Goal: Task Accomplishment & Management: Manage account settings

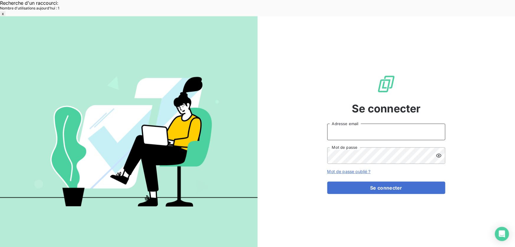
type input "[EMAIL_ADDRESS][DOMAIN_NAME]"
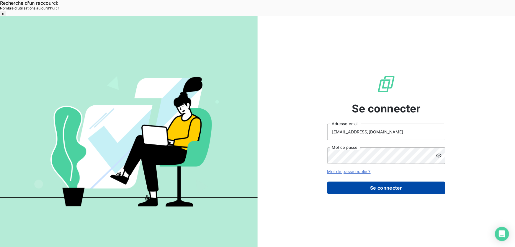
click at [423, 181] on button "Se connecter" at bounding box center [386, 187] width 118 height 12
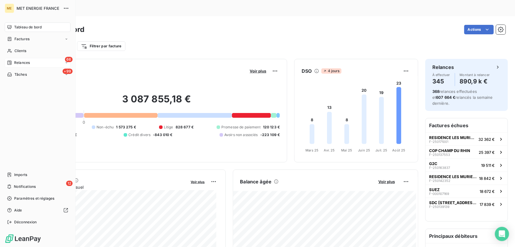
click at [19, 61] on span "Relances" at bounding box center [22, 62] width 16 height 5
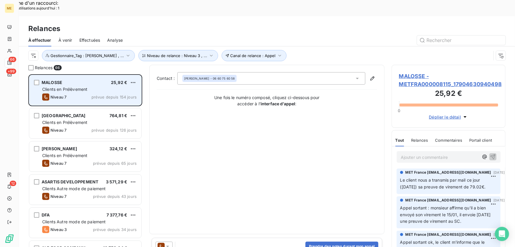
click at [127, 93] on div "Niveau 7 prévue depuis 154 jours" at bounding box center [89, 96] width 94 height 7
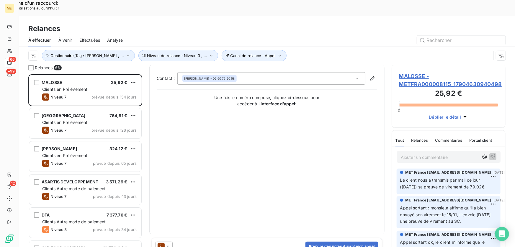
click at [168, 245] on icon at bounding box center [167, 245] width 3 height 1
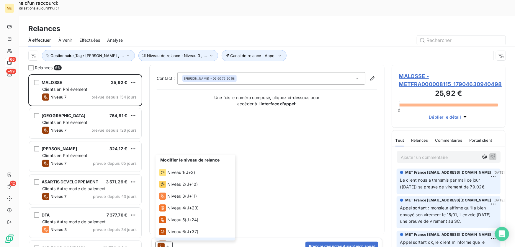
scroll to position [9, 0]
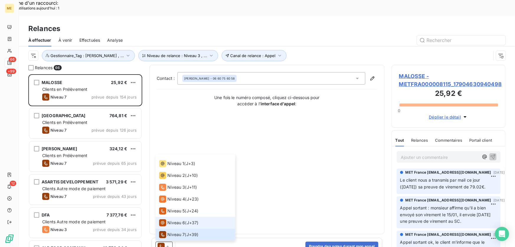
click at [176, 219] on span "Niveau 6" at bounding box center [176, 222] width 18 height 6
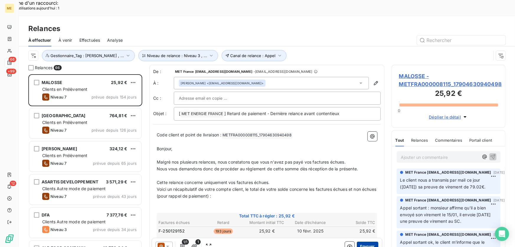
click at [366, 241] on button "Envoyer" at bounding box center [368, 245] width 22 height 9
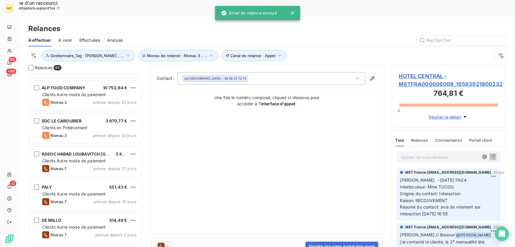
scroll to position [134, 0]
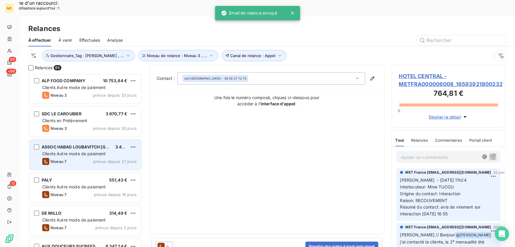
click at [96, 151] on span "Clients Autre mode de paiement" at bounding box center [74, 153] width 64 height 5
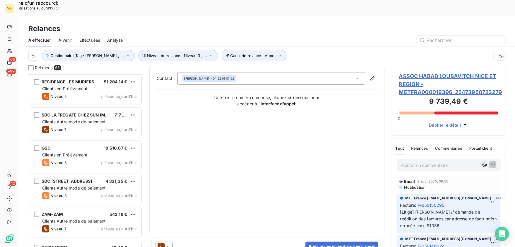
scroll to position [1450, 0]
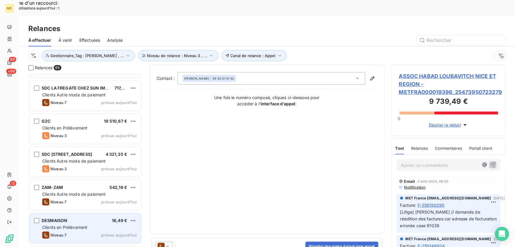
click at [100, 224] on div "Clients en Prélèvement" at bounding box center [89, 227] width 94 height 6
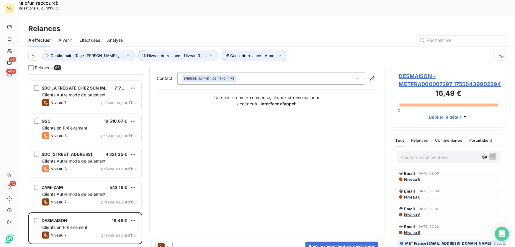
click at [168, 243] on icon at bounding box center [168, 246] width 6 height 6
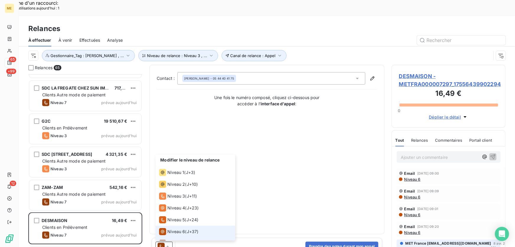
scroll to position [9, 0]
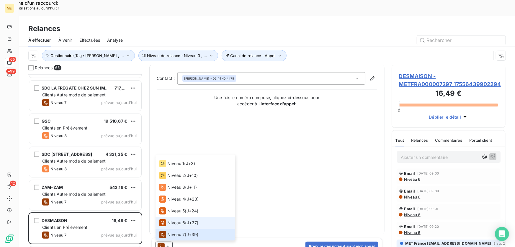
click at [173, 219] on span "Niveau 6" at bounding box center [176, 222] width 18 height 6
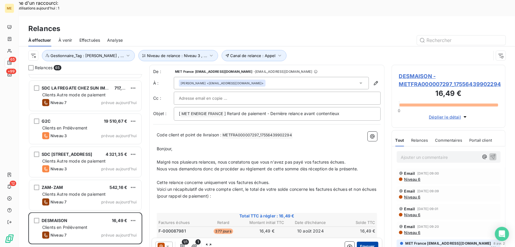
click at [371, 241] on button "Envoyer" at bounding box center [368, 245] width 22 height 9
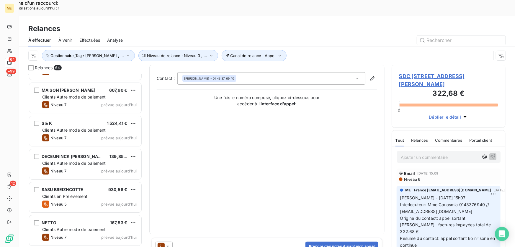
scroll to position [935, 0]
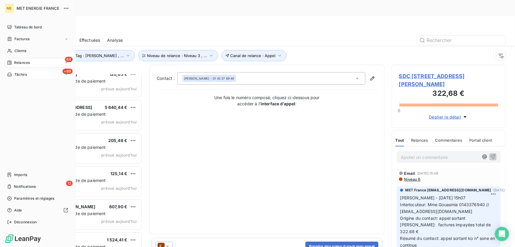
click at [17, 75] on span "Tâches" at bounding box center [20, 74] width 12 height 5
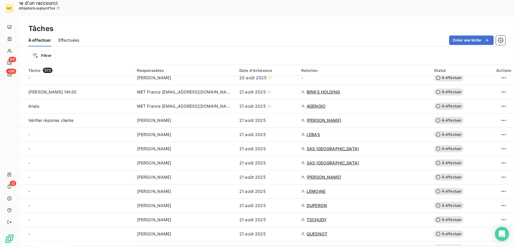
scroll to position [80, 0]
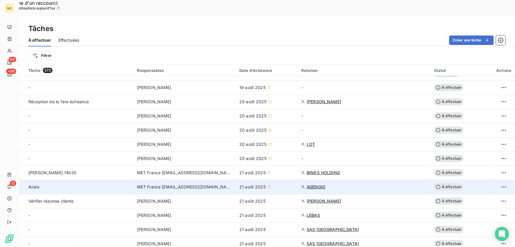
click at [287, 184] on div "21 août 2025" at bounding box center [266, 187] width 55 height 6
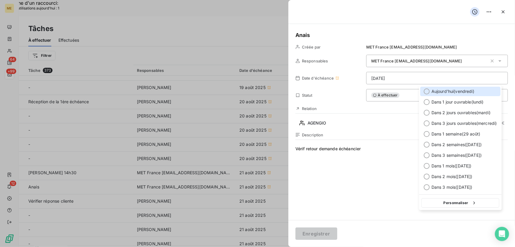
click at [452, 91] on span "[DATE] ( [DATE] )" at bounding box center [453, 91] width 43 height 6
type input "[DATE]"
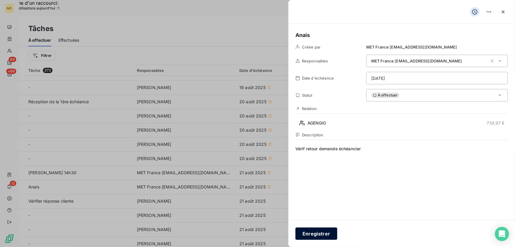
click at [309, 235] on button "Enregistrer" at bounding box center [317, 233] width 42 height 12
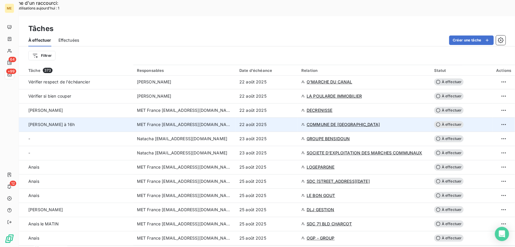
scroll to position [993, 0]
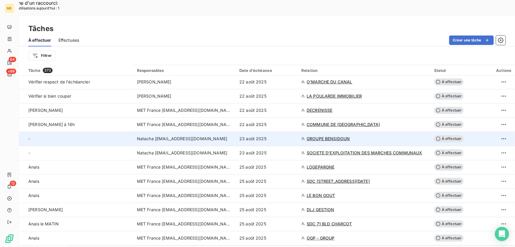
click at [284, 136] on div "23 août 2025" at bounding box center [266, 139] width 55 height 6
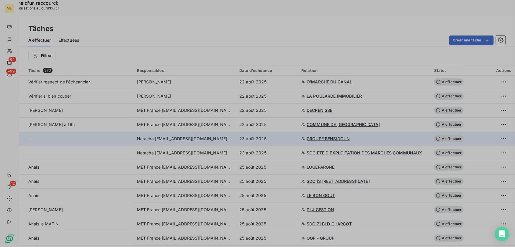
type input "23/08/2025"
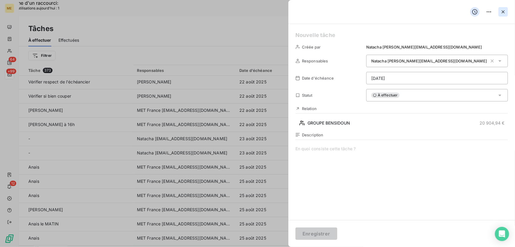
click at [505, 12] on icon "button" at bounding box center [504, 12] width 6 height 6
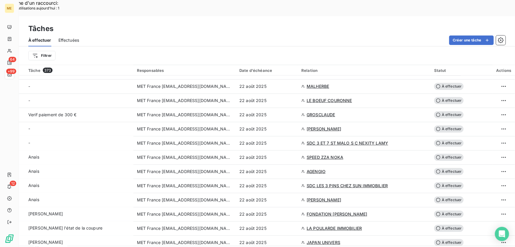
scroll to position [483, 0]
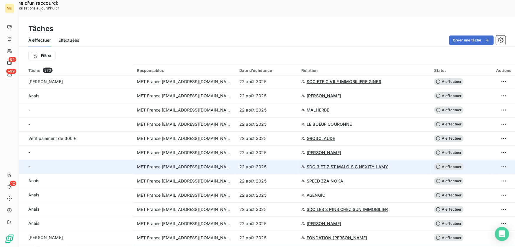
click at [286, 164] on div "22 août 2025" at bounding box center [266, 167] width 55 height 6
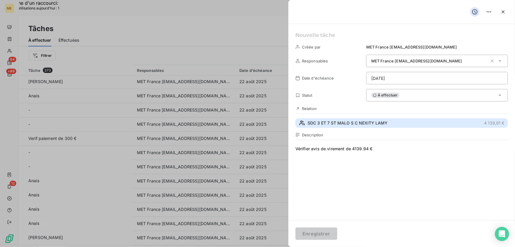
click at [348, 121] on span "SDC 3 ET 7 ST MALO S C NEXITY LAMY" at bounding box center [348, 123] width 80 height 6
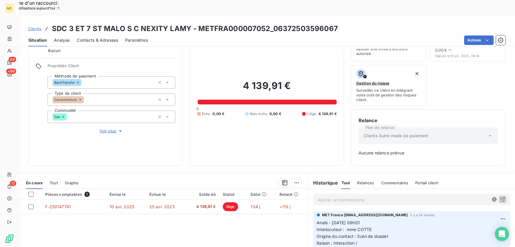
scroll to position [80, 0]
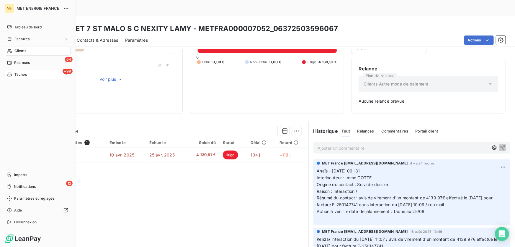
click at [25, 78] on div "+99 Tâches" at bounding box center [38, 74] width 66 height 9
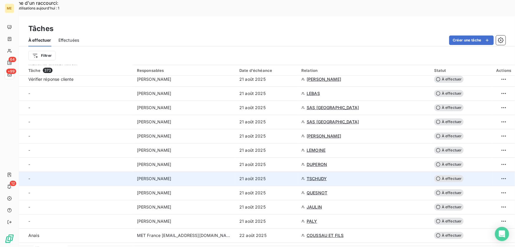
scroll to position [429, 0]
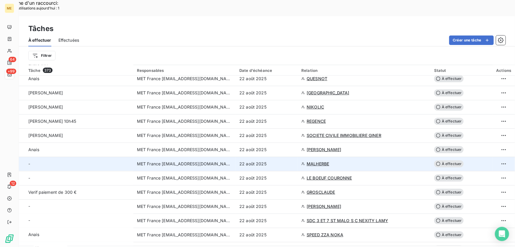
click at [281, 161] on div "22 août 2025" at bounding box center [266, 164] width 55 height 6
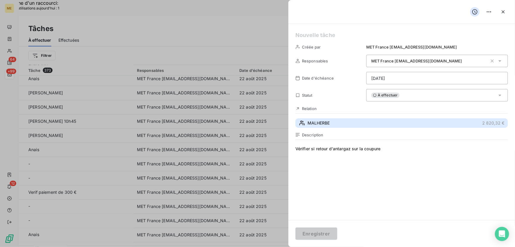
click at [336, 120] on button "MALHERBE 2 820,32 €" at bounding box center [402, 122] width 213 height 9
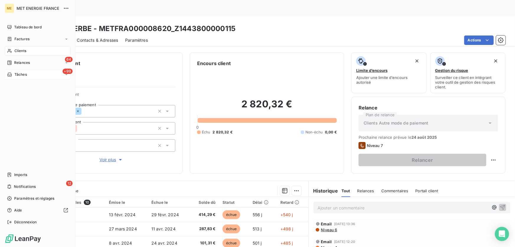
click at [50, 71] on div "+99 Tâches" at bounding box center [38, 74] width 66 height 9
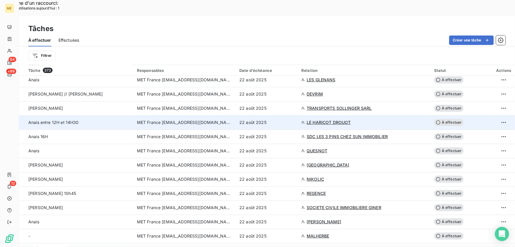
scroll to position [376, 0]
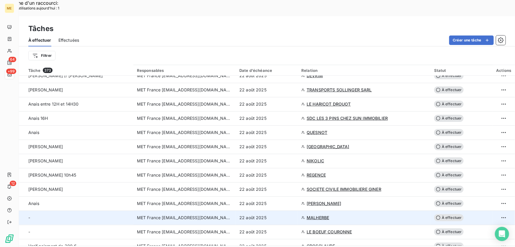
click at [286, 214] on div "22 août 2025" at bounding box center [266, 217] width 55 height 6
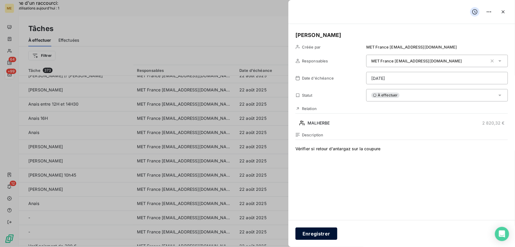
click at [315, 229] on button "Enregistrer" at bounding box center [317, 233] width 42 height 12
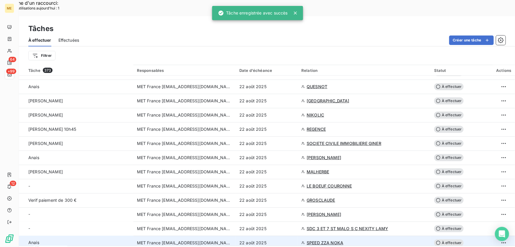
scroll to position [429, 0]
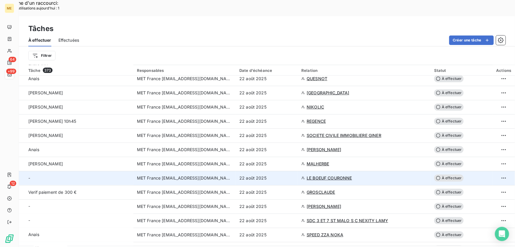
click at [290, 175] on div "22 août 2025" at bounding box center [266, 178] width 55 height 6
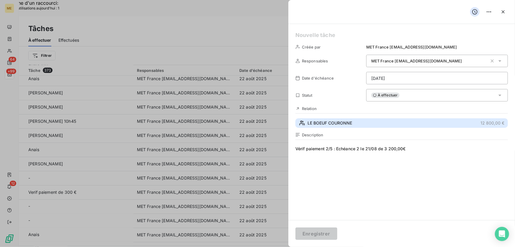
click at [390, 119] on button "LE BOEUF COURONNE 12 800,00 €" at bounding box center [402, 122] width 213 height 9
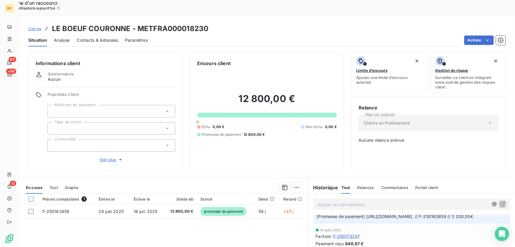
scroll to position [80, 0]
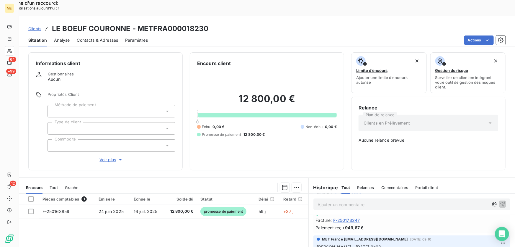
click at [109, 157] on span "Voir plus" at bounding box center [112, 160] width 24 height 6
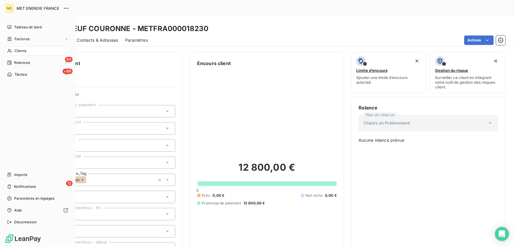
click at [15, 76] on span "Tâches" at bounding box center [20, 74] width 12 height 5
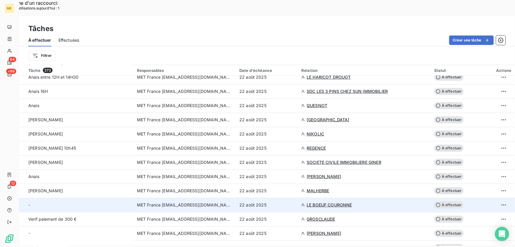
scroll to position [456, 0]
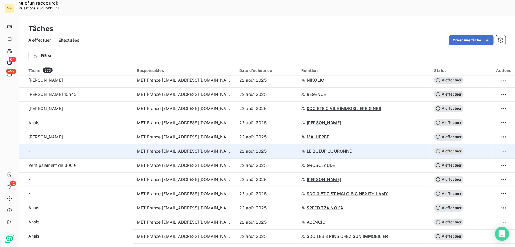
click at [278, 144] on td "22 août 2025" at bounding box center [267, 151] width 62 height 14
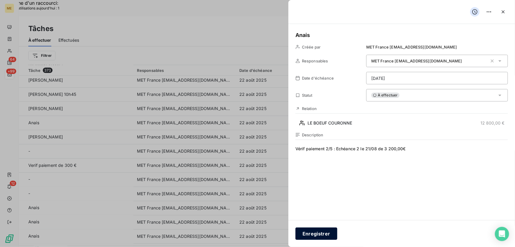
click at [310, 237] on button "Enregistrer" at bounding box center [317, 233] width 42 height 12
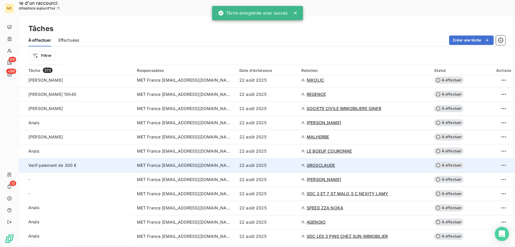
click at [290, 162] on div "22 août 2025" at bounding box center [266, 165] width 55 height 6
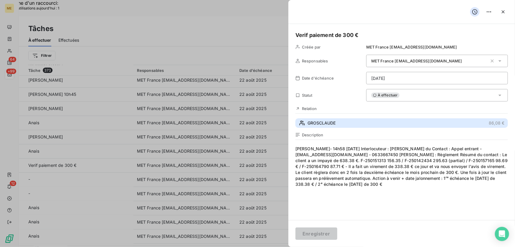
click at [336, 121] on span "GROSCLAUDE" at bounding box center [322, 123] width 28 height 6
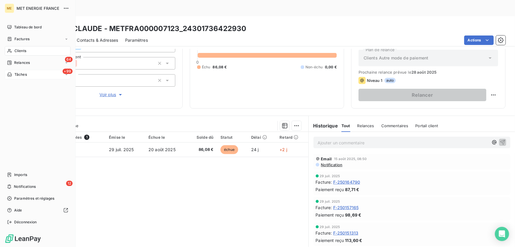
click at [30, 72] on div "+99 Tâches" at bounding box center [38, 74] width 66 height 9
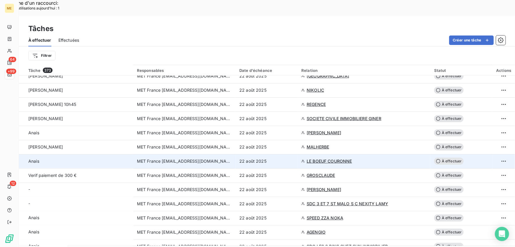
scroll to position [456, 0]
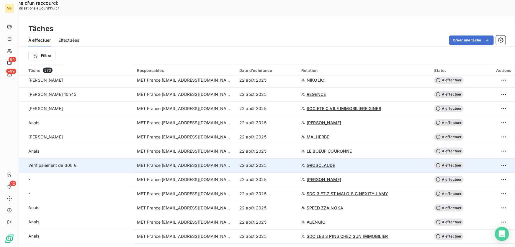
click at [296, 158] on td "22 août 2025" at bounding box center [267, 165] width 62 height 14
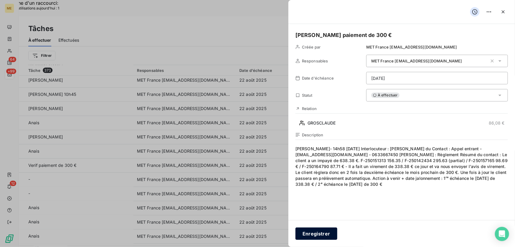
click at [317, 231] on button "Enregistrer" at bounding box center [317, 233] width 42 height 12
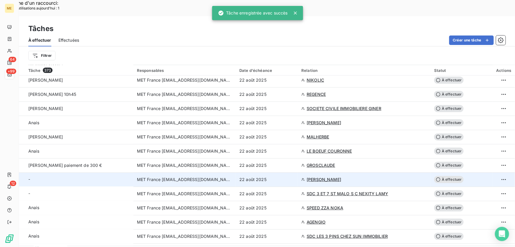
click at [286, 176] on div "22 août 2025" at bounding box center [266, 179] width 55 height 6
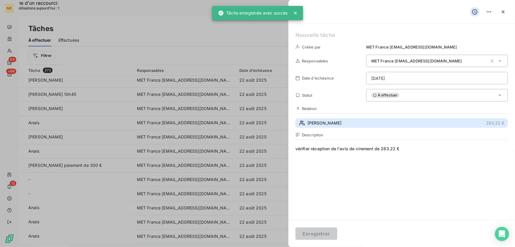
click at [339, 126] on button "HUBERT 283,22 €" at bounding box center [402, 122] width 213 height 9
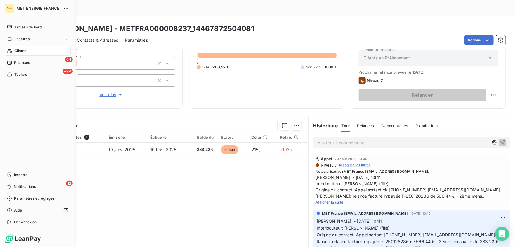
click at [14, 74] on span "Tâches" at bounding box center [20, 74] width 12 height 5
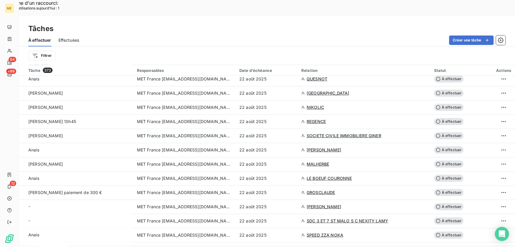
scroll to position [429, 0]
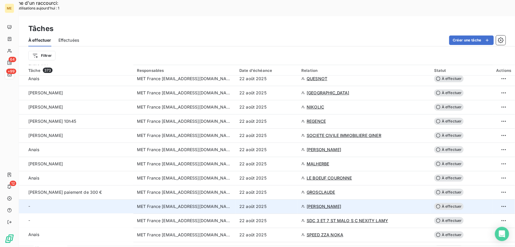
click at [280, 199] on td "22 août 2025" at bounding box center [267, 206] width 62 height 14
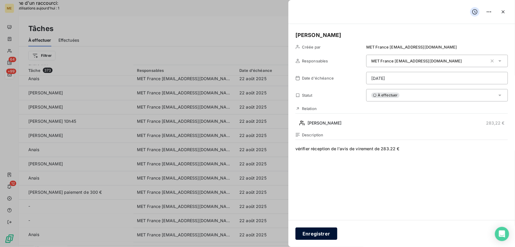
click at [315, 230] on button "Enregistrer" at bounding box center [317, 233] width 42 height 12
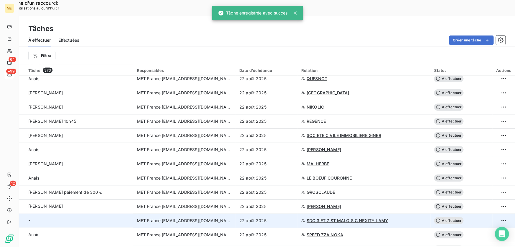
click at [281, 217] on div "22 août 2025" at bounding box center [266, 220] width 55 height 6
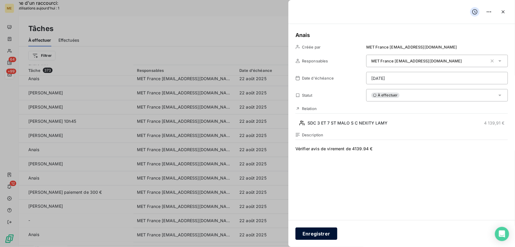
click at [309, 233] on button "Enregistrer" at bounding box center [317, 233] width 42 height 12
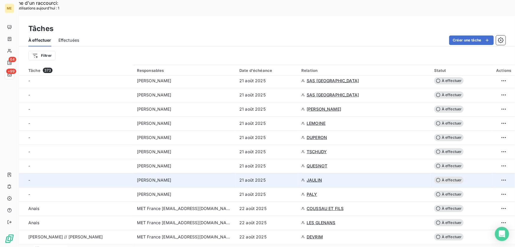
scroll to position [268, 0]
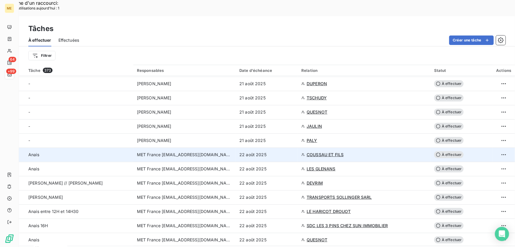
click at [283, 151] on div "22 août 2025" at bounding box center [266, 154] width 55 height 6
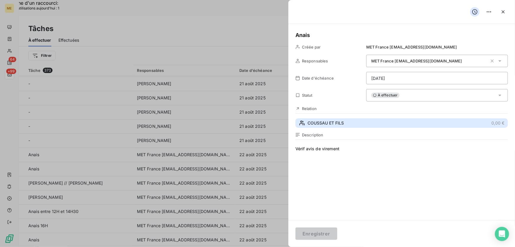
click at [324, 124] on span "COUSSAU ET FILS" at bounding box center [326, 123] width 36 height 6
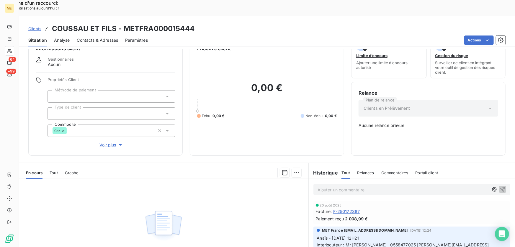
scroll to position [53, 0]
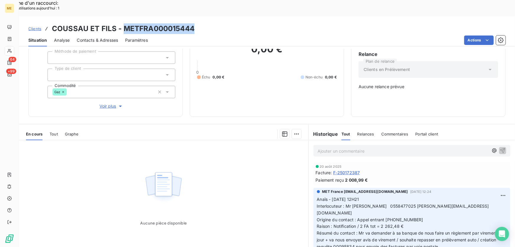
drag, startPoint x: 195, startPoint y: 13, endPoint x: 123, endPoint y: 12, distance: 72.6
click at [123, 23] on div "Clients COUSSAU ET FILS - METFRA000015444" at bounding box center [267, 28] width 496 height 11
copy h3 "METFRA000015444"
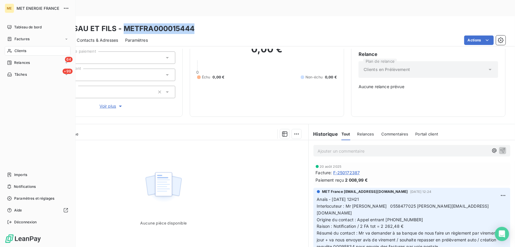
click at [24, 75] on span "Tâches" at bounding box center [20, 74] width 12 height 5
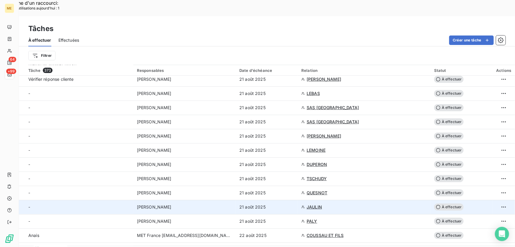
scroll to position [215, 0]
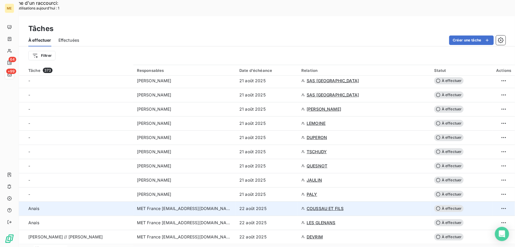
click at [313, 205] on span "COUSSAU ET FILS" at bounding box center [325, 208] width 37 height 6
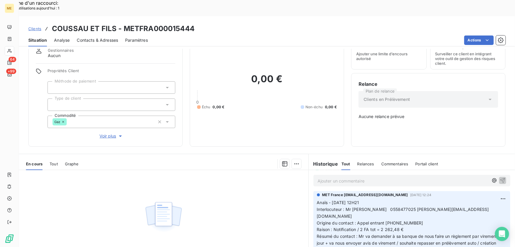
scroll to position [58, 0]
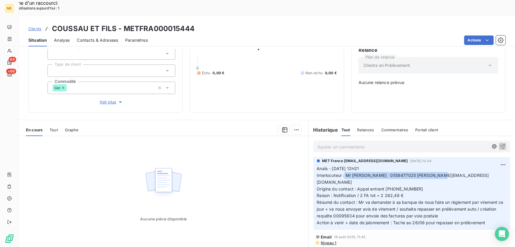
drag, startPoint x: 343, startPoint y: 155, endPoint x: 456, endPoint y: 157, distance: 113.4
click at [456, 165] on p "Anaïs - 19/08/2025 - 12H21 Interlocuteur : Mr Cousseau 0558477025 jean@coussau.…" at bounding box center [412, 195] width 190 height 61
copy span "Mr [PERSON_NAME] 0558477025 [EMAIL_ADDRESS][DOMAIN_NAME]"
drag, startPoint x: 358, startPoint y: 168, endPoint x: 405, endPoint y: 168, distance: 46.7
click at [405, 168] on p "Anaïs - 19/08/2025 - 12H21 Interlocuteur : Mr Cousseau 0558477025 jean@coussau.…" at bounding box center [412, 195] width 190 height 61
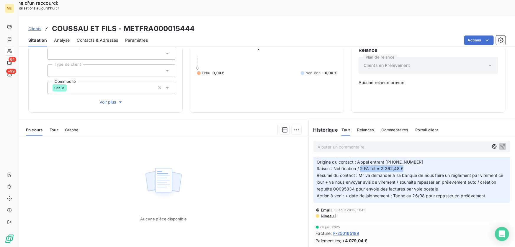
scroll to position [27, 0]
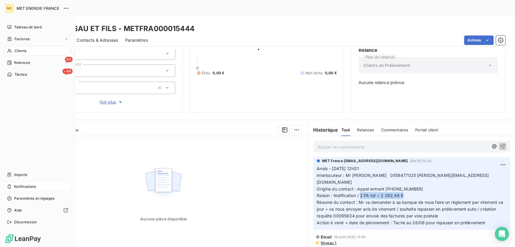
click at [13, 186] on div "Notifications" at bounding box center [38, 186] width 66 height 9
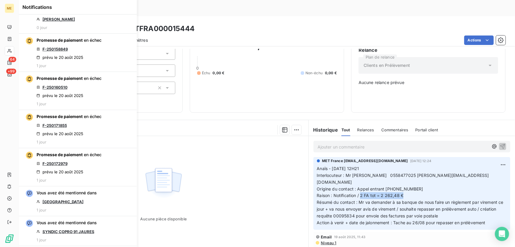
scroll to position [349, 0]
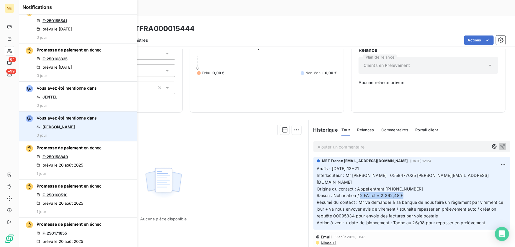
click at [45, 126] on link "OLIVIER" at bounding box center [59, 126] width 32 height 5
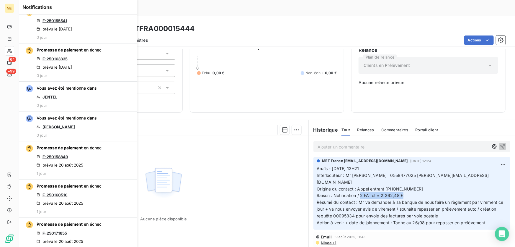
click at [351, 143] on p "Ajouter un commentaire ﻿" at bounding box center [403, 146] width 171 height 7
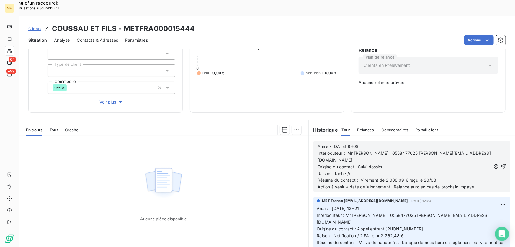
scroll to position [60, 0]
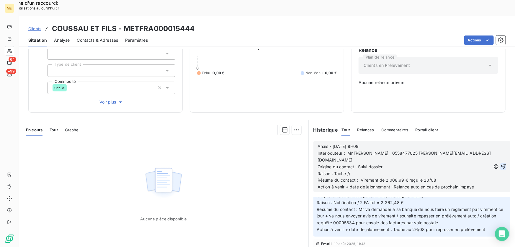
click at [501, 163] on icon "button" at bounding box center [504, 166] width 6 height 6
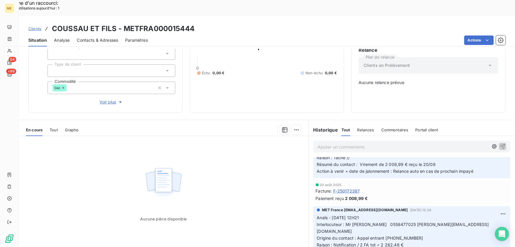
scroll to position [0, 0]
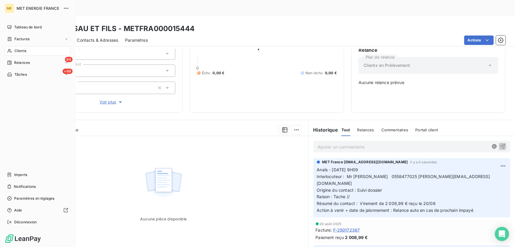
click at [17, 77] on span "Tâches" at bounding box center [20, 74] width 12 height 5
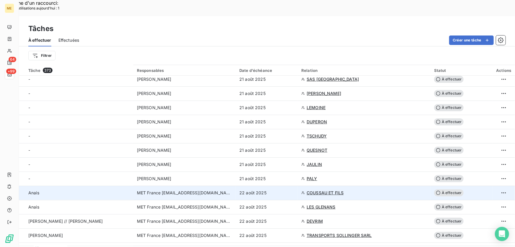
scroll to position [268, 0]
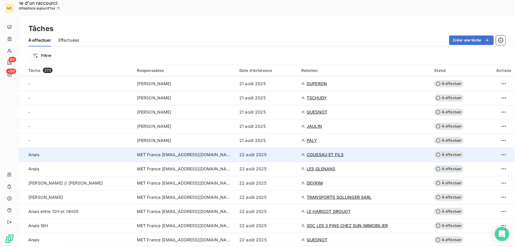
click at [271, 147] on td "22 août 2025" at bounding box center [267, 154] width 62 height 14
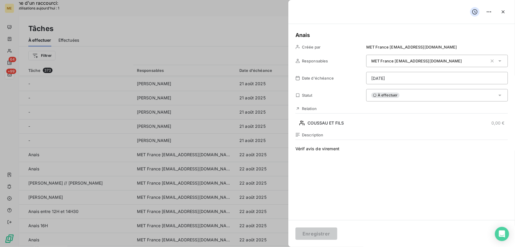
drag, startPoint x: 397, startPoint y: 92, endPoint x: 400, endPoint y: 97, distance: 5.3
click at [397, 92] on div "À effectuer" at bounding box center [437, 95] width 142 height 12
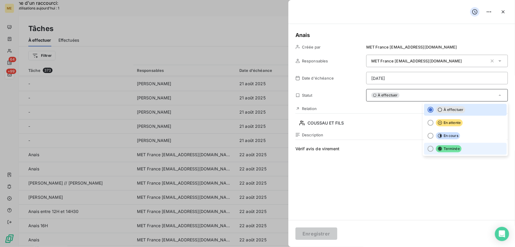
click at [438, 148] on icon at bounding box center [440, 148] width 4 height 4
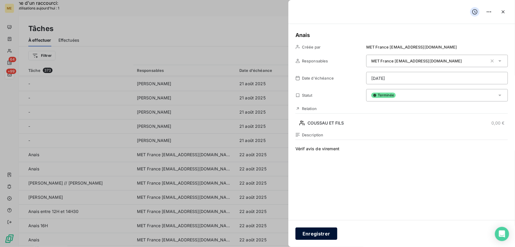
click at [317, 234] on button "Enregistrer" at bounding box center [317, 233] width 42 height 12
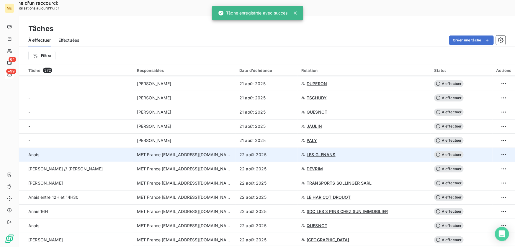
click at [294, 151] on div "22 août 2025" at bounding box center [266, 154] width 55 height 6
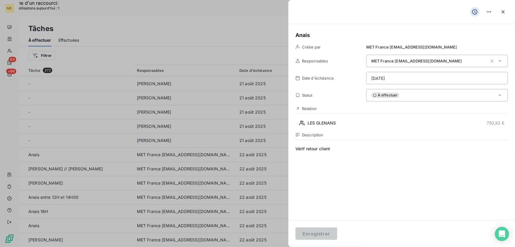
click at [334, 128] on div "Anais Créée par MET France met-france@recouvrement.met.com Responsables MET Fra…" at bounding box center [402, 122] width 227 height 196
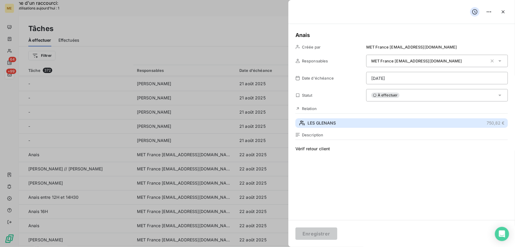
click at [333, 121] on span "LES GLENANS" at bounding box center [322, 123] width 28 height 6
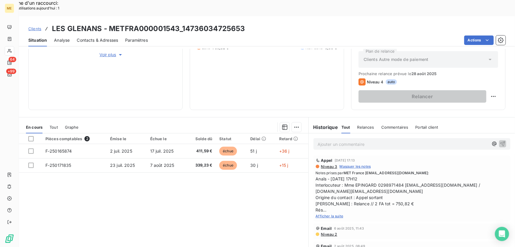
scroll to position [106, 0]
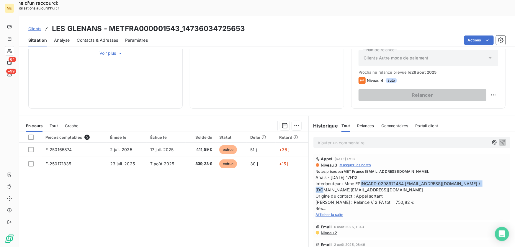
drag, startPoint x: 342, startPoint y: 167, endPoint x: 469, endPoint y: 166, distance: 126.7
click at [469, 174] on span "Anaïs - 18/08/2025 - 17H12 Interlocuteur : Mme EPINGARD 0298971484 rh.kancel@gl…" at bounding box center [412, 192] width 192 height 37
copy span "Mme EPINGARD 0298971484 [EMAIL_ADDRESS][DOMAIN_NAME] /"
drag, startPoint x: 352, startPoint y: 184, endPoint x: 408, endPoint y: 187, distance: 56.2
click at [408, 187] on span "Anaïs - 18/08/2025 - 17H12 Interlocuteur : Mme EPINGARD 0298971484 rh.kancel@gl…" at bounding box center [412, 192] width 192 height 37
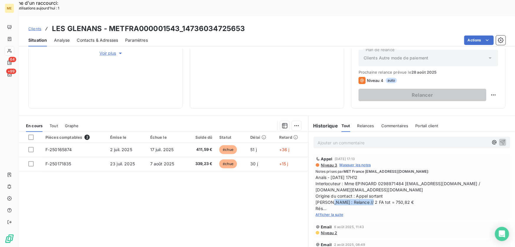
copy span "2 FA tot = 750,82 €"
click at [335, 212] on span "Afficher la suite" at bounding box center [330, 214] width 28 height 4
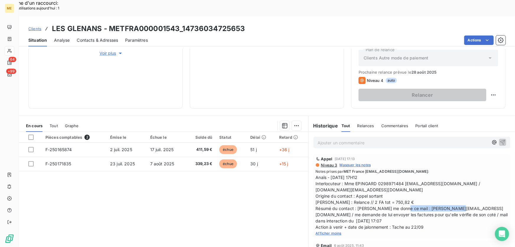
drag, startPoint x: 367, startPoint y: 196, endPoint x: 311, endPoint y: 198, distance: 56.4
click at [314, 198] on div "Appel 18 août 2025, 17:13 Niveau 3 Masquer les notes Notes prises par MET Franc…" at bounding box center [412, 196] width 197 height 84
copy span "[PERSON_NAME][EMAIL_ADDRESS][DOMAIN_NAME]"
drag, startPoint x: 238, startPoint y: 13, endPoint x: 182, endPoint y: 15, distance: 55.5
click at [182, 23] on div "Clients LES GLENANS - METFRA000001543_14736034725653" at bounding box center [267, 28] width 496 height 11
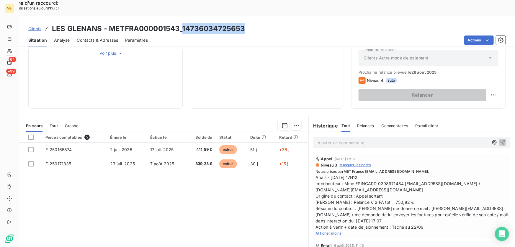
copy h3 "14736034725653"
click at [338, 139] on p "Ajouter un commentaire ﻿" at bounding box center [403, 142] width 171 height 7
click at [28, 132] on th at bounding box center [30, 137] width 23 height 11
click at [29, 134] on div at bounding box center [30, 136] width 5 height 5
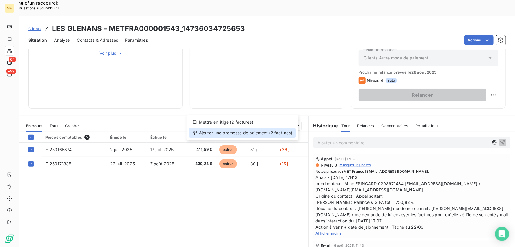
click at [279, 133] on div "Ajouter une promesse de paiement (2 factures)" at bounding box center [242, 132] width 107 height 9
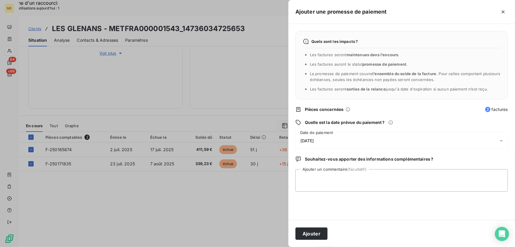
click at [352, 139] on div "23/08/2025" at bounding box center [402, 140] width 213 height 17
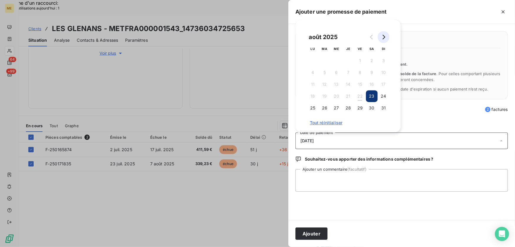
click at [385, 39] on icon "Go to next month" at bounding box center [384, 37] width 5 height 5
click at [314, 73] on button "8" at bounding box center [313, 72] width 12 height 12
click at [342, 180] on textarea "Ajouter un commentaire (facultatif)" at bounding box center [402, 180] width 213 height 22
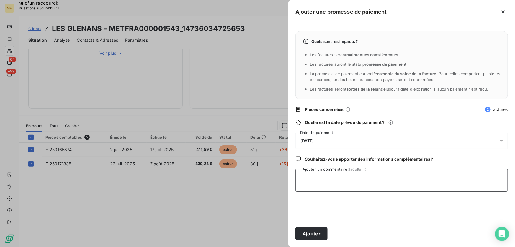
paste textarea "Anaïs - 22/08/2025 - 9H09 Interlocuteur : Mme EPINGARD 0298971484 rh.kancel@gle…"
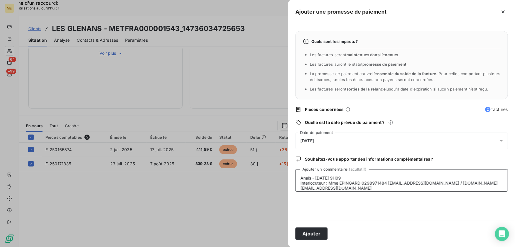
scroll to position [19, 0]
type textarea "Anaïs - 22/08/2025 - 9H09 Interlocuteur : Mme EPINGARD 0298971484 rh.kancel@gle…"
click at [312, 234] on button "Ajouter" at bounding box center [312, 233] width 32 height 12
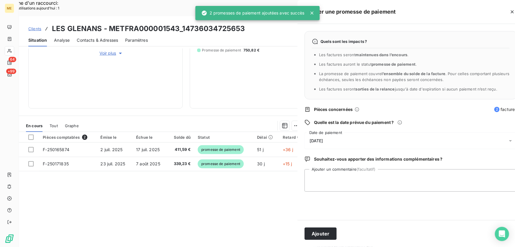
scroll to position [0, 0]
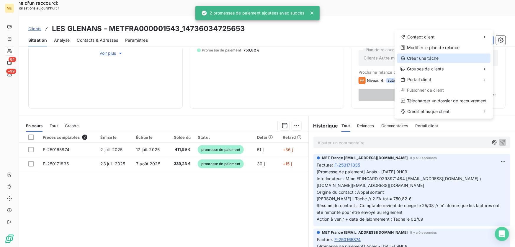
click at [438, 59] on div "Créer une tâche" at bounding box center [444, 57] width 94 height 9
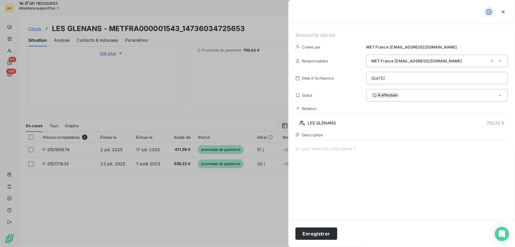
scroll to position [86, 0]
click at [366, 144] on div "Description" at bounding box center [402, 195] width 213 height 127
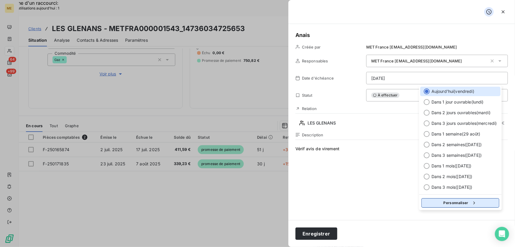
click at [471, 204] on div "button" at bounding box center [473, 203] width 9 height 6
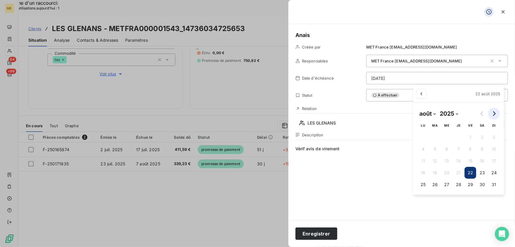
click at [498, 111] on button "Go to next month" at bounding box center [494, 113] width 12 height 12
select select "8"
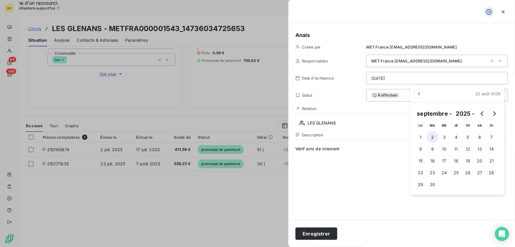
click at [433, 137] on button "2" at bounding box center [433, 137] width 12 height 12
type input "02/09/2025"
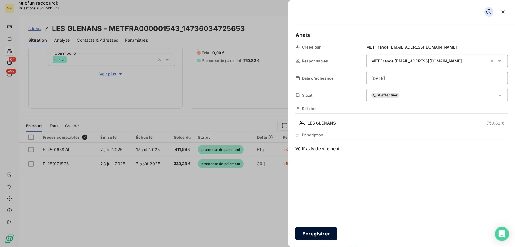
click at [309, 232] on button "Enregistrer" at bounding box center [317, 233] width 42 height 12
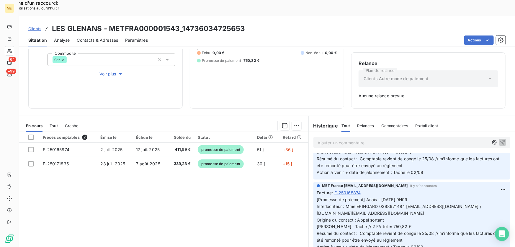
scroll to position [0, 0]
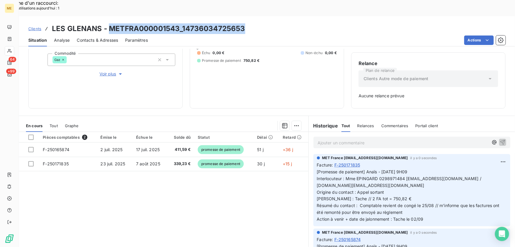
drag, startPoint x: 249, startPoint y: 14, endPoint x: 108, endPoint y: 12, distance: 140.9
click at [108, 23] on div "Clients LES GLENANS - METFRA000001543_14736034725653" at bounding box center [267, 28] width 496 height 11
copy h3 "METFRA000001543_14736034725653"
click at [10, 74] on icon at bounding box center [9, 74] width 5 height 5
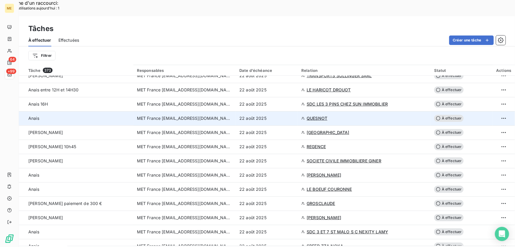
scroll to position [295, 0]
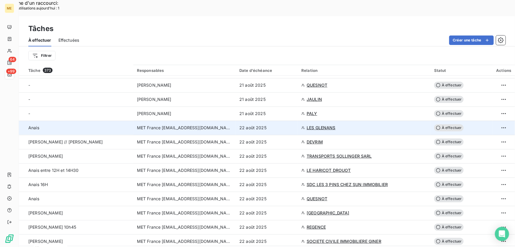
click at [278, 120] on td "22 août 2025" at bounding box center [267, 127] width 62 height 14
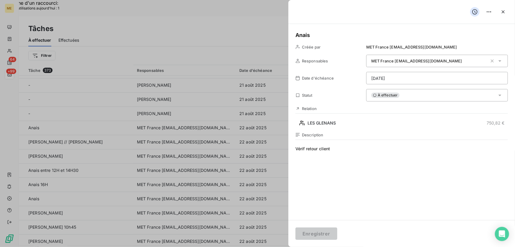
click at [416, 97] on div "À effectuer" at bounding box center [437, 95] width 142 height 12
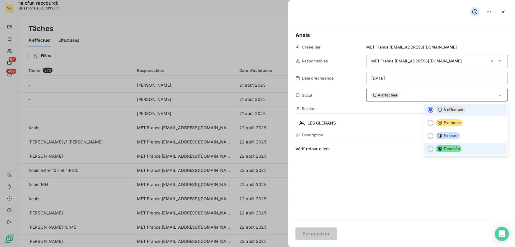
click at [441, 153] on li "Terminée" at bounding box center [465, 149] width 83 height 12
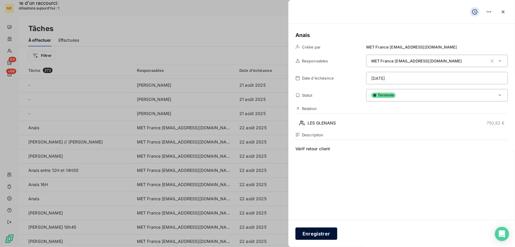
click at [316, 236] on button "Enregistrer" at bounding box center [317, 233] width 42 height 12
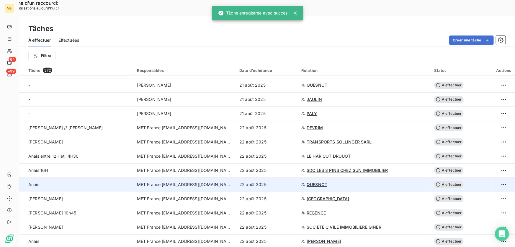
click at [273, 181] on div "22 août 2025" at bounding box center [266, 184] width 55 height 6
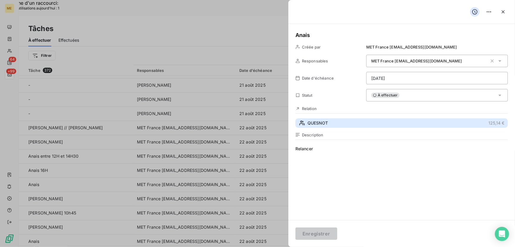
click at [353, 121] on button "QUESNOT 125,14 €" at bounding box center [402, 122] width 213 height 9
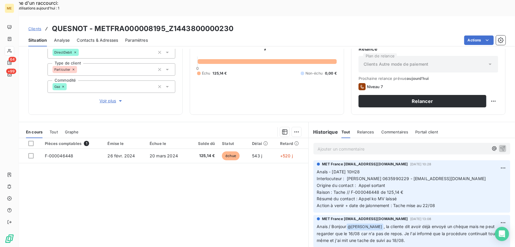
scroll to position [65, 0]
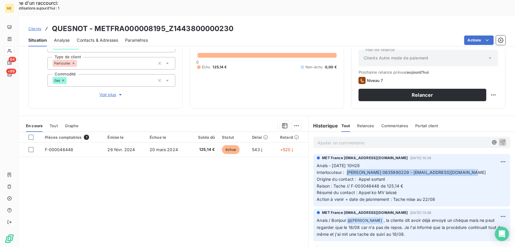
drag, startPoint x: 345, startPoint y: 155, endPoint x: 494, endPoint y: 155, distance: 149.4
click at [494, 162] on p "Anaïs - 18/08/2025 - 10H28 Interlocuteur : MME QUESNOT 0635990229 - CHARLOTTE.Q…" at bounding box center [412, 182] width 190 height 40
copy span "[PERSON_NAME] 0635990229 - [EMAIL_ADDRESS][DOMAIN_NAME]"
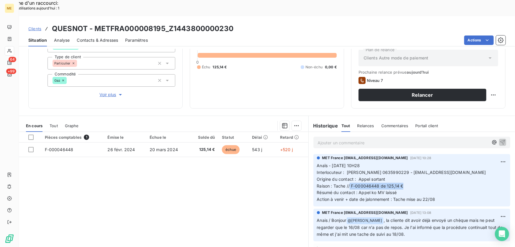
drag, startPoint x: 348, startPoint y: 170, endPoint x: 408, endPoint y: 168, distance: 60.0
click at [408, 167] on p "Anaïs - 18/08/2025 - 10H28 Interlocuteur : MME QUESNOT 0635990229 - CHARLOTTE.Q…" at bounding box center [412, 182] width 190 height 40
copy span "F-000046448 de 125,14 €"
drag, startPoint x: 403, startPoint y: 155, endPoint x: 384, endPoint y: 164, distance: 21.3
click at [378, 170] on span "Interlocuteur : MME QUESNOT 0635990229 - CHARLOTTE.QUESNOT@GMAIL.COM" at bounding box center [401, 172] width 169 height 5
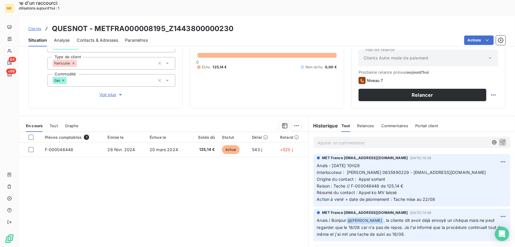
click at [385, 183] on span "Raison : Tache // F-000046448 de 125,14 €" at bounding box center [360, 185] width 87 height 5
drag, startPoint x: 235, startPoint y: 12, endPoint x: 170, endPoint y: 12, distance: 65.0
click at [170, 23] on div "Clients QUESNOT - METFRA000008195_Z1443800000230" at bounding box center [267, 28] width 496 height 11
copy h3 "Z1443800000230"
click at [165, 16] on div "Clients QUESNOT - METFRA000008195_Z1443800000230 Situation Analyse Contacts & A…" at bounding box center [267, 31] width 496 height 30
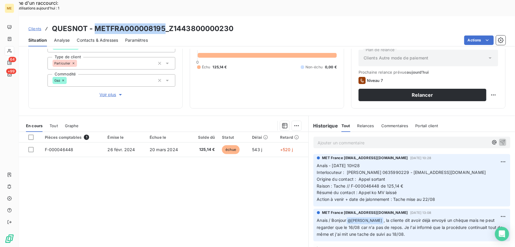
drag, startPoint x: 163, startPoint y: 12, endPoint x: 93, endPoint y: 14, distance: 70.0
click at [93, 23] on h3 "QUESNOT - METFRA000008195_Z1443800000230" at bounding box center [143, 28] width 182 height 11
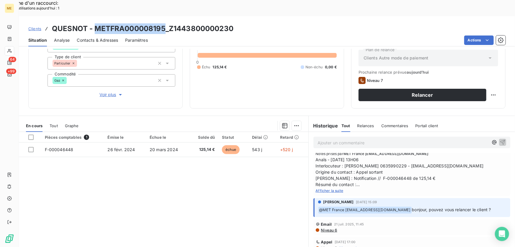
scroll to position [80, 0]
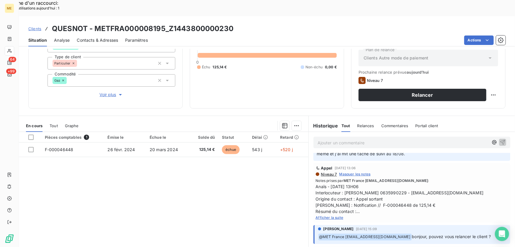
click at [322, 215] on span "Afficher la suite" at bounding box center [330, 217] width 28 height 4
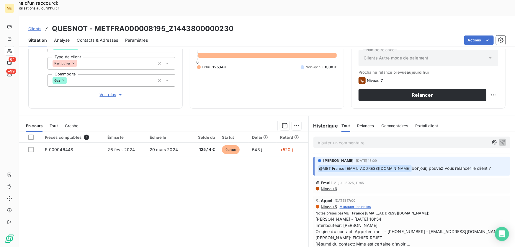
scroll to position [0, 0]
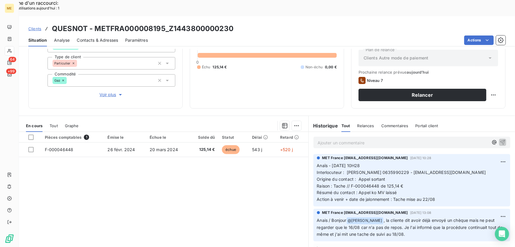
click at [377, 170] on span "Interlocuteur : MME QUESNOT 0635990229 - CHARLOTTE.QUESNOT@GMAIL.COM" at bounding box center [401, 172] width 169 height 5
click at [399, 176] on p "Anaïs - 18/08/2025 - 10H28 Interlocuteur : MME QUESNOT 0635990229 - CHARLOTTE.Q…" at bounding box center [412, 182] width 190 height 40
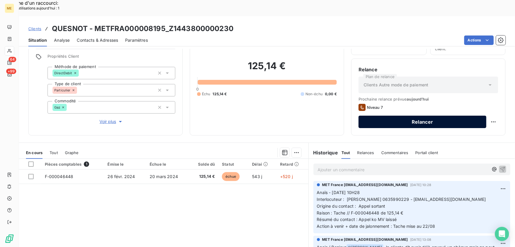
click at [406, 115] on button "Relancer" at bounding box center [423, 121] width 128 height 12
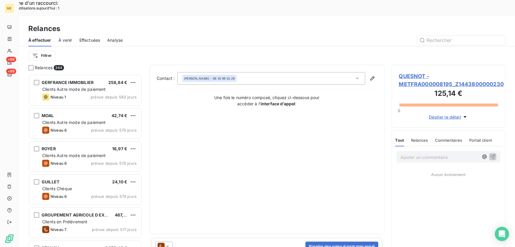
scroll to position [185, 110]
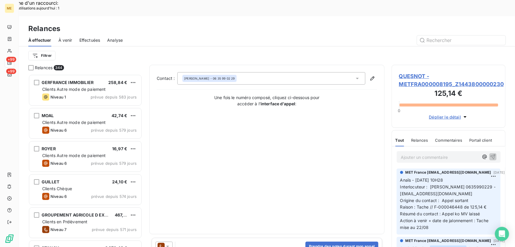
click at [410, 72] on span "QUESNOT - METFRA000008195_Z1443800000230" at bounding box center [448, 80] width 99 height 16
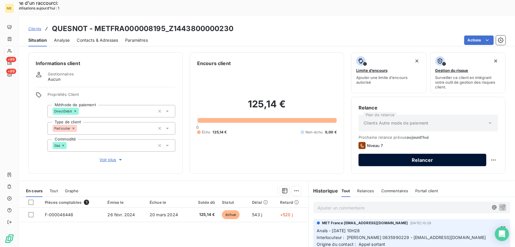
click at [386, 154] on button "Relancer" at bounding box center [423, 160] width 128 height 12
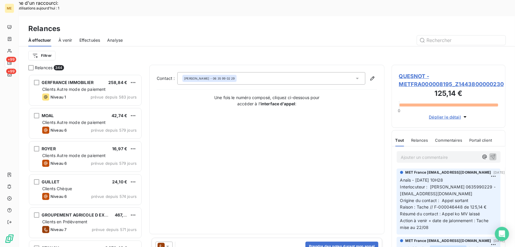
scroll to position [185, 110]
click at [322, 241] on button "Prendre des notes durant mon appel" at bounding box center [342, 245] width 73 height 9
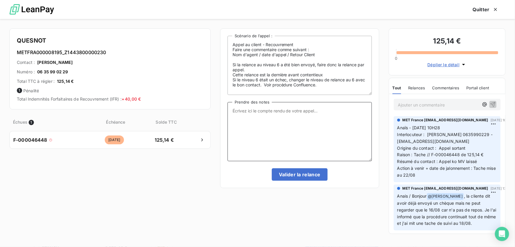
click at [265, 133] on textarea "Prendre des notes" at bounding box center [300, 131] width 144 height 59
paste textarea "Anaïs - 22/08/2025 - 9H21 Interlocuteur : MME QUESNOT 0635990229 - CHARLOTTE.QU…"
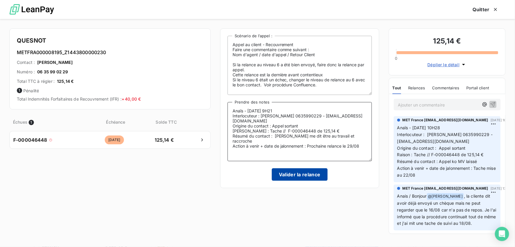
type textarea "Anaïs - 22/08/2025 - 9H21 Interlocuteur : MME QUESNOT 0635990229 - CHARLOTTE.QU…"
click at [295, 178] on button "Valider la relance" at bounding box center [300, 174] width 56 height 12
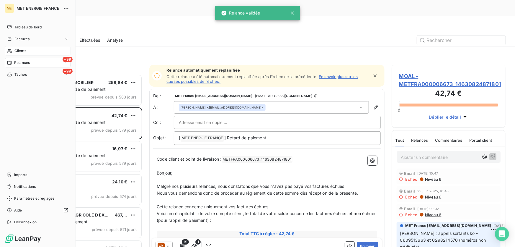
click at [12, 50] on div "Clients" at bounding box center [38, 50] width 66 height 9
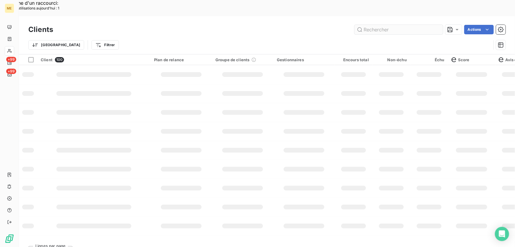
click at [374, 25] on input "text" at bounding box center [399, 29] width 89 height 9
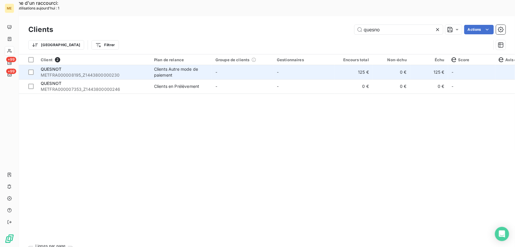
type input "quesno"
click at [249, 65] on td "-" at bounding box center [242, 72] width 61 height 14
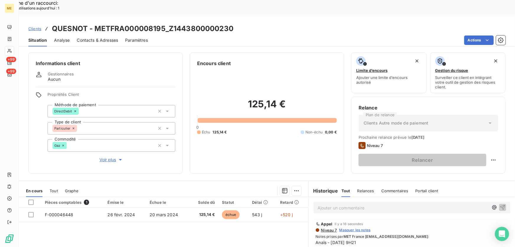
scroll to position [53, 0]
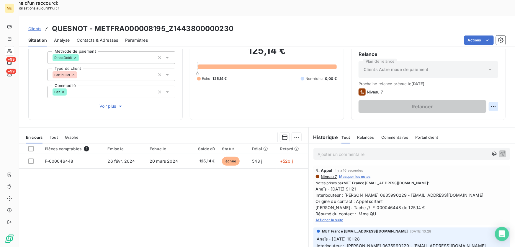
click at [487, 103] on div "Replanifier cette action" at bounding box center [465, 102] width 53 height 9
select select "7"
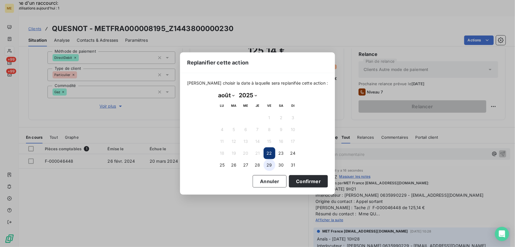
click at [268, 163] on button "29" at bounding box center [270, 165] width 12 height 12
click at [296, 180] on button "Confirmer" at bounding box center [308, 181] width 39 height 12
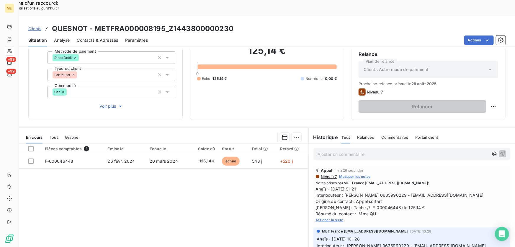
click at [328, 217] on span "Afficher la suite" at bounding box center [330, 219] width 28 height 4
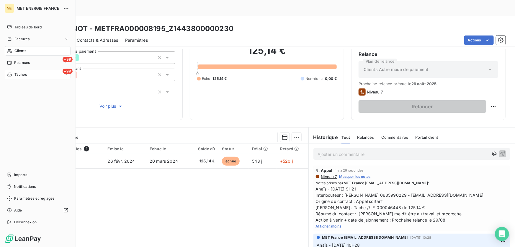
click at [14, 75] on span "Tâches" at bounding box center [20, 74] width 12 height 5
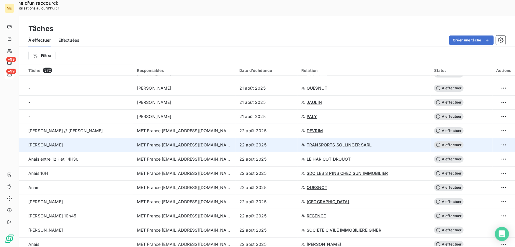
scroll to position [295, 0]
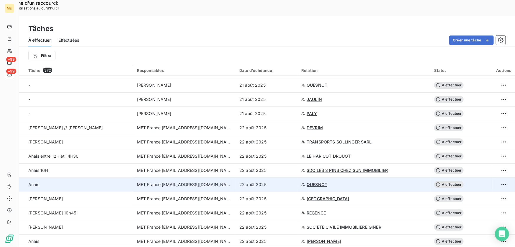
click at [280, 181] on div "22 août 2025" at bounding box center [266, 184] width 55 height 6
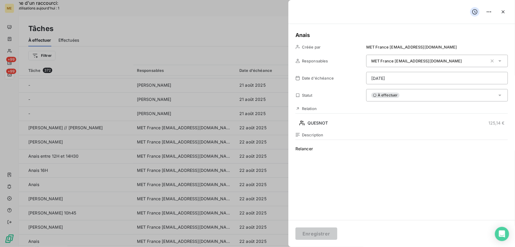
click at [428, 95] on div "À effectuer" at bounding box center [437, 95] width 142 height 12
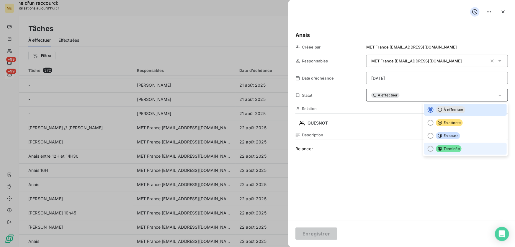
click at [452, 147] on span "Terminée" at bounding box center [449, 148] width 26 height 7
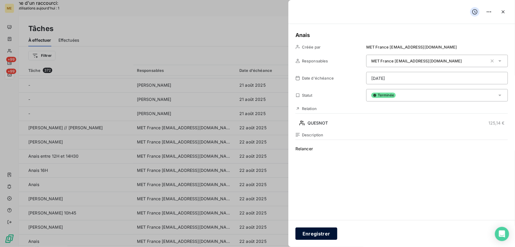
click at [315, 232] on button "Enregistrer" at bounding box center [317, 233] width 42 height 12
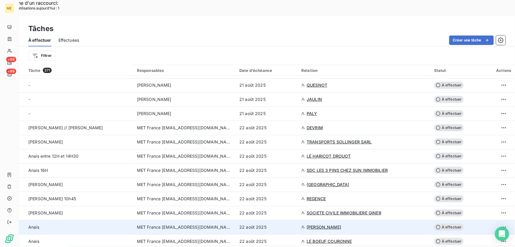
click at [281, 224] on div "22 août 2025" at bounding box center [266, 227] width 55 height 6
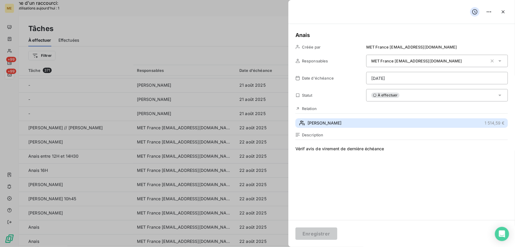
click at [381, 118] on button "SIMON ORAIN PAULETTE 1 514,59 €" at bounding box center [402, 122] width 213 height 9
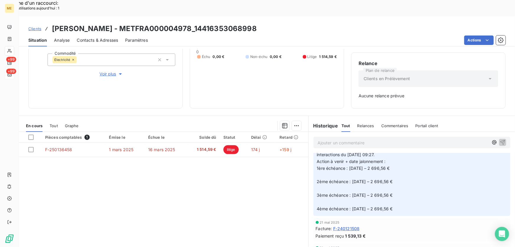
scroll to position [859, 0]
drag, startPoint x: 286, startPoint y: 12, endPoint x: 220, endPoint y: 8, distance: 66.0
click at [220, 23] on div "Clients SIMON ORAIN PAULETTE - METFRA000004978_14416353068998" at bounding box center [267, 28] width 496 height 11
click at [50, 123] on span "Tout" at bounding box center [54, 125] width 8 height 5
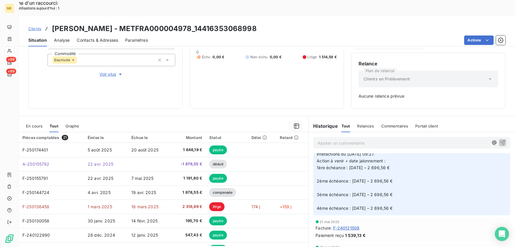
scroll to position [86, 0]
click at [37, 123] on span "En cours" at bounding box center [34, 125] width 17 height 5
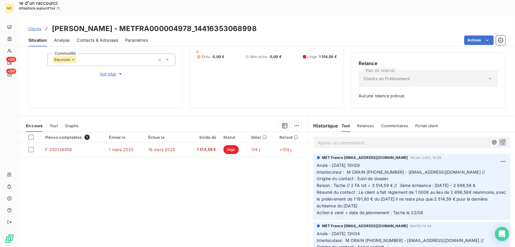
scroll to position [0, 0]
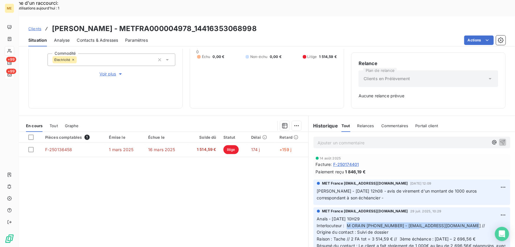
drag, startPoint x: 345, startPoint y: 209, endPoint x: 465, endPoint y: 207, distance: 120.2
click at [465, 223] on span "Interlocuteur : M ORAIN 0648248130 - contact@fermelemoulindubois.com //" at bounding box center [401, 225] width 168 height 5
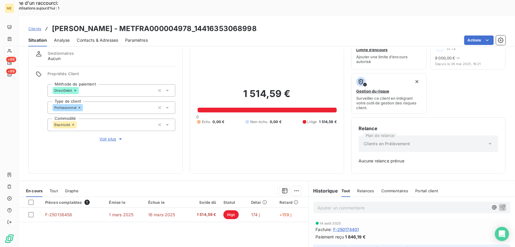
scroll to position [32, 0]
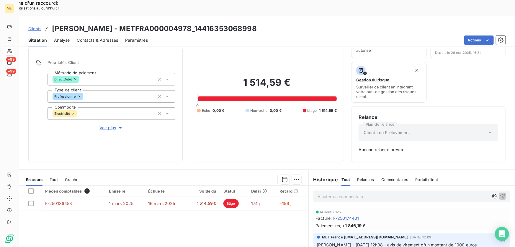
drag, startPoint x: 276, startPoint y: 13, endPoint x: 221, endPoint y: 13, distance: 54.6
click at [221, 23] on div "Clients SIMON ORAIN PAULETTE - METFRA000004978_14416353068998" at bounding box center [267, 28] width 496 height 11
click at [216, 23] on h3 "SIMON ORAIN PAULETTE - METFRA000004978_14416353068998" at bounding box center [154, 28] width 205 height 11
drag, startPoint x: 218, startPoint y: 12, endPoint x: 145, endPoint y: 15, distance: 72.4
click at [145, 23] on h3 "SIMON ORAIN PAULETTE - METFRA000004978_14416353068998" at bounding box center [154, 28] width 205 height 11
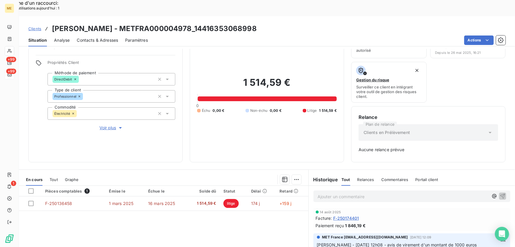
click at [286, 23] on div "Clients SIMON ORAIN PAULETTE - METFRA000004978_14416353068998" at bounding box center [267, 28] width 496 height 11
drag, startPoint x: 217, startPoint y: 11, endPoint x: 147, endPoint y: 13, distance: 70.0
click at [147, 23] on h3 "SIMON ORAIN PAULETTE - METFRA000004978_14416353068998" at bounding box center [154, 28] width 205 height 11
drag, startPoint x: 291, startPoint y: 69, endPoint x: 227, endPoint y: 69, distance: 64.1
click at [227, 76] on h2 "1 514,59 €" at bounding box center [267, 85] width 140 height 18
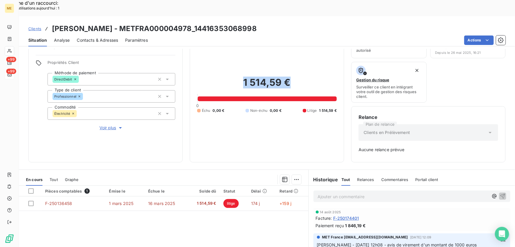
scroll to position [5, 0]
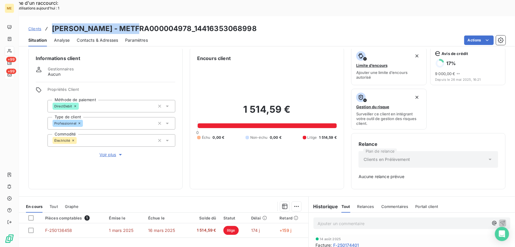
drag, startPoint x: 138, startPoint y: 12, endPoint x: 50, endPoint y: 16, distance: 88.7
click at [50, 23] on div "Clients SIMON ORAIN PAULETTE - METFRA000004978_14416353068998" at bounding box center [142, 28] width 229 height 11
drag, startPoint x: 283, startPoint y: 12, endPoint x: 221, endPoint y: 13, distance: 62.3
click at [221, 23] on div "Clients SIMON ORAIN PAULETTE - METFRA000004978_14416353068998" at bounding box center [267, 28] width 496 height 11
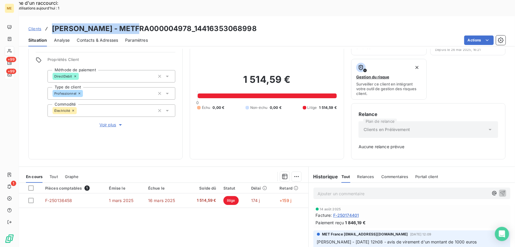
scroll to position [86, 0]
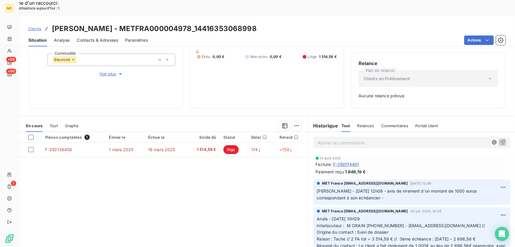
click at [332, 139] on p "Ajouter un commentaire ﻿" at bounding box center [403, 142] width 171 height 7
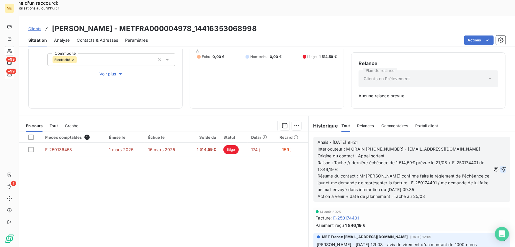
click at [501, 167] on icon "button" at bounding box center [503, 169] width 5 height 5
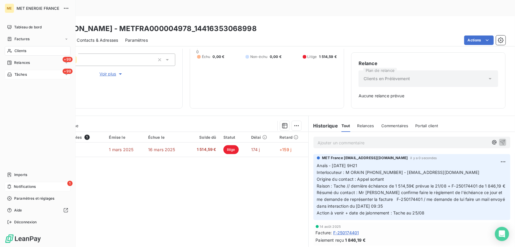
click at [11, 186] on icon at bounding box center [9, 186] width 4 height 5
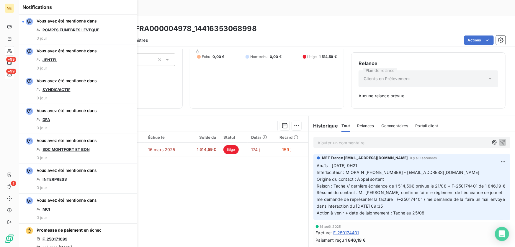
click at [222, 174] on div "Pièces comptables 1 Émise le Échue le Solde dû Statut Délai Retard F-250136458 …" at bounding box center [164, 189] width 290 height 114
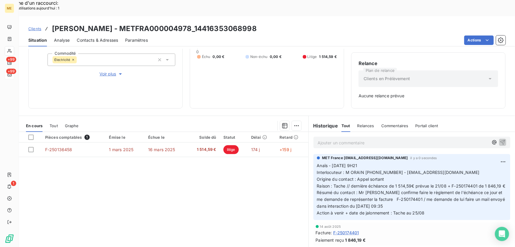
click at [31, 26] on span "Clients" at bounding box center [34, 28] width 13 height 5
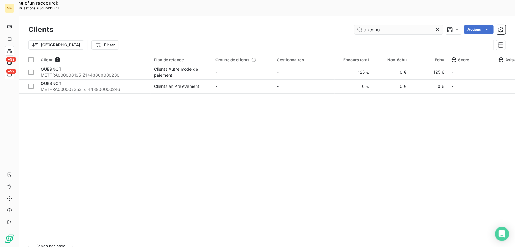
click at [379, 25] on input "quesno" at bounding box center [399, 29] width 89 height 9
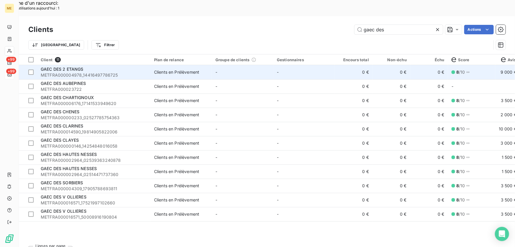
type input "gaec des"
click at [118, 66] on div "GAEC DES 2 ETANGS" at bounding box center [94, 69] width 106 height 6
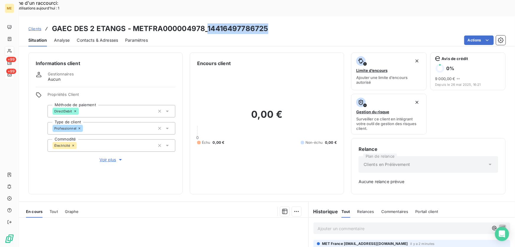
drag, startPoint x: 276, startPoint y: 12, endPoint x: 208, endPoint y: 13, distance: 67.6
click at [208, 23] on div "Clients GAEC DES 2 ETANGS - METFRA000004978_14416497786725" at bounding box center [267, 28] width 496 height 11
click at [295, 35] on div "Actions" at bounding box center [330, 39] width 351 height 9
click at [32, 26] on span "Clients" at bounding box center [34, 28] width 13 height 5
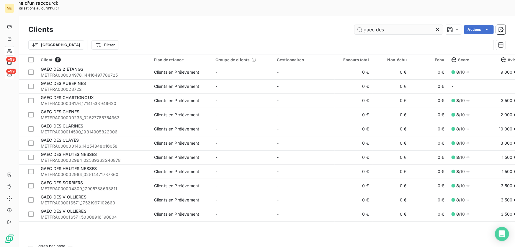
click at [374, 25] on input "gaec des" at bounding box center [399, 29] width 89 height 9
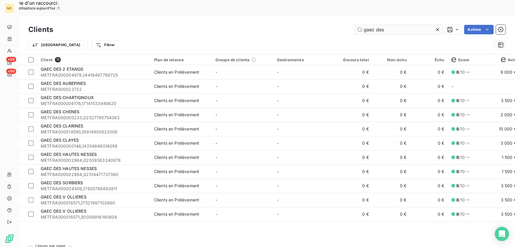
click at [374, 25] on input "gaec des" at bounding box center [399, 29] width 89 height 9
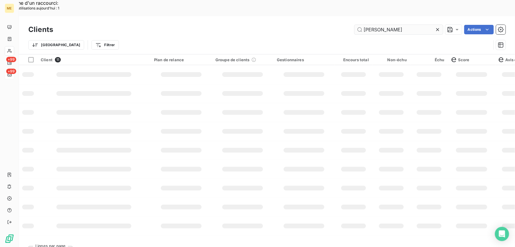
type input "simon orain"
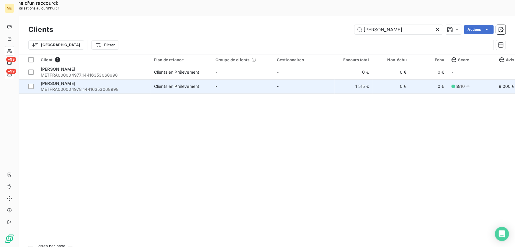
click at [281, 79] on td "-" at bounding box center [303, 86] width 61 height 14
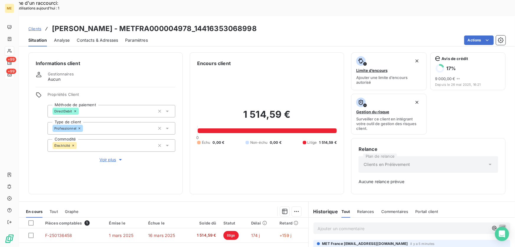
drag, startPoint x: 292, startPoint y: 12, endPoint x: 147, endPoint y: 9, distance: 145.0
click at [147, 23] on div "Clients SIMON ORAIN PAULETTE - METFRA000004978_14416353068998" at bounding box center [267, 28] width 496 height 11
click at [106, 157] on span "Voir plus" at bounding box center [112, 160] width 24 height 6
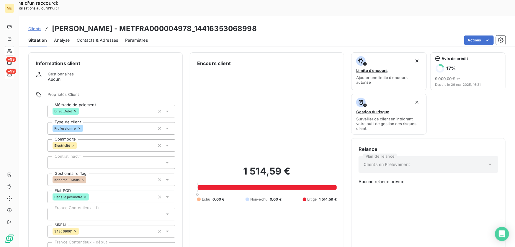
click at [226, 35] on div "Actions" at bounding box center [330, 39] width 351 height 9
drag, startPoint x: 216, startPoint y: 12, endPoint x: 147, endPoint y: 9, distance: 69.1
click at [147, 23] on h3 "SIMON ORAIN PAULETTE - METFRA000004978_14416353068998" at bounding box center [154, 28] width 205 height 11
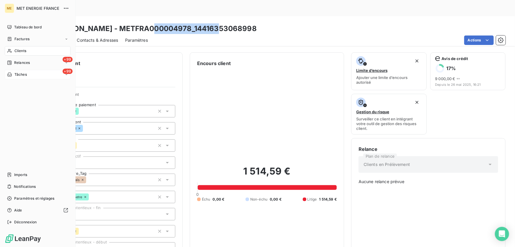
click at [10, 50] on icon at bounding box center [9, 51] width 4 height 4
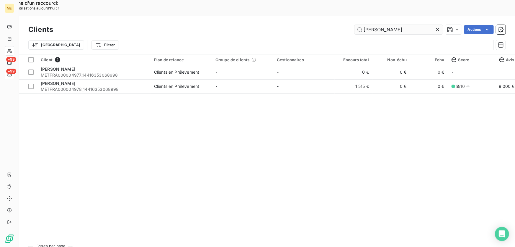
click at [371, 25] on input "simon orain" at bounding box center [399, 29] width 89 height 9
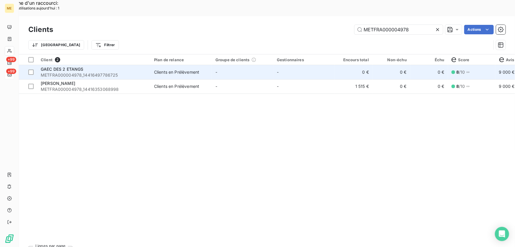
type input "METFRA000004978"
click at [130, 72] on span "METFRA000004978_14416497786725" at bounding box center [94, 75] width 106 height 6
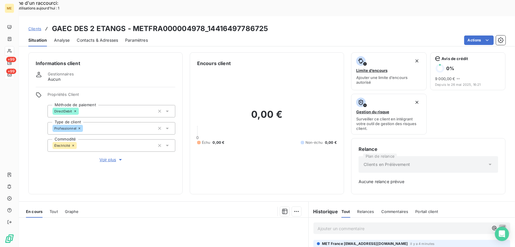
click at [108, 157] on span "Voir plus" at bounding box center [112, 160] width 24 height 6
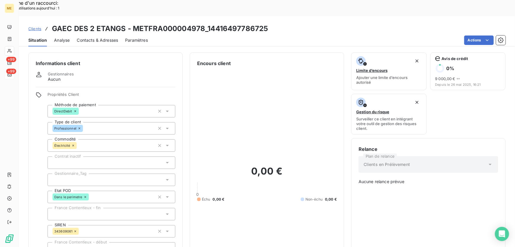
click at [116, 173] on div at bounding box center [112, 179] width 128 height 12
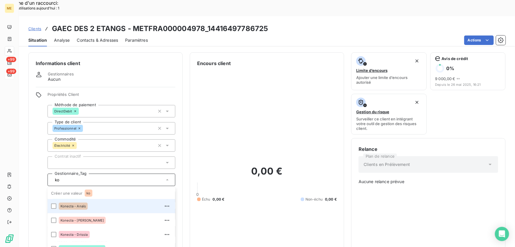
click at [82, 204] on span "Konecta - Anaïs" at bounding box center [73, 206] width 25 height 4
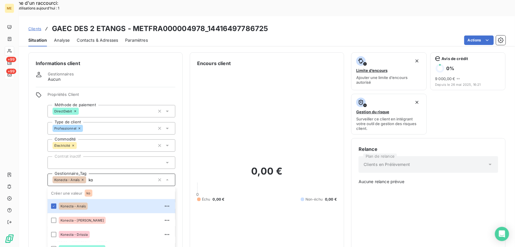
click at [106, 177] on input "ko" at bounding box center [120, 179] width 69 height 5
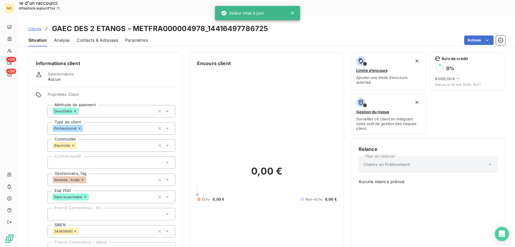
type input "ko"
click at [249, 196] on div "Échu 0,00 € Non-échu 0,00 €" at bounding box center [267, 198] width 140 height 5
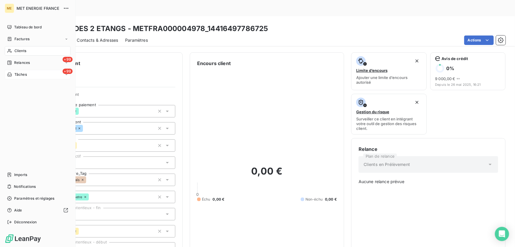
click at [20, 74] on span "Tâches" at bounding box center [20, 74] width 12 height 5
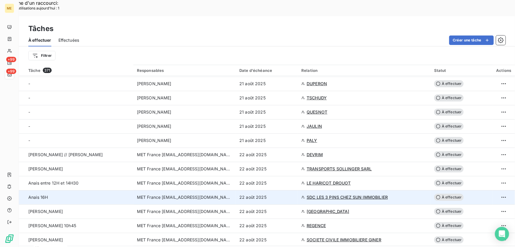
scroll to position [322, 0]
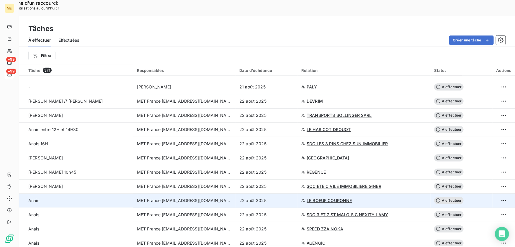
click at [277, 197] on div "22 août 2025" at bounding box center [266, 200] width 55 height 6
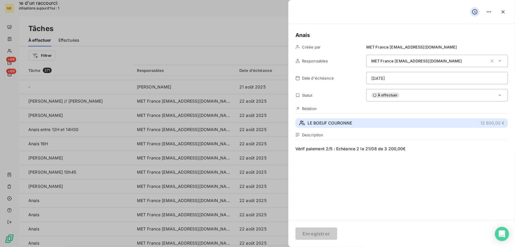
click at [350, 120] on span "LE BOEUF COURONNE" at bounding box center [330, 123] width 45 height 6
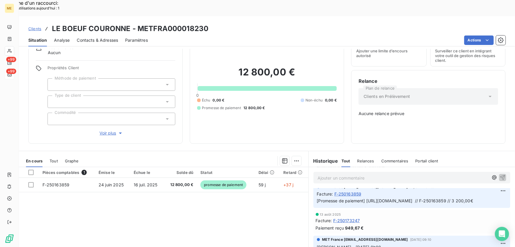
scroll to position [27, 0]
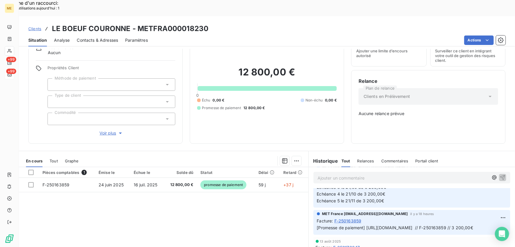
drag, startPoint x: 311, startPoint y: 214, endPoint x: 350, endPoint y: 219, distance: 39.4
click at [350, 219] on div "MET France met-france@recouvrement.met.com il y a 18 heures Facture : F-2501638…" at bounding box center [412, 222] width 197 height 25
click at [390, 224] on p "[Promesse de paiement] https://metholdingag.lightning.force.com/lightning/r/vlo…" at bounding box center [412, 227] width 190 height 7
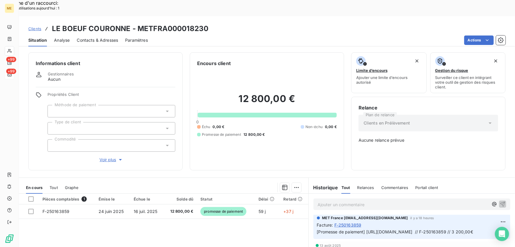
scroll to position [107, 0]
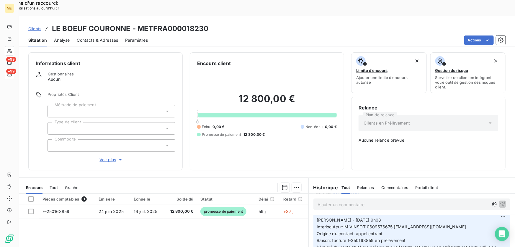
click at [112, 157] on span "Voir plus" at bounding box center [112, 160] width 24 height 6
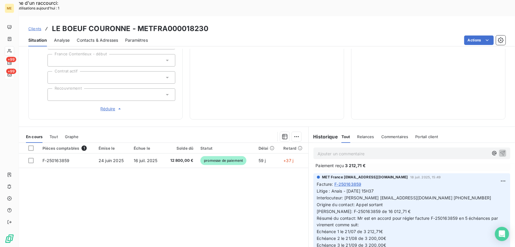
scroll to position [349, 0]
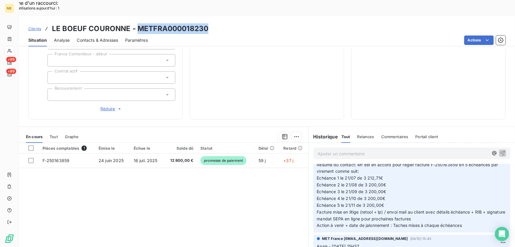
drag, startPoint x: 188, startPoint y: 12, endPoint x: 137, endPoint y: 14, distance: 51.7
click at [137, 23] on div "Clients LE BOEUF COURONNE - METFRA000018230" at bounding box center [267, 28] width 496 height 11
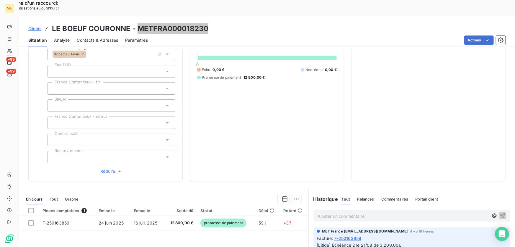
scroll to position [195, 0]
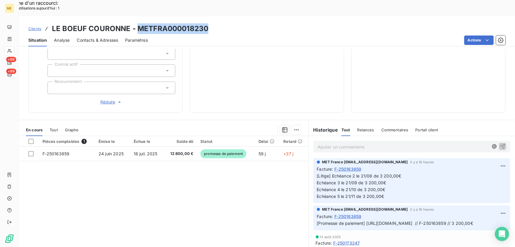
drag, startPoint x: 316, startPoint y: 211, endPoint x: 377, endPoint y: 219, distance: 61.9
click at [377, 219] on div "MET France met-france@recouvrement.met.com il y a 18 heures Facture : F-2501638…" at bounding box center [412, 217] width 197 height 25
click at [344, 220] on span "[Promesse de paiement] https://metholdingag.lightning.force.com/lightning/r/vlo…" at bounding box center [395, 222] width 157 height 5
click at [474, 220] on span "[Promesse de paiement] https://metholdingag.lightning.force.com/lightning/r/vlo…" at bounding box center [395, 222] width 157 height 5
click at [333, 220] on span "[Promesse de paiement] https://metholdingag.lightning.force.com/lightning/r/vlo…" at bounding box center [395, 222] width 157 height 5
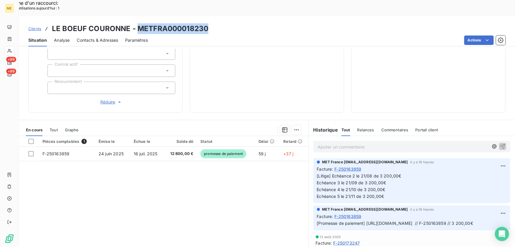
click at [317, 220] on span "[Promesse de paiement] https://metholdingag.lightning.force.com/lightning/r/vlo…" at bounding box center [395, 222] width 157 height 5
click at [376, 220] on p "[Promesse de paiement] https://metholdingag.lightning.force.com/lightning/r/vlo…" at bounding box center [412, 223] width 190 height 7
click at [371, 220] on span "[Promesse de paiement] https://metholdingag.lightning.force.com/lightning/r/vlo…" at bounding box center [395, 222] width 157 height 5
click at [356, 220] on span "[Promesse de paiement] https://metholdingag.lightning.force.com/lightning/r/vlo…" at bounding box center [395, 222] width 157 height 5
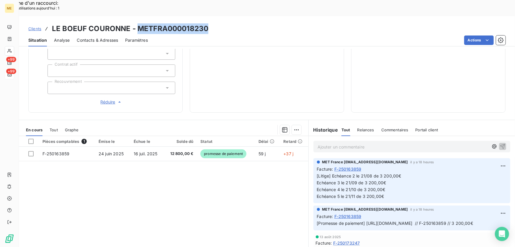
click at [356, 220] on span "[Promesse de paiement] https://metholdingag.lightning.force.com/lightning/r/vlo…" at bounding box center [395, 222] width 157 height 5
click at [366, 220] on p "[Promesse de paiement] https://metholdingag.lightning.force.com/lightning/r/vlo…" at bounding box center [412, 223] width 190 height 7
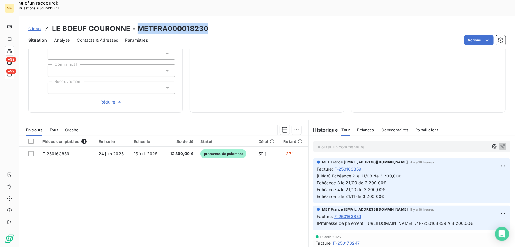
click at [366, 220] on p "[Promesse de paiement] https://metholdingag.lightning.force.com/lightning/r/vlo…" at bounding box center [412, 223] width 190 height 7
click at [367, 220] on p "[Promesse de paiement] https://metholdingag.lightning.force.com/lightning/r/vlo…" at bounding box center [412, 223] width 190 height 7
click at [366, 213] on div "Facture : F-250163859" at bounding box center [412, 216] width 190 height 6
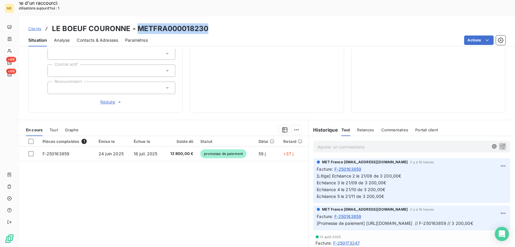
click at [366, 213] on div "Facture : F-250163859" at bounding box center [412, 216] width 190 height 6
click at [365, 206] on div "MET France met-france@recouvrement.met.com il y a 18 heures Facture : F-2501638…" at bounding box center [412, 216] width 190 height 20
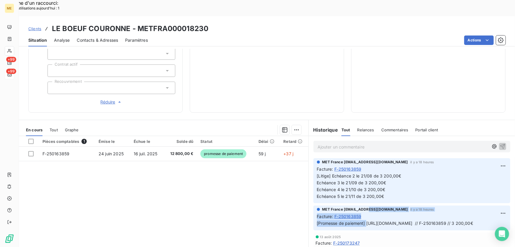
click at [376, 173] on span "[Litige] Echéance 2 le 21/08 de 3 200,00€ Echéance 3 le 21/09 de 3 200,00€ Eché…" at bounding box center [359, 185] width 84 height 25
drag, startPoint x: 314, startPoint y: 209, endPoint x: 509, endPoint y: 210, distance: 194.9
click at [509, 210] on div "Ajouter un commentaire ﻿ MET France met-france@recouvrement.met.com il y a 18 h…" at bounding box center [412, 201] width 206 height 131
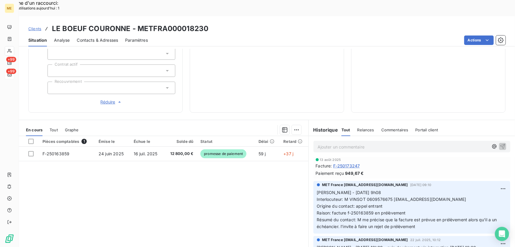
scroll to position [161, 0]
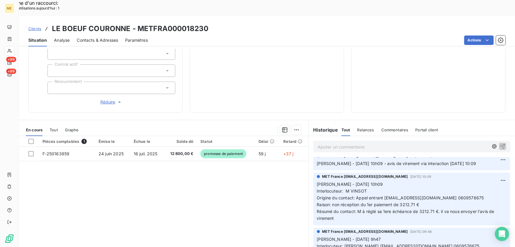
click at [347, 211] on p "Sylvain - 22/07/2025 - 10h09 Interlocuteur: M VINSOT Origine du contact: Appel …" at bounding box center [412, 201] width 190 height 40
click at [338, 206] on span "Sylvain - 22/07/2025 - 10h09 Interlocuteur: M VINSOT Origine du contact: Appel …" at bounding box center [406, 200] width 179 height 39
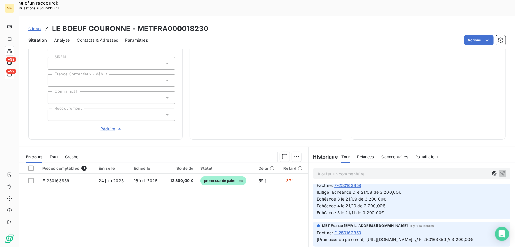
scroll to position [0, 0]
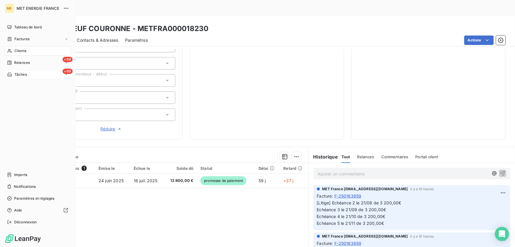
click at [12, 74] on div "Tâches" at bounding box center [17, 74] width 20 height 5
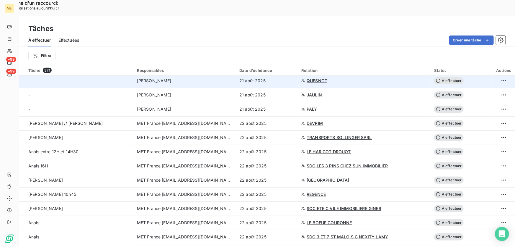
scroll to position [376, 0]
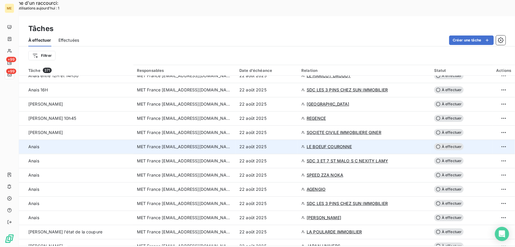
click at [283, 144] on div "22 août 2025" at bounding box center [266, 147] width 55 height 6
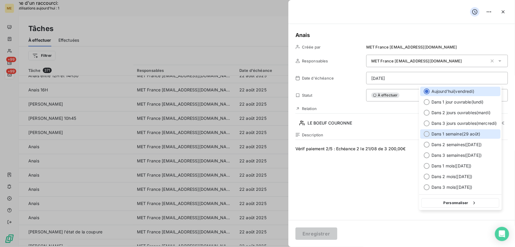
click at [464, 133] on span "Dans 1 semaine ( 29 août )" at bounding box center [456, 134] width 49 height 6
type input "29/08/2025"
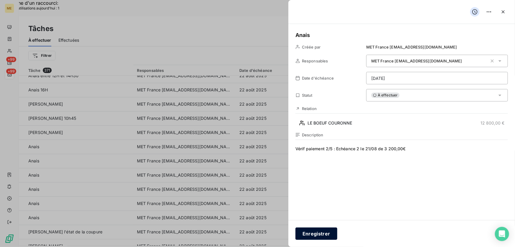
click at [319, 235] on button "Enregistrer" at bounding box center [317, 233] width 42 height 12
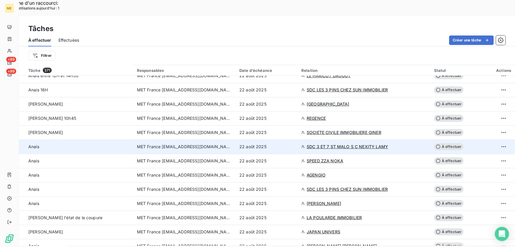
click at [271, 144] on div "22 août 2025" at bounding box center [266, 147] width 55 height 6
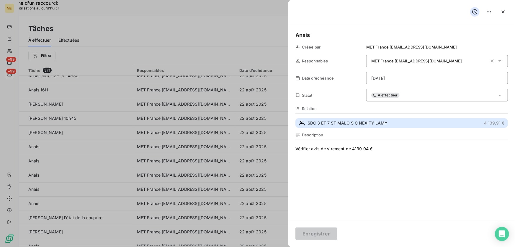
click at [438, 123] on button "SDC 3 ET 7 ST MALO S C NEXITY LAMY 4 139,91 €" at bounding box center [402, 122] width 213 height 9
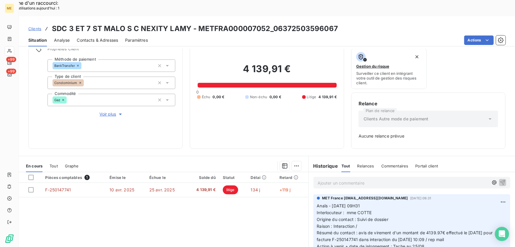
scroll to position [32, 0]
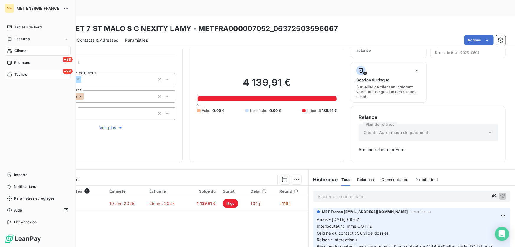
click at [12, 74] on icon at bounding box center [9, 74] width 5 height 5
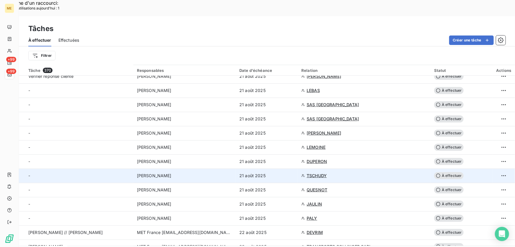
scroll to position [295, 0]
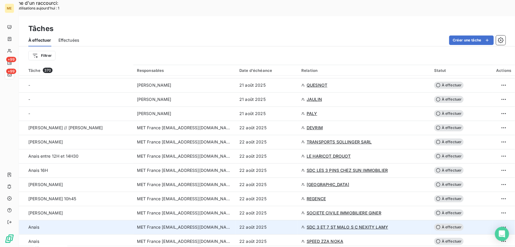
click at [272, 224] on div "22 août 2025" at bounding box center [266, 227] width 55 height 6
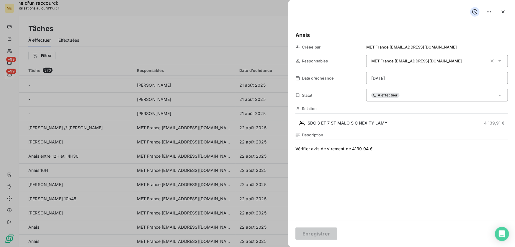
click at [408, 96] on div "À effectuer" at bounding box center [437, 95] width 142 height 12
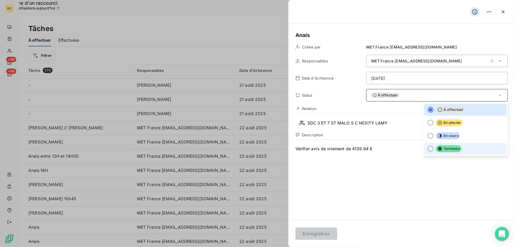
drag, startPoint x: 449, startPoint y: 152, endPoint x: 447, endPoint y: 157, distance: 4.8
click at [449, 152] on li "Terminée" at bounding box center [465, 149] width 83 height 12
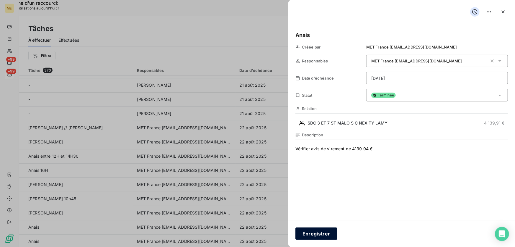
click at [320, 233] on button "Enregistrer" at bounding box center [317, 233] width 42 height 12
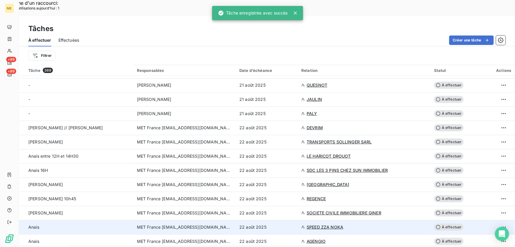
click at [284, 224] on div "22 août 2025" at bounding box center [266, 227] width 55 height 6
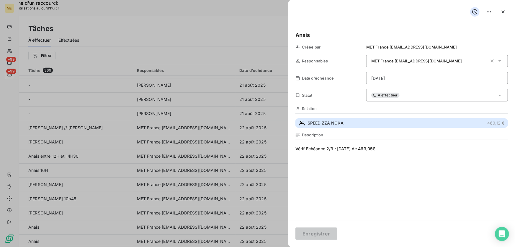
click at [377, 122] on button "SPEED ZZA NOKA 460,12 €" at bounding box center [402, 122] width 213 height 9
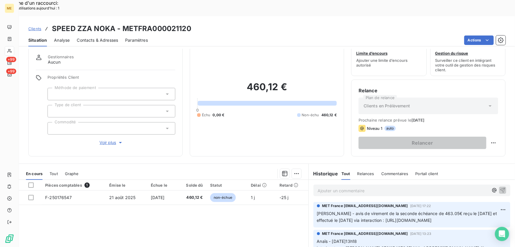
scroll to position [27, 0]
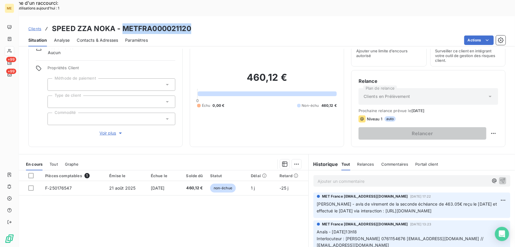
drag, startPoint x: 189, startPoint y: 11, endPoint x: 122, endPoint y: 14, distance: 67.1
click at [122, 23] on h3 "SPEED ZZA NOKA - METFRA000021120" at bounding box center [121, 28] width 139 height 11
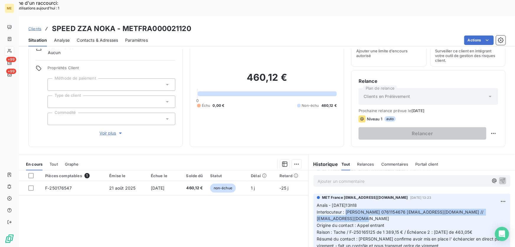
drag, startPoint x: 344, startPoint y: 201, endPoint x: 363, endPoint y: 207, distance: 19.9
click at [363, 207] on p "Anaïs - 18/08/2025 -13h18 Interlocuteur : Mme Abygaelle roxo 0761154676 a_by_64…" at bounding box center [412, 229] width 190 height 54
drag, startPoint x: 347, startPoint y: 222, endPoint x: 487, endPoint y: 222, distance: 140.6
click at [487, 222] on p "Anaïs - 18/08/2025 -13h18 Interlocuteur : Mme Abygaelle roxo 0761154676 a_by_64…" at bounding box center [412, 229] width 190 height 54
click at [393, 177] on p "Ajouter un commentaire ﻿" at bounding box center [403, 180] width 171 height 7
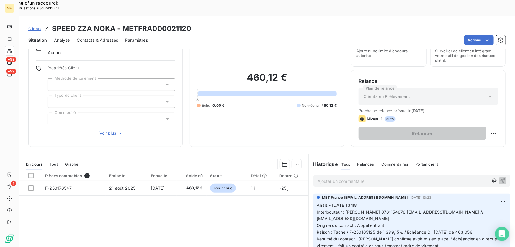
scroll to position [73, 0]
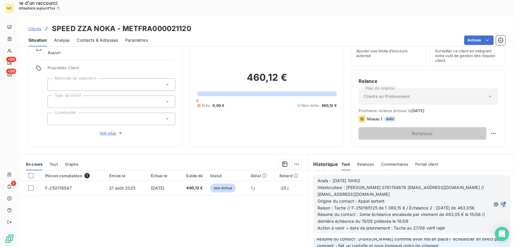
click at [501, 201] on icon "button" at bounding box center [504, 204] width 6 height 6
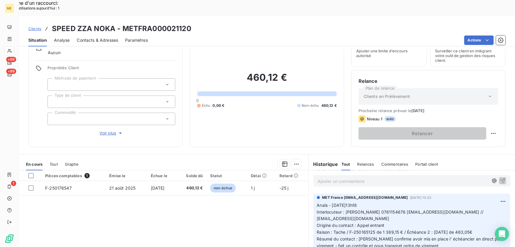
scroll to position [0, 0]
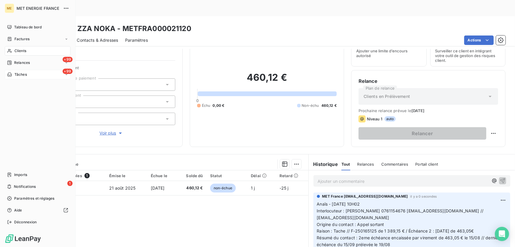
click at [19, 74] on span "Tâches" at bounding box center [20, 74] width 12 height 5
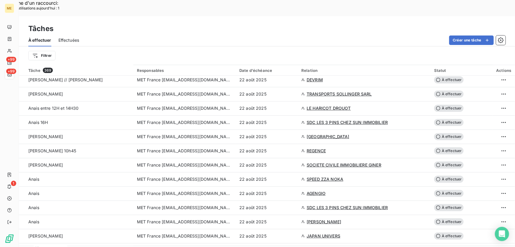
scroll to position [349, 0]
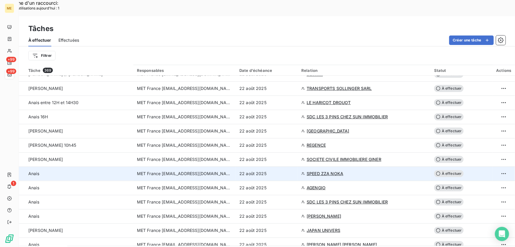
click at [280, 170] on div "22 août 2025" at bounding box center [266, 173] width 55 height 6
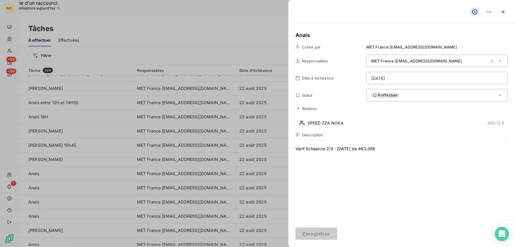
click at [405, 97] on div "À effectuer" at bounding box center [437, 95] width 142 height 12
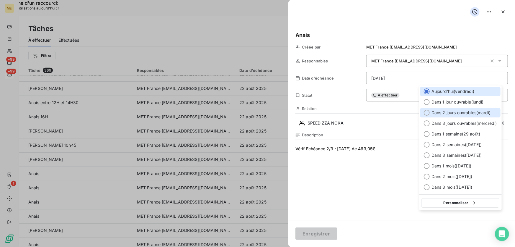
click at [473, 114] on span "Dans 2 jours ouvrables ( mardi )" at bounding box center [461, 113] width 59 height 6
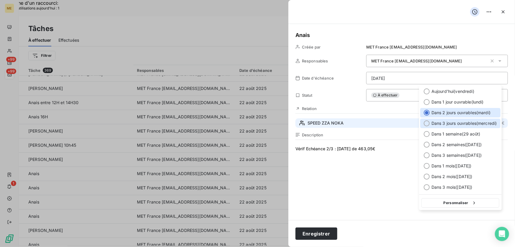
drag, startPoint x: 454, startPoint y: 120, endPoint x: 451, endPoint y: 125, distance: 6.6
click at [454, 119] on div "Dans 3 jours ouvrables ( mercredi )" at bounding box center [461, 122] width 80 height 9
type input "27/08/2025"
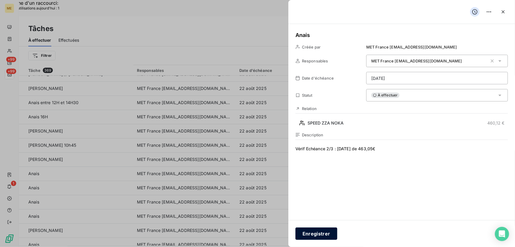
click at [310, 230] on button "Enregistrer" at bounding box center [317, 233] width 42 height 12
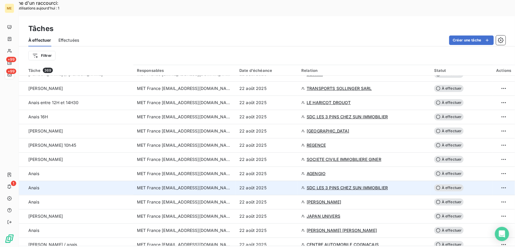
click at [276, 185] on div "22 août 2025" at bounding box center [266, 188] width 55 height 6
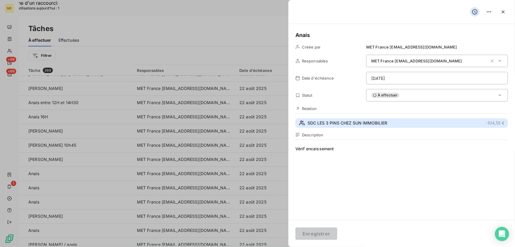
click at [375, 122] on span "SDC LES 3 PINS CHEZ SUN IMMOBILIER" at bounding box center [348, 123] width 80 height 6
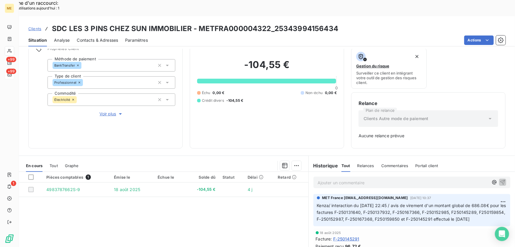
scroll to position [5, 0]
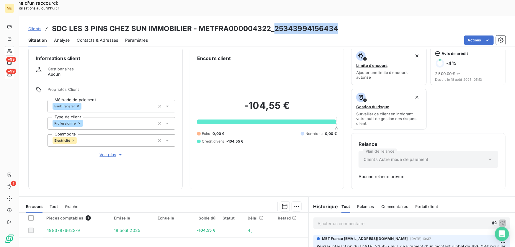
drag, startPoint x: 345, startPoint y: 12, endPoint x: 273, endPoint y: 12, distance: 71.8
click at [273, 23] on div "Clients SDC LES 3 PINS CHEZ SUN IMMOBILIER - METFRA000004322_25343994156434" at bounding box center [267, 28] width 496 height 11
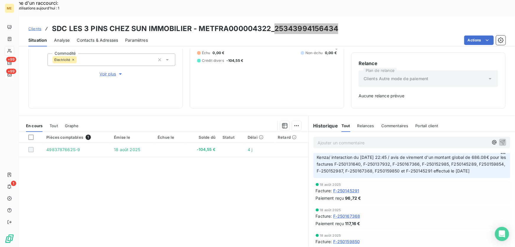
scroll to position [0, 0]
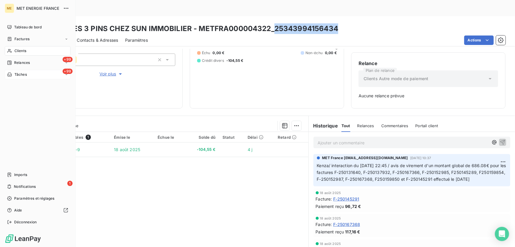
click at [22, 75] on span "Tâches" at bounding box center [20, 74] width 12 height 5
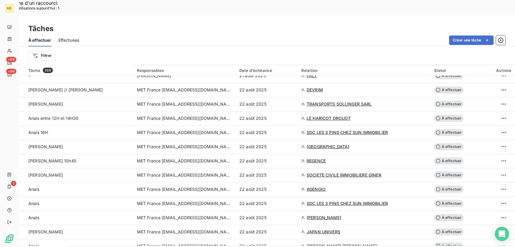
scroll to position [322, 0]
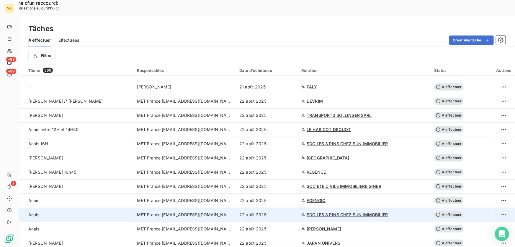
click at [286, 211] on div "22 août 2025" at bounding box center [266, 214] width 55 height 6
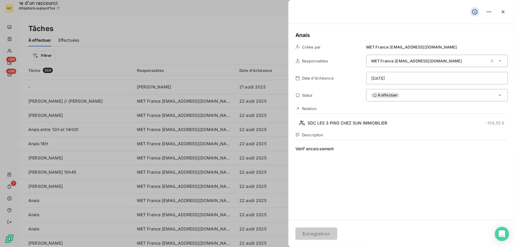
click at [421, 96] on div "À effectuer" at bounding box center [437, 95] width 142 height 12
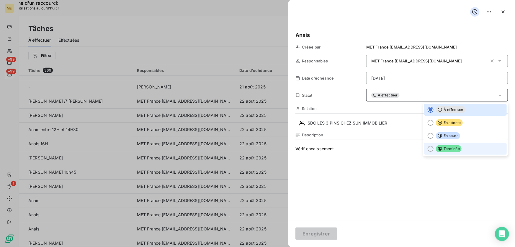
click at [441, 151] on span "Terminée" at bounding box center [449, 148] width 26 height 7
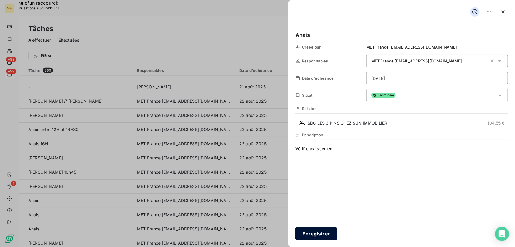
click at [323, 236] on button "Enregistrer" at bounding box center [317, 233] width 42 height 12
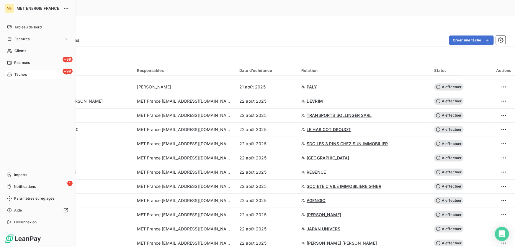
click at [15, 74] on span "Tâches" at bounding box center [20, 74] width 12 height 5
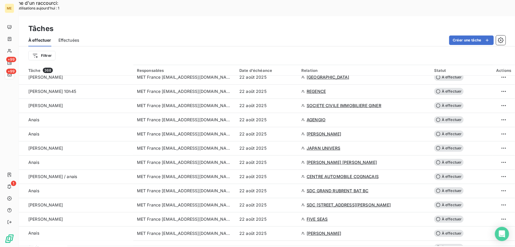
scroll to position [376, 0]
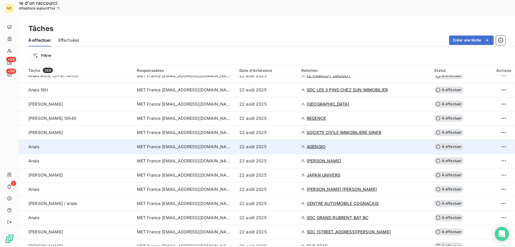
click at [287, 144] on div "22 août 2025" at bounding box center [266, 147] width 55 height 6
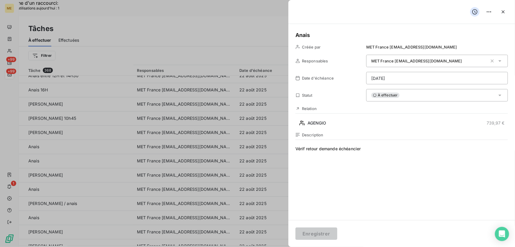
click at [277, 149] on div at bounding box center [257, 123] width 515 height 247
click at [505, 11] on icon "button" at bounding box center [504, 12] width 6 height 6
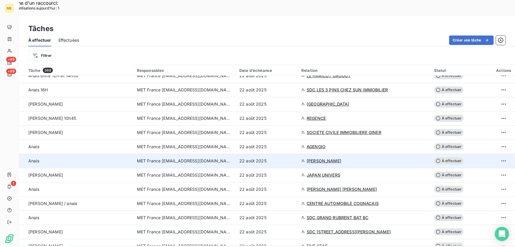
click at [293, 158] on div "22 août 2025" at bounding box center [266, 161] width 55 height 6
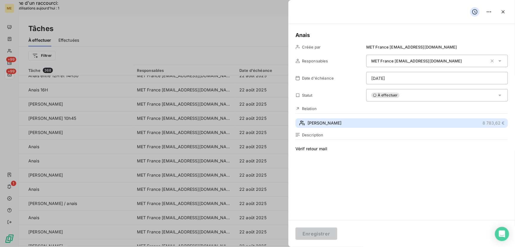
click at [350, 124] on button "OLIVIER 8 783,62 €" at bounding box center [402, 122] width 213 height 9
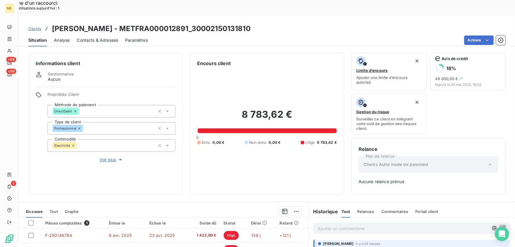
scroll to position [86, 0]
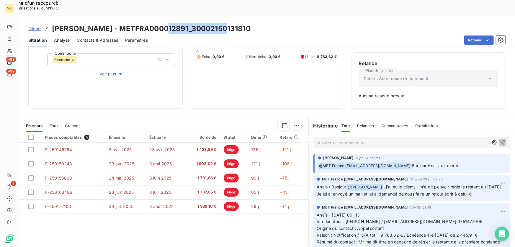
drag, startPoint x: 219, startPoint y: 12, endPoint x: 159, endPoint y: 15, distance: 60.0
click at [159, 23] on div "Clients OLIVIER - METFRA000012891_30002150131810" at bounding box center [267, 28] width 496 height 11
drag, startPoint x: 418, startPoint y: 213, endPoint x: 367, endPoint y: 213, distance: 50.5
click at [367, 219] on span "Interlocuteur : M. Jasim / mashfistdenis@gmail.com 0751477005" at bounding box center [400, 221] width 166 height 5
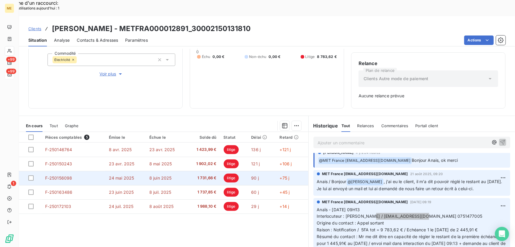
scroll to position [0, 0]
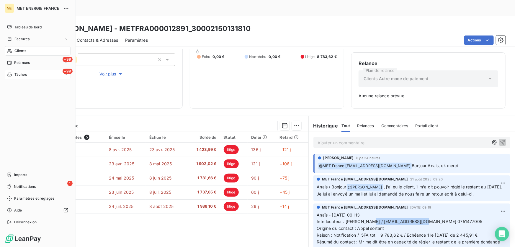
click at [17, 72] on span "Tâches" at bounding box center [20, 74] width 12 height 5
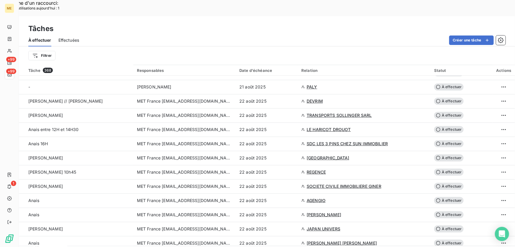
scroll to position [376, 0]
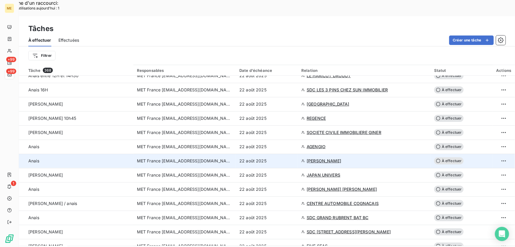
click at [289, 158] on div "22 août 2025" at bounding box center [266, 161] width 55 height 6
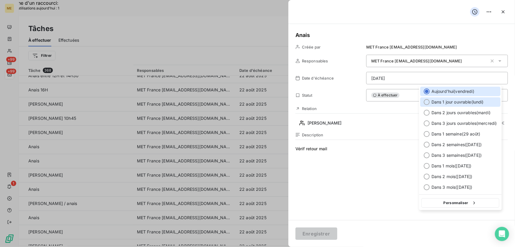
click at [452, 102] on span "Dans 1 jour ouvrable ( lundi )" at bounding box center [458, 102] width 52 height 6
type input "25/08/2025"
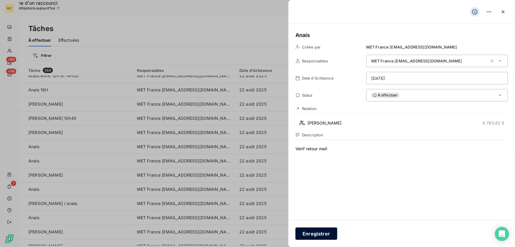
click at [325, 232] on button "Enregistrer" at bounding box center [317, 233] width 42 height 12
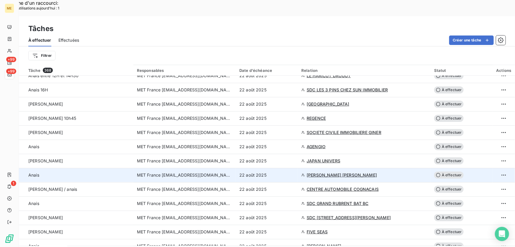
click at [279, 172] on div "22 août 2025" at bounding box center [266, 175] width 55 height 6
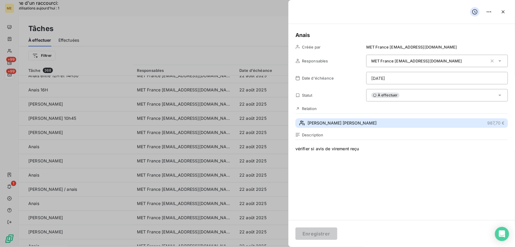
click at [371, 124] on span "FRANCK LUDECKE GILBERTE ELISABETH" at bounding box center [342, 123] width 69 height 6
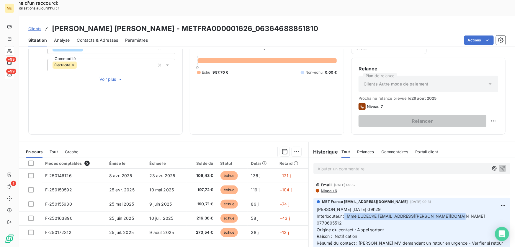
drag, startPoint x: 345, startPoint y: 200, endPoint x: 463, endPoint y: 200, distance: 118.4
click at [463, 206] on p "Valérie 19/08/2025 09h29 Interlocuteur : Mme LUDECKE ludecke.karine@gmail.com 0…" at bounding box center [412, 233] width 190 height 54
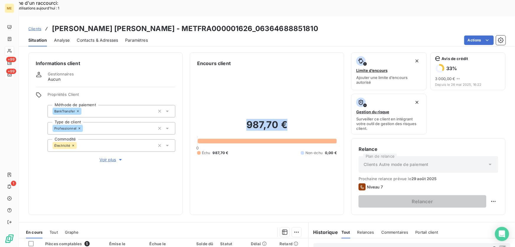
drag, startPoint x: 288, startPoint y: 110, endPoint x: 244, endPoint y: 113, distance: 44.2
click at [245, 119] on h2 "987,70 €" at bounding box center [267, 128] width 140 height 18
click at [338, 23] on div "Clients FRANCK LUDECKE GILBERTE ELISABETH - METFRA000001626_06364688851810" at bounding box center [267, 28] width 496 height 11
drag, startPoint x: 338, startPoint y: 12, endPoint x: 276, endPoint y: 12, distance: 62.3
click at [276, 23] on div "Clients FRANCK LUDECKE GILBERTE ELISABETH - METFRA000001626_06364688851810" at bounding box center [267, 28] width 496 height 11
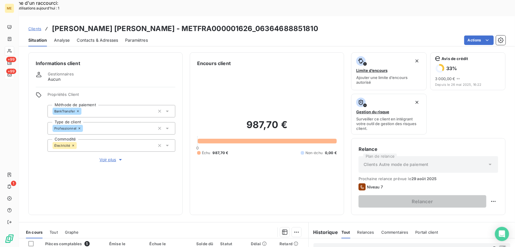
click at [318, 23] on h3 "FRANCK LUDECKE GILBERTE ELISABETH - METFRA000001626_06364688851810" at bounding box center [185, 28] width 266 height 11
drag, startPoint x: 340, startPoint y: 12, endPoint x: 276, endPoint y: 12, distance: 63.8
click at [276, 23] on div "Clients FRANCK LUDECKE GILBERTE ELISABETH - METFRA000001626_06364688851810" at bounding box center [267, 28] width 496 height 11
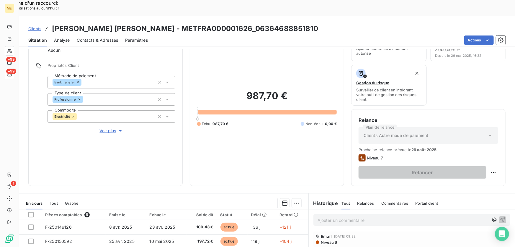
scroll to position [26, 0]
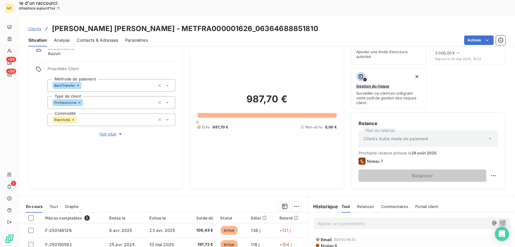
click at [106, 131] on span "Voir plus" at bounding box center [112, 134] width 24 height 6
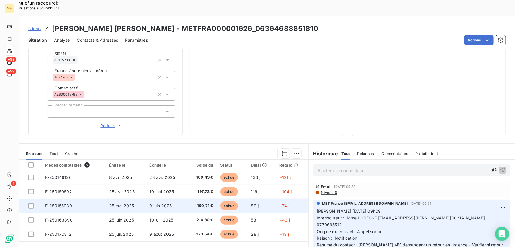
scroll to position [195, 0]
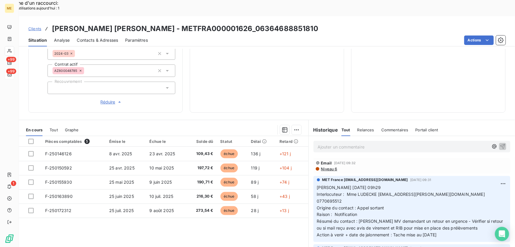
click at [367, 143] on p "Ajouter un commentaire ﻿" at bounding box center [403, 146] width 171 height 7
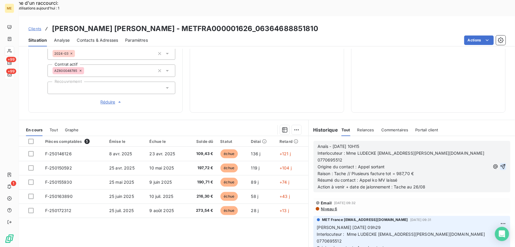
click at [500, 163] on icon "button" at bounding box center [503, 166] width 6 height 6
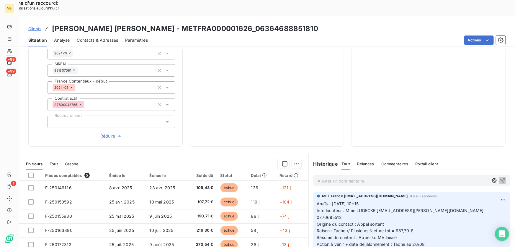
scroll to position [114, 0]
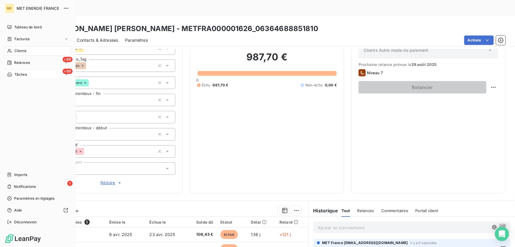
click at [17, 73] on span "Tâches" at bounding box center [20, 74] width 12 height 5
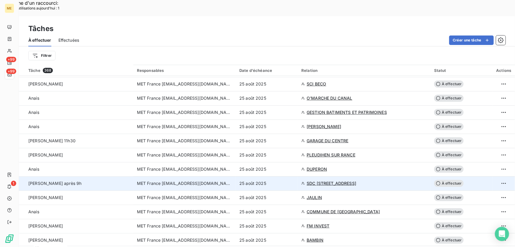
scroll to position [966, 0]
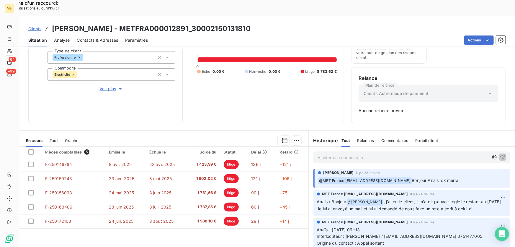
scroll to position [82, 0]
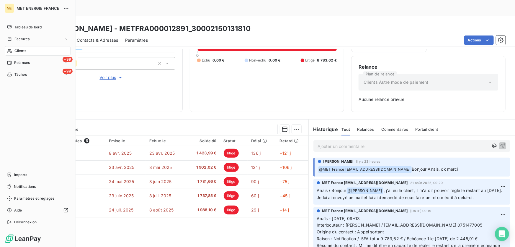
click at [11, 57] on nav "Tableau de bord Factures Clients +99 Relances +99 Tâches" at bounding box center [38, 50] width 66 height 57
click at [9, 52] on icon at bounding box center [9, 50] width 5 height 5
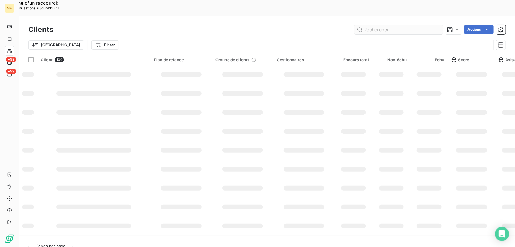
click at [381, 25] on input "text" at bounding box center [399, 29] width 89 height 9
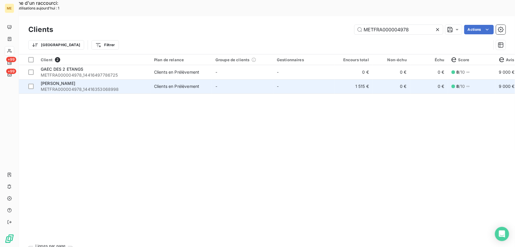
type input "METFRA000004978"
click at [206, 83] on span "Clients en Prélèvement" at bounding box center [181, 86] width 54 height 6
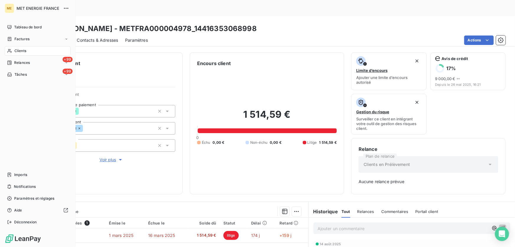
click at [10, 50] on icon at bounding box center [9, 51] width 4 height 4
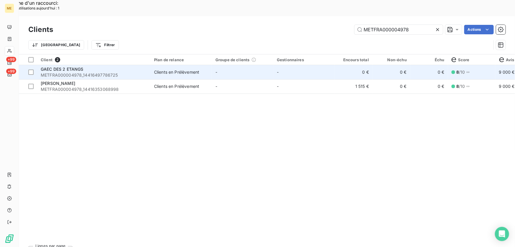
click at [138, 72] on span "METFRA000004978_14416497786725" at bounding box center [94, 75] width 106 height 6
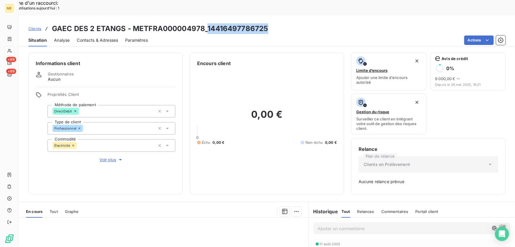
drag, startPoint x: 260, startPoint y: 12, endPoint x: 207, endPoint y: 17, distance: 52.5
click at [207, 23] on div "Clients GAEC DES 2 ETANGS - METFRA000004978_14416497786725" at bounding box center [267, 28] width 496 height 11
copy h3 "14416497786725"
click at [221, 23] on h3 "GAEC DES 2 ETANGS - METFRA000004978_14416497786725" at bounding box center [160, 28] width 216 height 11
drag, startPoint x: 267, startPoint y: 12, endPoint x: 207, endPoint y: 10, distance: 60.0
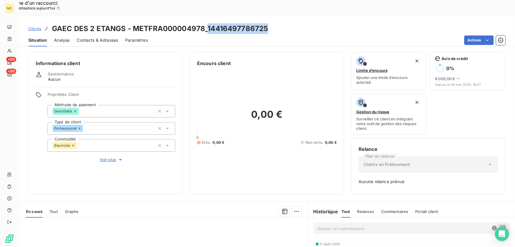
click at [207, 23] on div "Clients GAEC DES 2 ETANGS - METFRA000004978_14416497786725" at bounding box center [267, 28] width 496 height 11
copy h3 "14416497786725"
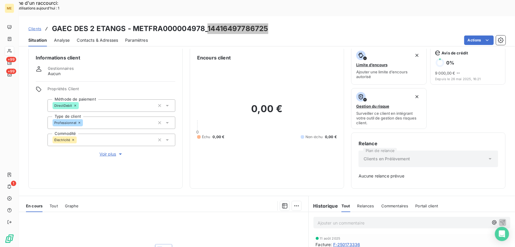
scroll to position [27, 0]
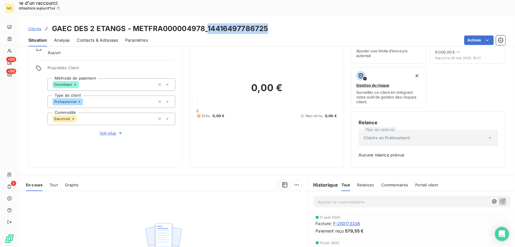
copy div "F-250173336"
drag, startPoint x: 360, startPoint y: 207, endPoint x: 426, endPoint y: 180, distance: 71.2
copy span "579,55 €"
drag, startPoint x: 363, startPoint y: 214, endPoint x: 344, endPoint y: 215, distance: 18.6
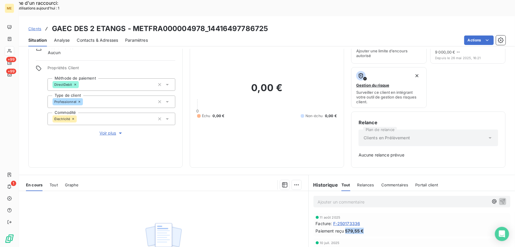
click at [344, 227] on div "Paiement reçu 579,55 €" at bounding box center [412, 230] width 192 height 6
click at [355, 198] on p "Ajouter un commentaire ﻿" at bounding box center [403, 201] width 171 height 7
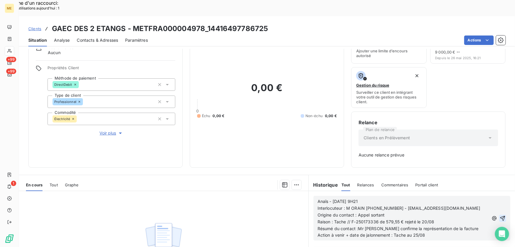
click at [500, 215] on icon "button" at bounding box center [503, 218] width 6 height 6
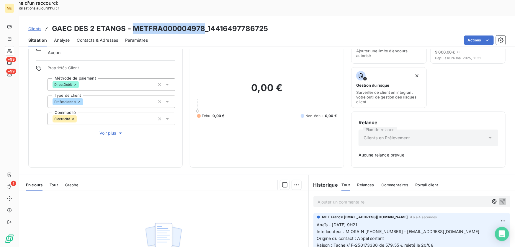
drag, startPoint x: 204, startPoint y: 11, endPoint x: 132, endPoint y: 13, distance: 72.7
click at [132, 23] on h3 "GAEC DES 2 ETANGS - METFRA000004978_14416497786725" at bounding box center [160, 28] width 216 height 11
copy h3 "METFRA000004978"
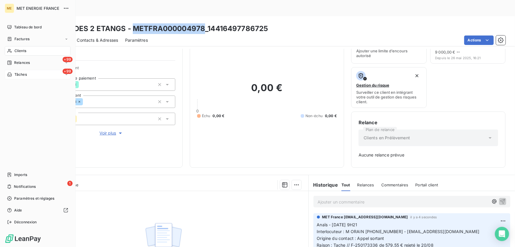
click at [20, 73] on span "Tâches" at bounding box center [20, 74] width 12 height 5
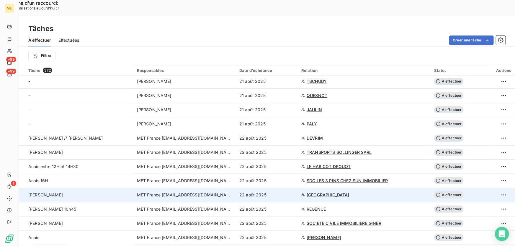
scroll to position [295, 0]
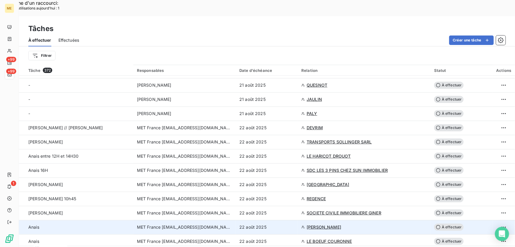
click at [284, 224] on div "22 août 2025" at bounding box center [266, 227] width 55 height 6
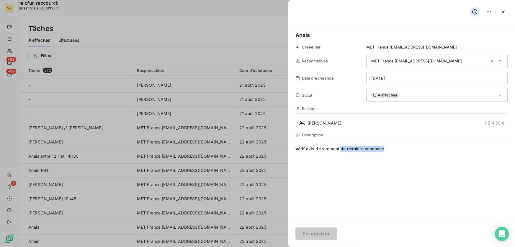
drag, startPoint x: 393, startPoint y: 151, endPoint x: 341, endPoint y: 151, distance: 52.3
click at [341, 151] on span "Vérif avis de virement de dernière échéance" at bounding box center [402, 202] width 213 height 113
click at [352, 149] on span "Vérif avis de virement + prélévement également sur 14416497786725" at bounding box center [402, 202] width 213 height 113
click at [457, 147] on span "Vérif avis de virement + prélèvement également sur 14416497786725" at bounding box center [402, 202] width 213 height 113
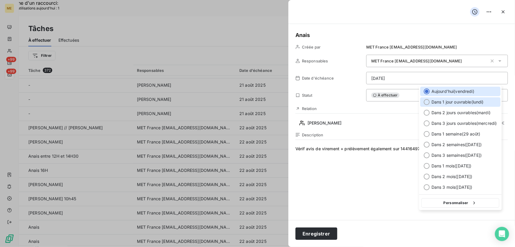
click at [459, 102] on span "Dans 1 jour ouvrable ( lundi )" at bounding box center [458, 102] width 52 height 6
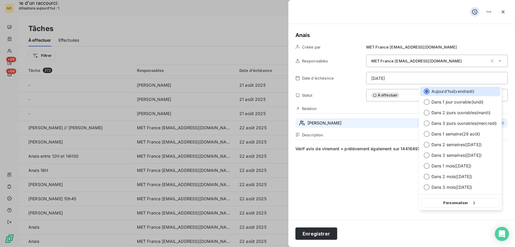
type input "25/08/2025"
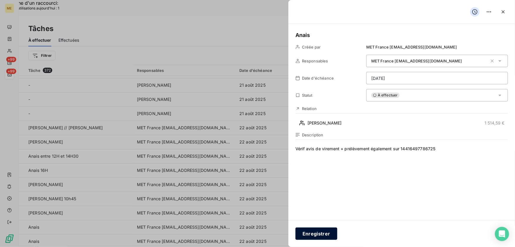
click at [319, 233] on button "Enregistrer" at bounding box center [317, 233] width 42 height 12
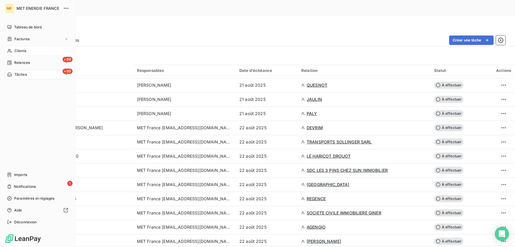
click at [15, 51] on span "Clients" at bounding box center [20, 50] width 12 height 5
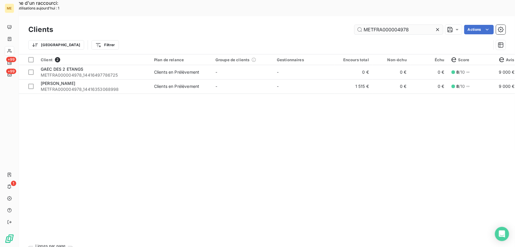
click at [394, 25] on input "METFRA000004978" at bounding box center [399, 29] width 89 height 9
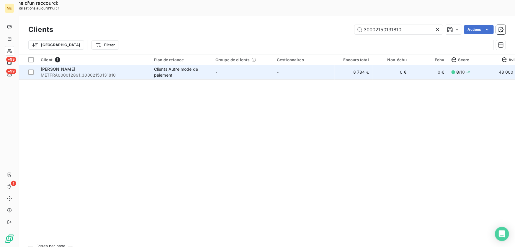
type input "30002150131810"
click at [196, 66] on div "Clients Autre mode de paiement" at bounding box center [181, 72] width 54 height 12
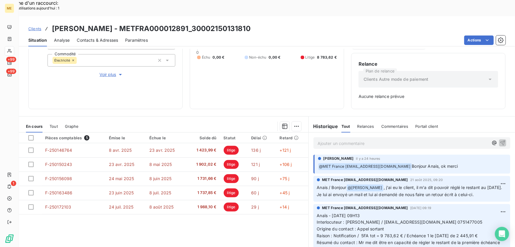
scroll to position [86, 0]
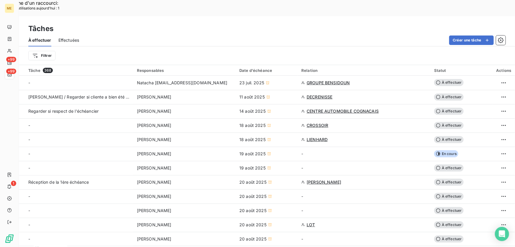
scroll to position [1247, 0]
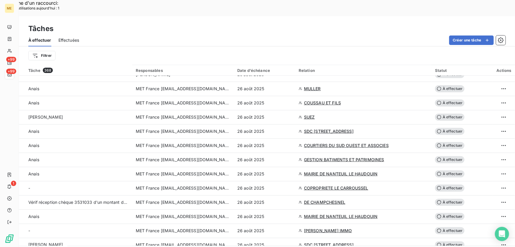
scroll to position [335, 0]
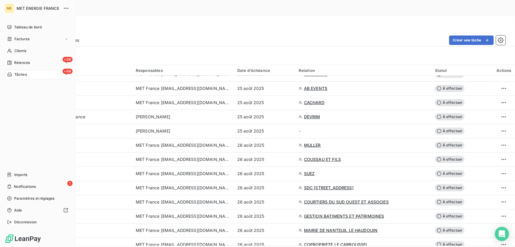
click at [16, 74] on span "Tâches" at bounding box center [20, 74] width 12 height 5
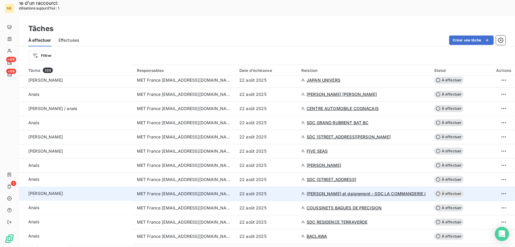
scroll to position [429, 0]
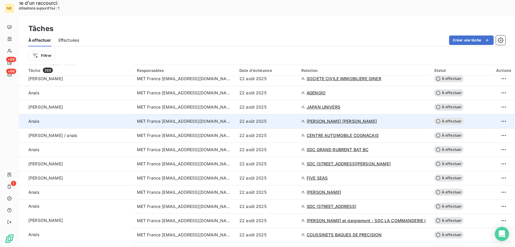
click at [290, 118] on div "22 août 2025" at bounding box center [266, 121] width 55 height 6
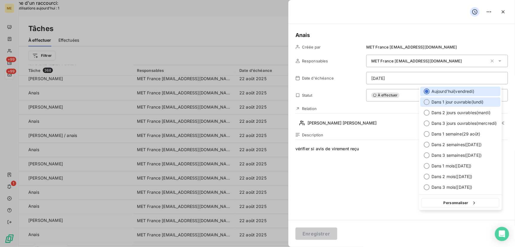
click at [446, 103] on span "Dans 1 jour ouvrable ( lundi )" at bounding box center [458, 102] width 52 height 6
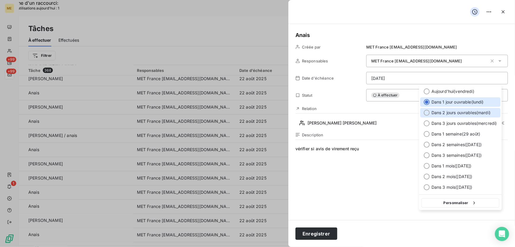
click at [446, 113] on span "Dans 2 jours ouvrables ( mardi )" at bounding box center [461, 113] width 59 height 6
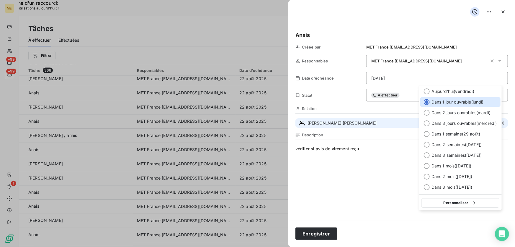
type input "[DATE]"
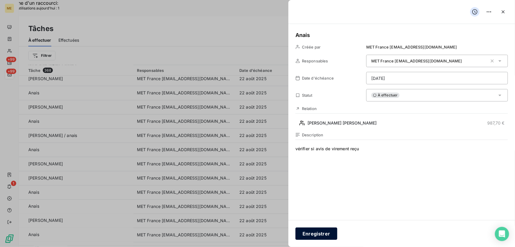
click at [318, 234] on button "Enregistrer" at bounding box center [317, 233] width 42 height 12
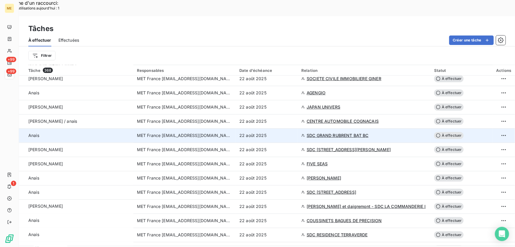
click at [285, 132] on div "22 août 2025" at bounding box center [266, 135] width 55 height 6
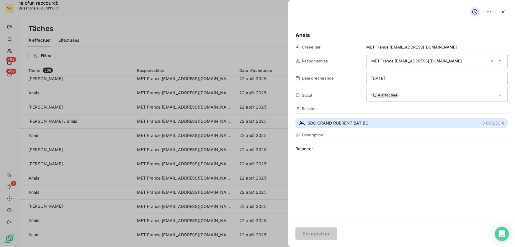
click at [340, 123] on span "SDC GRAND RUBRENT BAT BC" at bounding box center [338, 123] width 61 height 6
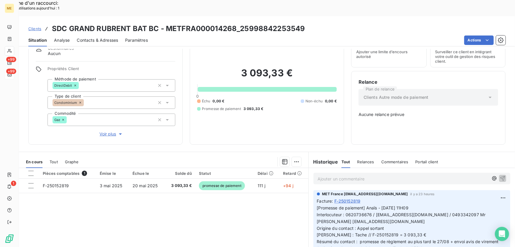
scroll to position [58, 0]
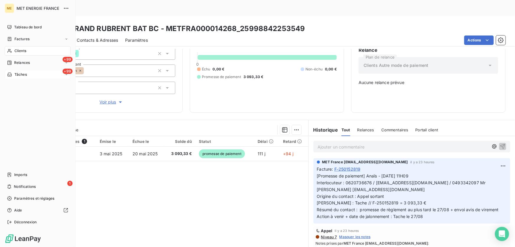
click at [10, 74] on icon at bounding box center [9, 74] width 5 height 5
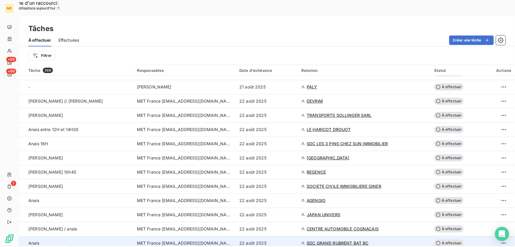
scroll to position [376, 0]
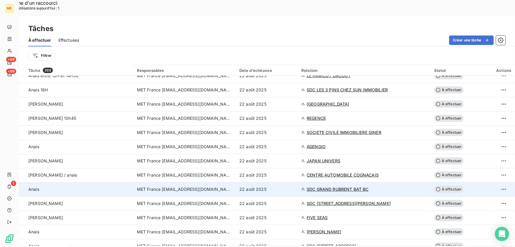
click at [280, 186] on div "22 août 2025" at bounding box center [266, 189] width 55 height 6
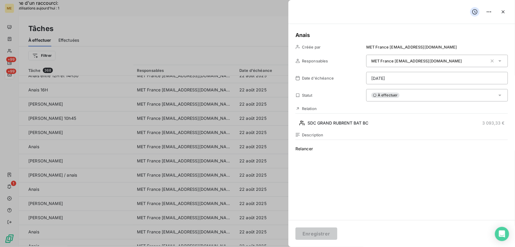
click at [440, 95] on div "À effectuer" at bounding box center [437, 95] width 142 height 12
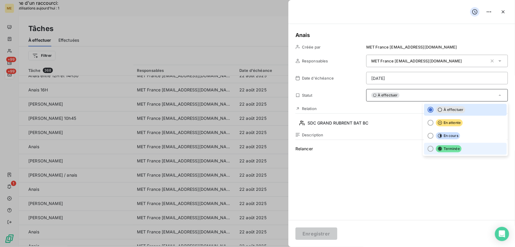
click at [458, 149] on li "Terminée" at bounding box center [465, 149] width 83 height 12
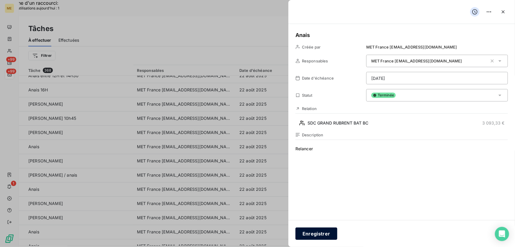
click at [312, 234] on button "Enregistrer" at bounding box center [317, 233] width 42 height 12
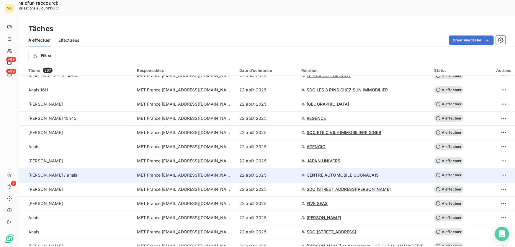
click at [281, 172] on div "22 août 2025" at bounding box center [266, 175] width 55 height 6
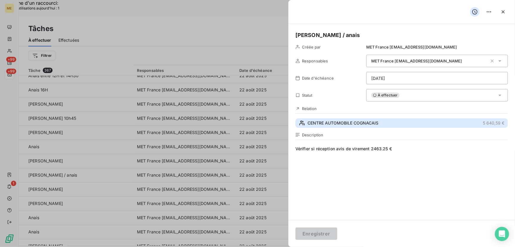
click at [383, 124] on button "CENTRE AUTOMOBILE COGNACAIS 5 640,59 €" at bounding box center [402, 122] width 213 height 9
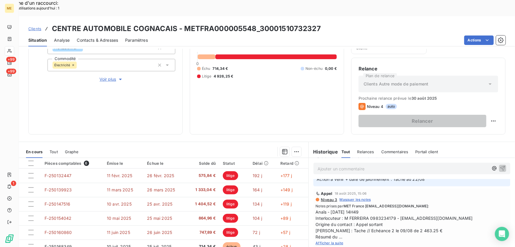
scroll to position [53, 0]
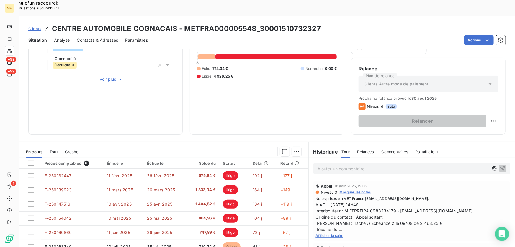
click at [335, 233] on span "Afficher la suite" at bounding box center [330, 235] width 28 height 4
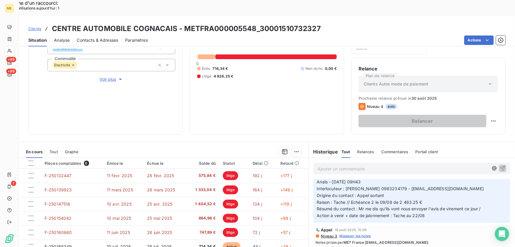
scroll to position [0, 0]
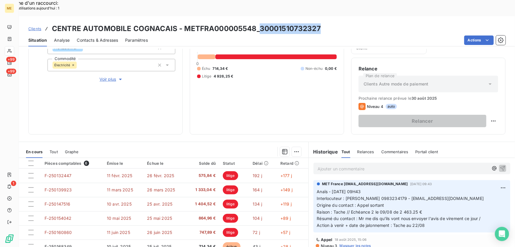
drag, startPoint x: 274, startPoint y: 14, endPoint x: 260, endPoint y: 15, distance: 14.2
click at [260, 23] on div "Clients CENTRE AUTOMOBILE COGNACAIS - METFRA000005548_30001510732327" at bounding box center [267, 28] width 496 height 11
drag, startPoint x: 480, startPoint y: 182, endPoint x: 399, endPoint y: 184, distance: 80.9
click at [399, 188] on p "Anaïs - 21/08/2025 - 09H43 Interlocuteur : M FERREIRA 0983234179 - centreautomo…" at bounding box center [412, 208] width 190 height 40
copy span "[EMAIL_ADDRESS][DOMAIN_NAME]"
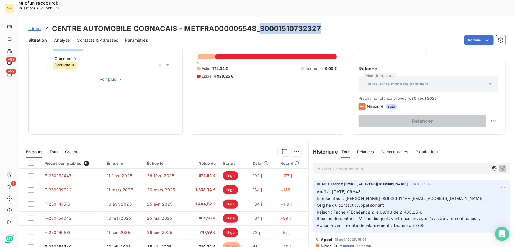
drag, startPoint x: 322, startPoint y: 12, endPoint x: 258, endPoint y: 12, distance: 63.2
click at [258, 23] on div "Clients CENTRE AUTOMOBILE COGNACAIS - METFRA000005548_30001510732327" at bounding box center [267, 28] width 496 height 11
copy h3 "30001510732327"
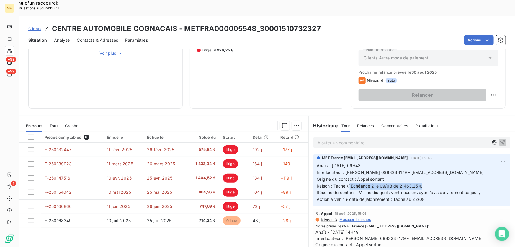
drag, startPoint x: 348, startPoint y: 170, endPoint x: 421, endPoint y: 171, distance: 72.9
click at [421, 171] on p "Anaïs - 21/08/2025 - 09H43 Interlocuteur : M FERREIRA 0983234179 - centreautomo…" at bounding box center [412, 182] width 190 height 40
copy span "Echéance 2 le 09/08 de 2 463.25 €"
drag, startPoint x: 343, startPoint y: 156, endPoint x: 485, endPoint y: 155, distance: 141.5
click at [485, 162] on p "Anaïs - 21/08/2025 - 09H43 Interlocuteur : M FERREIRA 0983234179 - centreautomo…" at bounding box center [412, 182] width 190 height 40
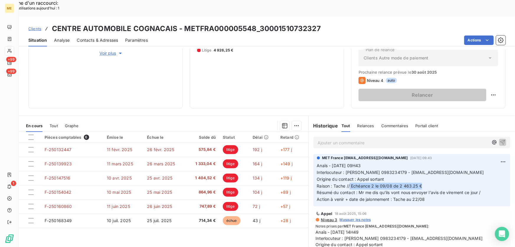
copy span "[PERSON_NAME] 0983234179 - [EMAIL_ADDRESS][DOMAIN_NAME]"
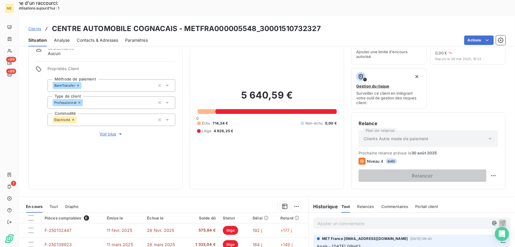
scroll to position [106, 0]
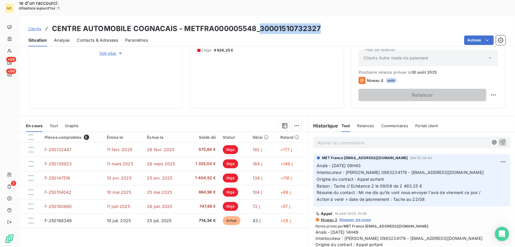
drag, startPoint x: 325, startPoint y: 10, endPoint x: 259, endPoint y: 15, distance: 66.0
click at [259, 23] on div "Clients CENTRE AUTOMOBILE COGNACAIS - METFRA000005548_30001510732327" at bounding box center [267, 28] width 496 height 11
copy h3 "30001510732327"
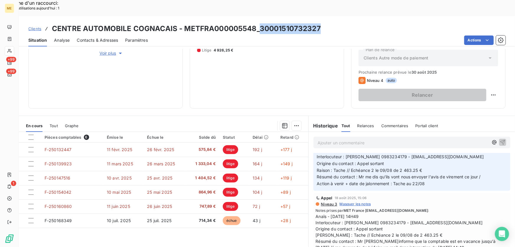
scroll to position [27, 0]
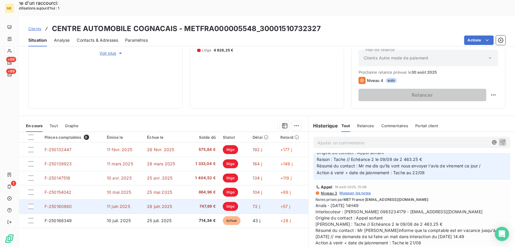
click at [168, 203] on span "26 juin 2025" at bounding box center [159, 205] width 25 height 5
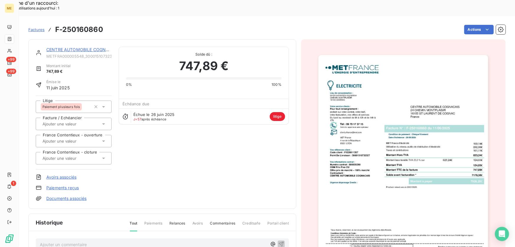
click at [56, 47] on link "CENTRE AUTOMOBILE COGNACAIS" at bounding box center [82, 49] width 72 height 5
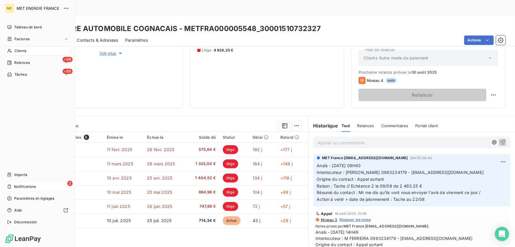
click at [21, 185] on span "Notifications" at bounding box center [25, 186] width 22 height 5
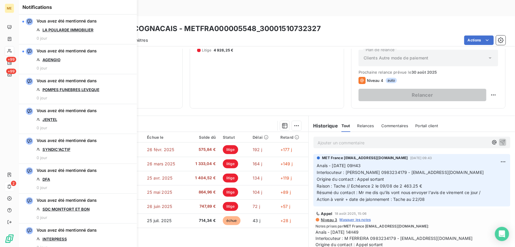
click at [228, 66] on div "5 640,59 € 0 Échu 714,34 € Non-échu 0,00 € Litige 4 926,25 €" at bounding box center [267, 30] width 140 height 141
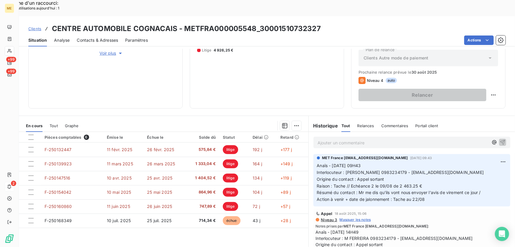
click at [380, 139] on p "Ajouter un commentaire ﻿" at bounding box center [403, 142] width 171 height 7
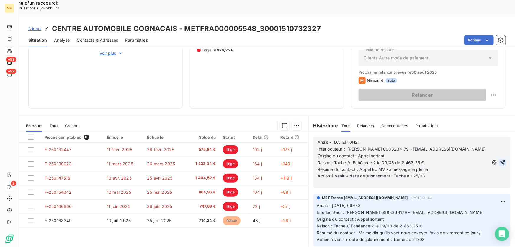
click at [501, 160] on icon "button" at bounding box center [503, 162] width 5 height 5
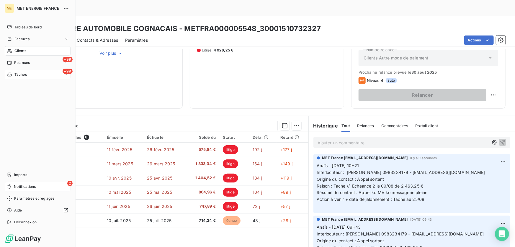
click at [12, 74] on div "Tâches" at bounding box center [17, 74] width 20 height 5
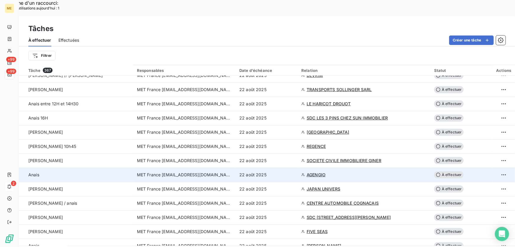
scroll to position [376, 0]
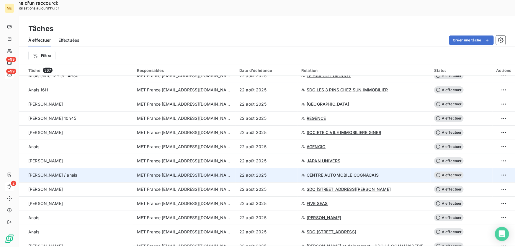
click at [285, 172] on div "22 août 2025" at bounding box center [266, 175] width 55 height 6
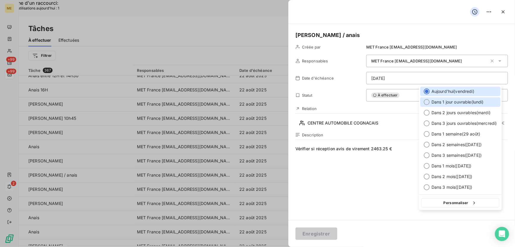
click at [470, 102] on span "Dans 1 jour ouvrable ( lundi )" at bounding box center [458, 102] width 52 height 6
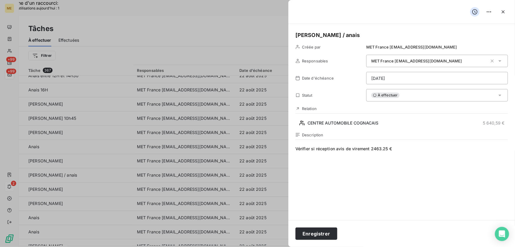
drag, startPoint x: 316, startPoint y: 232, endPoint x: 304, endPoint y: 220, distance: 16.5
click at [316, 231] on button "Enregistrer" at bounding box center [317, 233] width 42 height 12
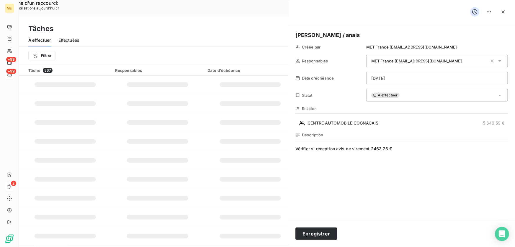
type input "22/08/2025"
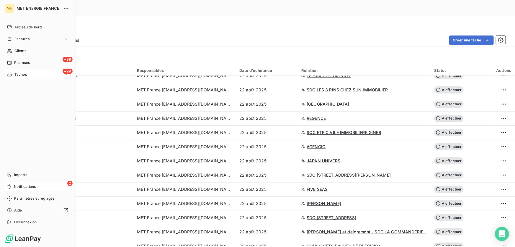
click at [27, 183] on div "2 Notifications" at bounding box center [38, 186] width 66 height 9
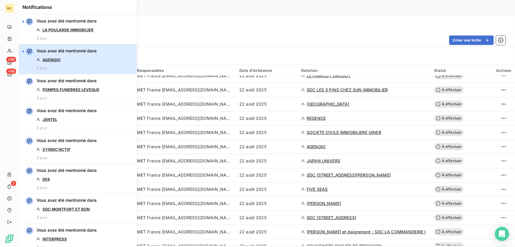
click at [92, 58] on div "Vous avez été mentionné dans AGENGIO 0 jour" at bounding box center [67, 59] width 60 height 22
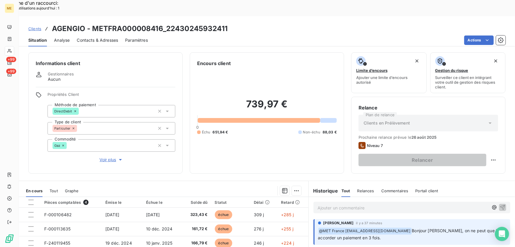
click at [279, 134] on div "739,97 € 0 Échu 651,94 € Non-échu 88,03 €" at bounding box center [267, 116] width 140 height 99
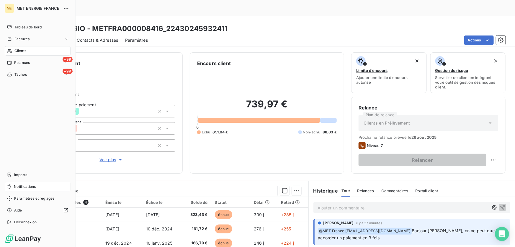
click at [18, 189] on div "Notifications" at bounding box center [38, 186] width 66 height 9
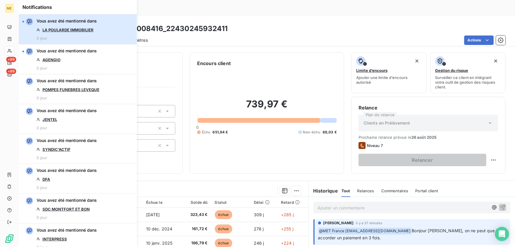
click at [97, 33] on button "Vous avez été mentionné dans LA POULARDE IMMOBILIER 0 jour" at bounding box center [78, 29] width 118 height 30
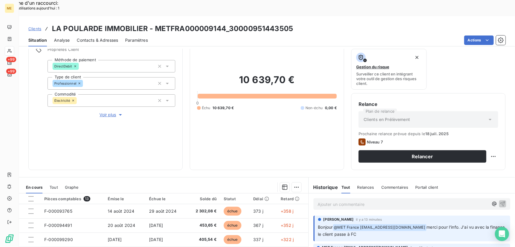
scroll to position [80, 0]
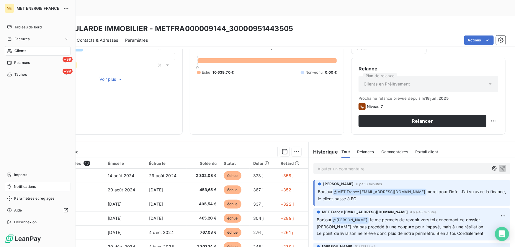
click at [25, 186] on span "Notifications" at bounding box center [25, 186] width 22 height 5
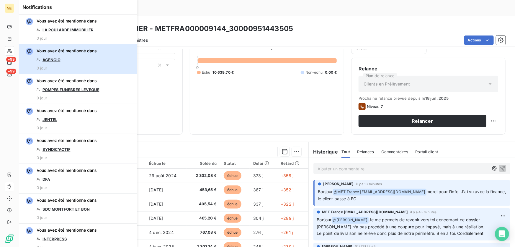
click at [69, 65] on div "Vous avez été mentionné dans AGENGIO 0 jour" at bounding box center [67, 59] width 60 height 22
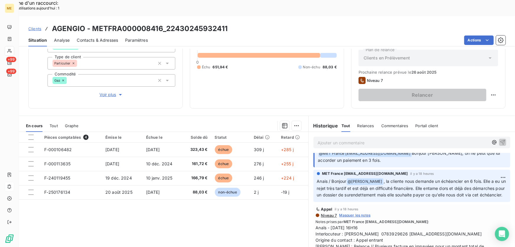
scroll to position [27, 0]
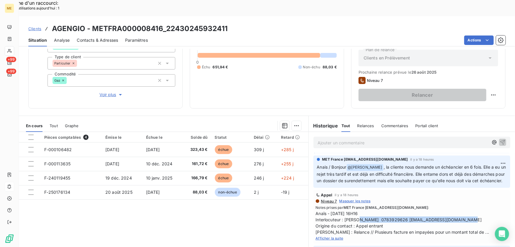
drag, startPoint x: 343, startPoint y: 209, endPoint x: 452, endPoint y: 209, distance: 108.4
click at [452, 210] on span "Anaïs - 21/08/2025 - 16H16 Interlocuteur : Mme AGENGIO AUDREY 0783929626 odrea9…" at bounding box center [412, 222] width 192 height 25
copy span "[PERSON_NAME] 0783929626 [EMAIL_ADDRESS][DOMAIN_NAME]"
click at [329, 236] on span "Afficher la suite" at bounding box center [330, 238] width 28 height 4
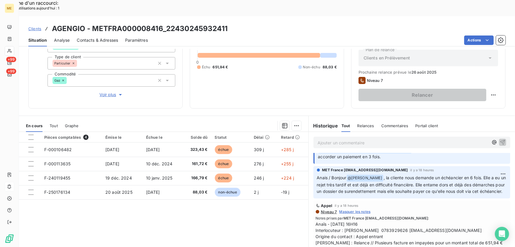
scroll to position [0, 0]
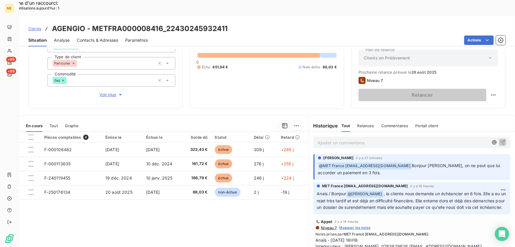
click at [347, 139] on p "Ajouter un commentaire ﻿" at bounding box center [403, 142] width 171 height 7
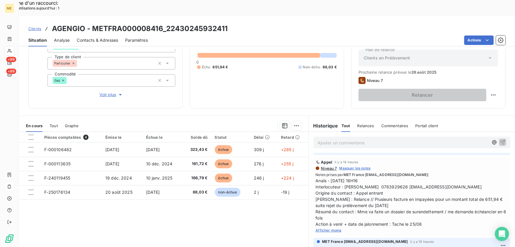
scroll to position [80, 0]
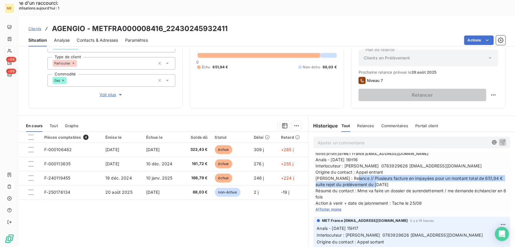
drag, startPoint x: 352, startPoint y: 168, endPoint x: 392, endPoint y: 172, distance: 40.1
click at [392, 172] on span "Anaïs - 21/08/2025 - 16H16 Interlocuteur : Mme AGENGIO AUDREY 0783929626 odrea9…" at bounding box center [412, 181] width 192 height 50
copy span "Plusieurs facture en impayées pour un montant total de 651,94 € suite rejet du …"
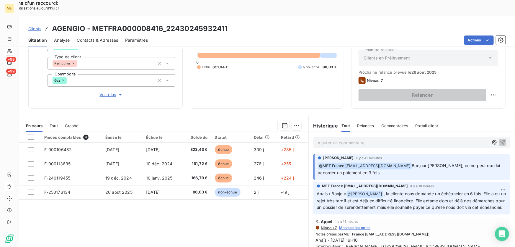
click at [371, 139] on p "Ajouter un commentaire ﻿" at bounding box center [403, 142] width 171 height 7
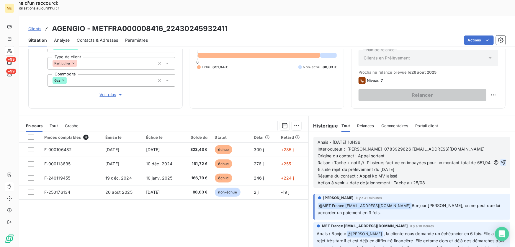
click at [501, 159] on icon "button" at bounding box center [504, 162] width 6 height 6
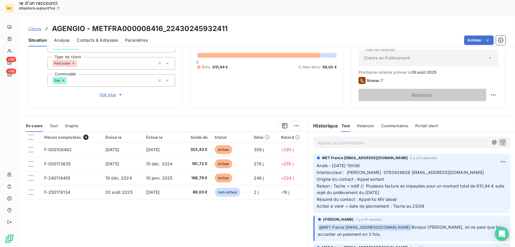
click at [351, 139] on p "Ajouter un commentaire ﻿" at bounding box center [403, 142] width 171 height 7
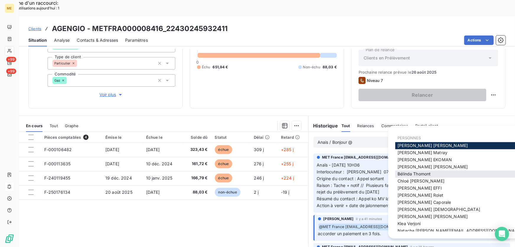
click at [439, 174] on div "Bélinda Thomont" at bounding box center [460, 173] width 130 height 7
click at [428, 173] on span "Bélinda Thomont" at bounding box center [414, 173] width 33 height 5
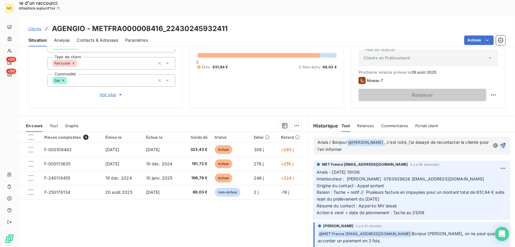
click at [420, 139] on span ", c'est noté, j'ai éssayé de recontacter la cliente pour l'en informer" at bounding box center [404, 145] width 173 height 12
click at [358, 139] on p "Anais / Bonjour @ Bélinda Thomont ﻿ , c'est noté, j'ai essayé de recontacter la…" at bounding box center [404, 146] width 173 height 14
click at [498, 136] on div "Anais / Bonjour @ Bélinda Thomont ﻿ , c'est noté, j'ai essayé de recontacter la…" at bounding box center [412, 145] width 197 height 18
click at [501, 142] on icon "button" at bounding box center [504, 145] width 6 height 6
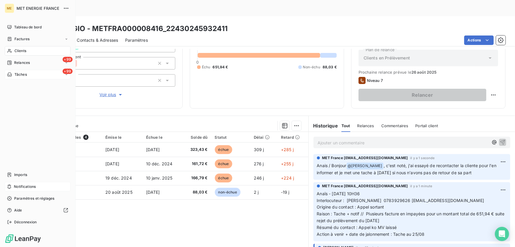
click at [28, 76] on div "+99 Tâches" at bounding box center [38, 74] width 66 height 9
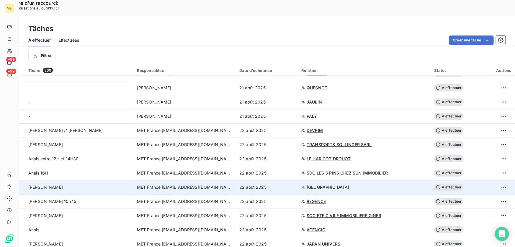
scroll to position [295, 0]
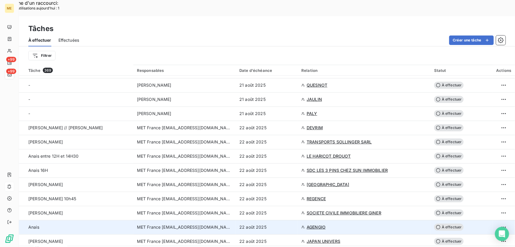
click at [282, 220] on td "22 août 2025" at bounding box center [267, 227] width 62 height 14
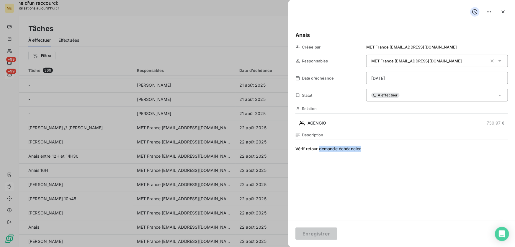
drag, startPoint x: 380, startPoint y: 149, endPoint x: 320, endPoint y: 148, distance: 60.6
click at [320, 148] on span "Vérif retour demande échéancier" at bounding box center [402, 202] width 213 height 113
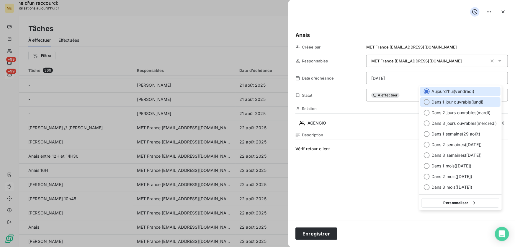
click at [461, 102] on span "Dans 1 jour ouvrable ( lundi )" at bounding box center [458, 102] width 52 height 6
type input "25/08/2025"
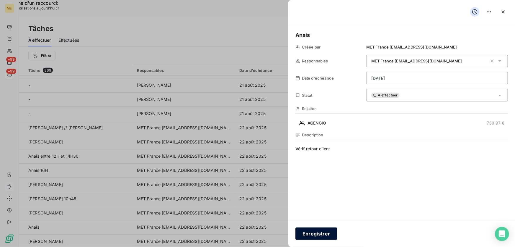
click at [303, 234] on button "Enregistrer" at bounding box center [317, 233] width 42 height 12
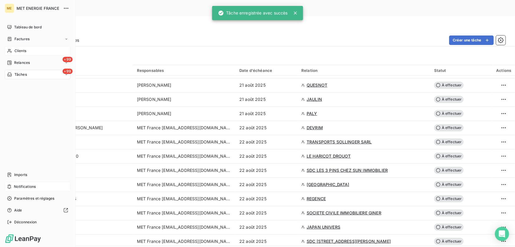
click at [17, 49] on span "Clients" at bounding box center [20, 50] width 12 height 5
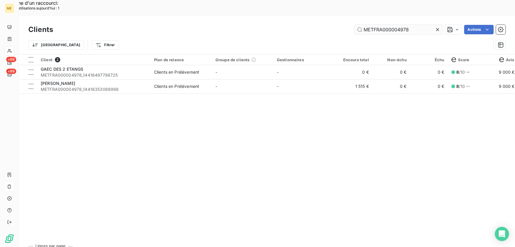
click at [408, 25] on input "METFRA000004978" at bounding box center [399, 29] width 89 height 9
type input "METFRA000018492"
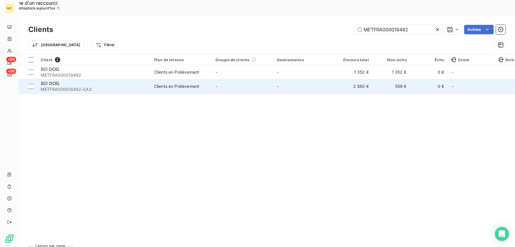
click at [218, 79] on td "-" at bounding box center [242, 86] width 61 height 14
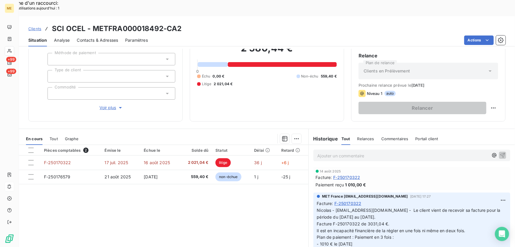
scroll to position [65, 0]
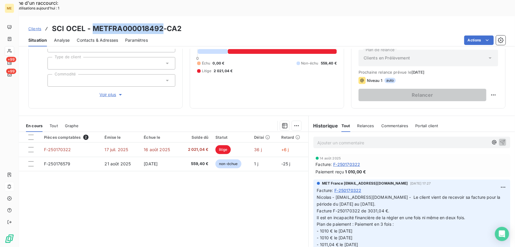
drag, startPoint x: 162, startPoint y: 12, endPoint x: 91, endPoint y: 16, distance: 71.3
click at [91, 23] on h3 "SCI OCEL - METFRA000018492-CA2" at bounding box center [117, 28] width 130 height 11
copy h3 "METFRA000018492"
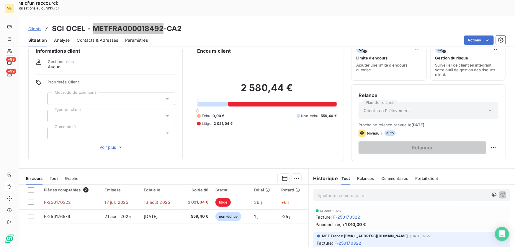
scroll to position [11, 0]
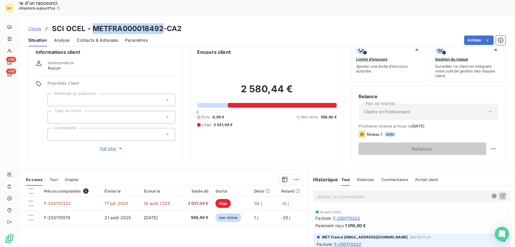
click at [98, 145] on button "Voir plus" at bounding box center [112, 148] width 128 height 6
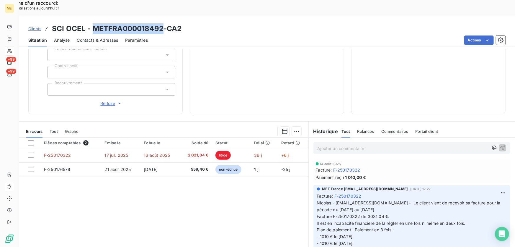
scroll to position [195, 0]
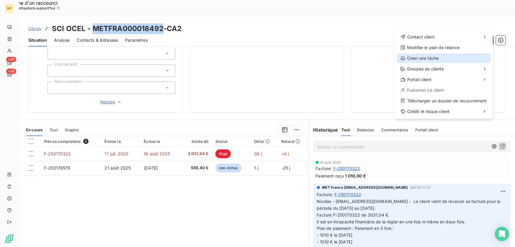
click at [418, 60] on div "Créer une tâche" at bounding box center [444, 57] width 94 height 9
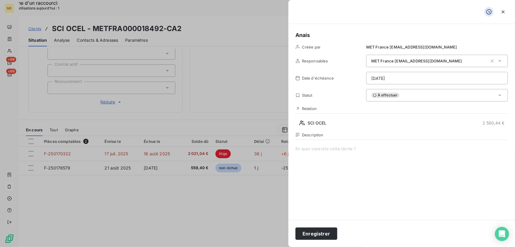
click at [327, 154] on span at bounding box center [402, 202] width 213 height 113
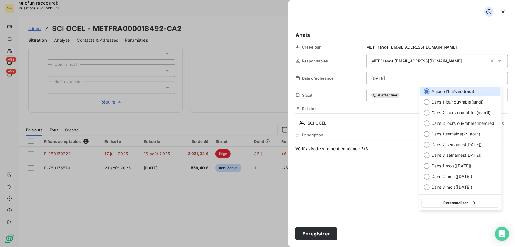
click at [470, 202] on button "Personnaliser" at bounding box center [461, 202] width 78 height 9
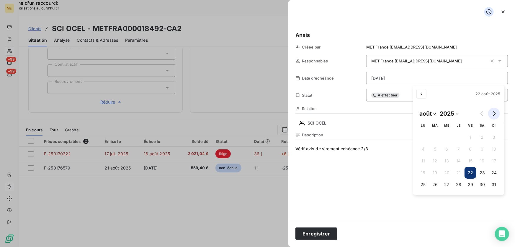
click at [496, 113] on icon "Go to next month" at bounding box center [494, 113] width 5 height 5
select select "8"
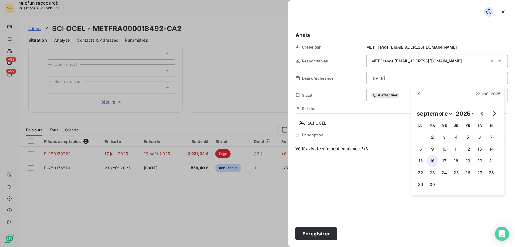
click at [432, 160] on button "16" at bounding box center [433, 161] width 12 height 12
type input "16/09/2025"
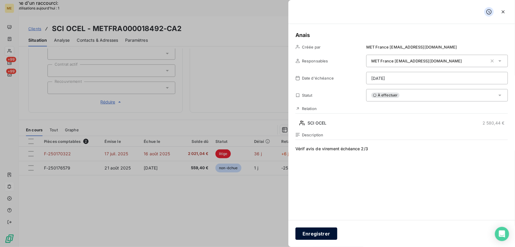
click at [324, 233] on button "Enregistrer" at bounding box center [317, 233] width 42 height 12
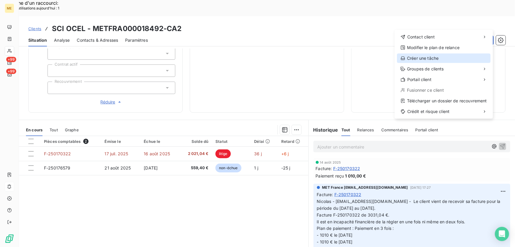
click at [431, 58] on div "Créer une tâche" at bounding box center [444, 57] width 94 height 9
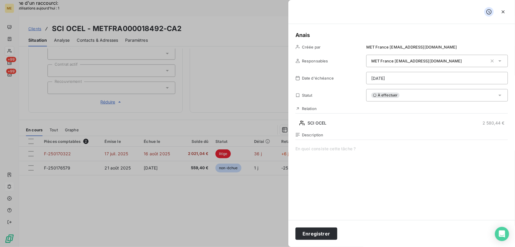
click at [331, 151] on span at bounding box center [402, 202] width 213 height 113
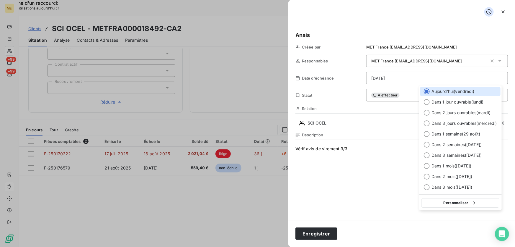
click at [449, 203] on button "Personnaliser" at bounding box center [461, 202] width 78 height 9
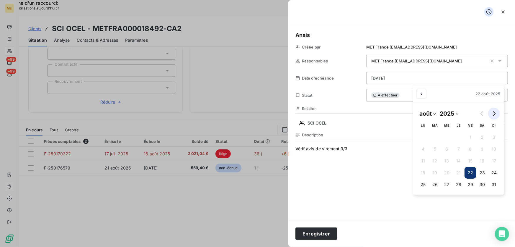
click at [494, 113] on icon "Go to next month" at bounding box center [494, 113] width 5 height 5
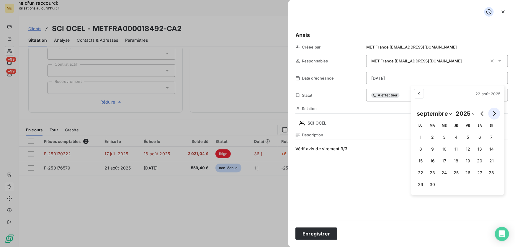
click at [496, 113] on icon "Go to next month" at bounding box center [494, 113] width 3 height 5
select select "9"
click at [458, 161] on button "16" at bounding box center [459, 161] width 12 height 12
type input "16/10/2025"
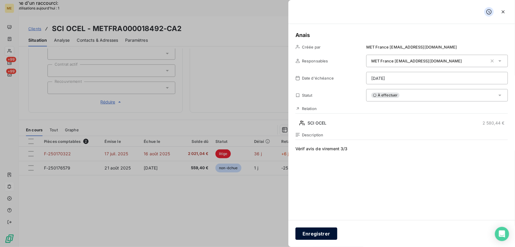
click at [324, 233] on button "Enregistrer" at bounding box center [317, 233] width 42 height 12
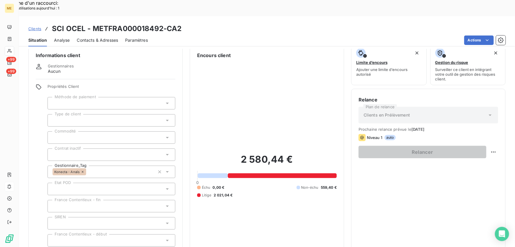
scroll to position [6, 0]
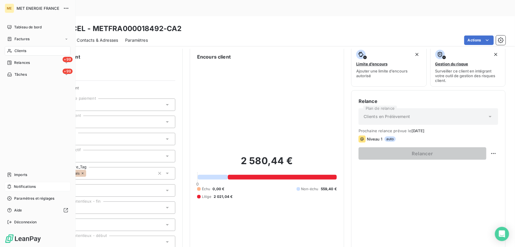
click at [20, 51] on span "Clients" at bounding box center [20, 50] width 12 height 5
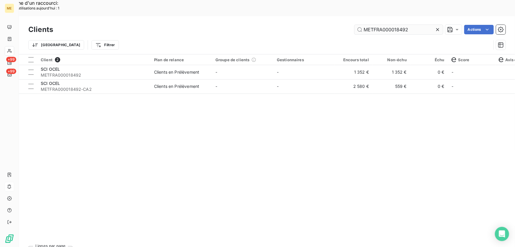
click at [371, 25] on input "METFRA000018492" at bounding box center [399, 29] width 89 height 9
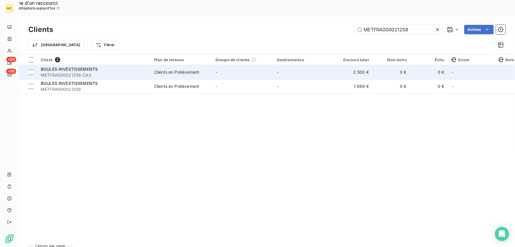
type input "METFRA000021258"
click at [312, 65] on td "-" at bounding box center [303, 72] width 61 height 14
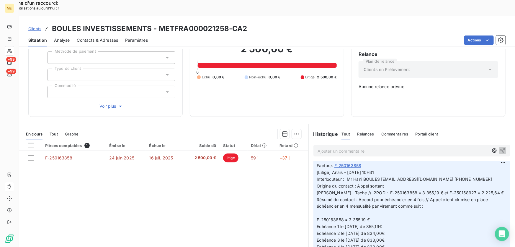
scroll to position [161, 0]
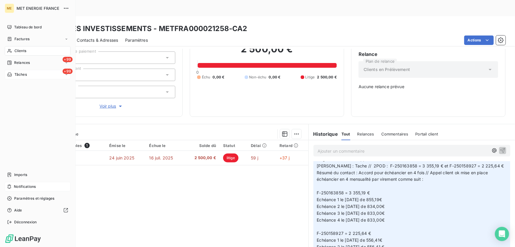
click at [19, 74] on span "Tâches" at bounding box center [20, 74] width 12 height 5
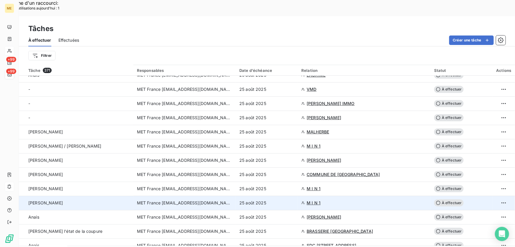
scroll to position [1247, 0]
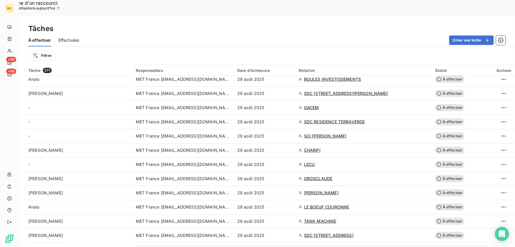
scroll to position [0, 0]
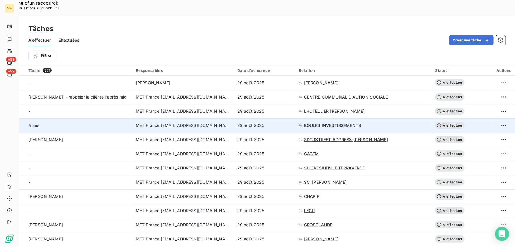
click at [279, 122] on div "29 août 2025" at bounding box center [264, 125] width 54 height 6
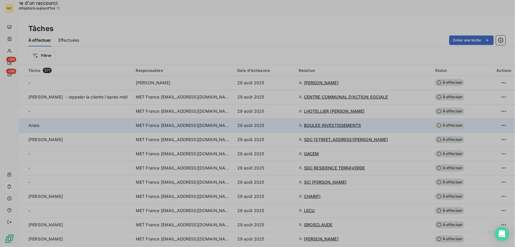
type input "29/08/2025"
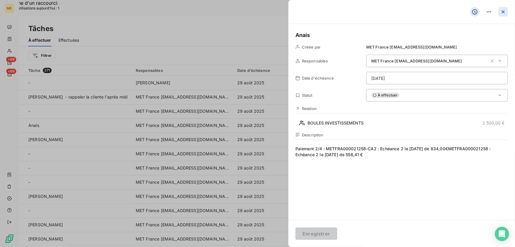
click at [505, 12] on icon "button" at bounding box center [504, 12] width 6 height 6
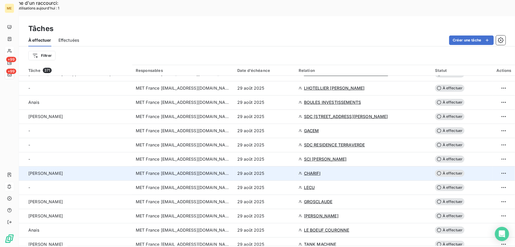
scroll to position [53, 0]
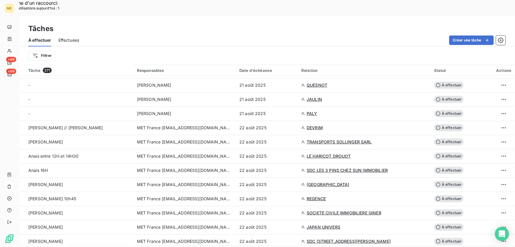
scroll to position [349, 0]
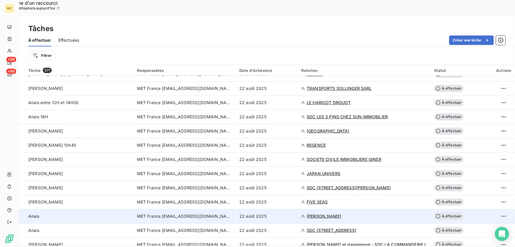
click at [281, 213] on div "22 août 2025" at bounding box center [266, 216] width 55 height 6
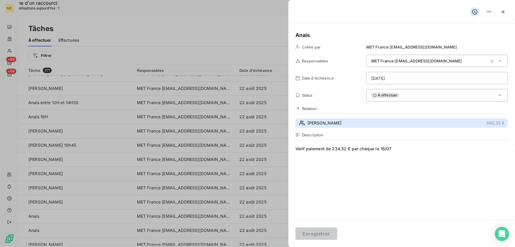
click at [333, 121] on span "BEAUCHENE RENE" at bounding box center [325, 123] width 34 height 6
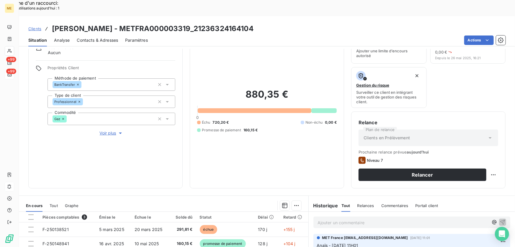
scroll to position [80, 0]
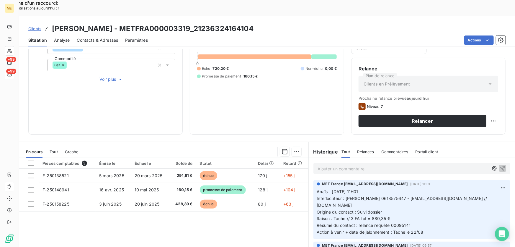
drag, startPoint x: 343, startPoint y: 181, endPoint x: 386, endPoint y: 188, distance: 42.7
click at [386, 188] on p "Anaïs - 20/08/2025 - 11H01 Interlocuteur : Mme BEAUCHENE 0618575647 - CHRISTINE…" at bounding box center [412, 211] width 190 height 47
copy span "[PERSON_NAME] 0618575647 - [EMAIL_ADDRESS][DOMAIN_NAME] // [DOMAIN_NAME]"
drag, startPoint x: 349, startPoint y: 201, endPoint x: 408, endPoint y: 199, distance: 58.8
click at [408, 199] on p "Anaïs - 20/08/2025 - 11H01 Interlocuteur : Mme BEAUCHENE 0618575647 - CHRISTINE…" at bounding box center [412, 211] width 190 height 47
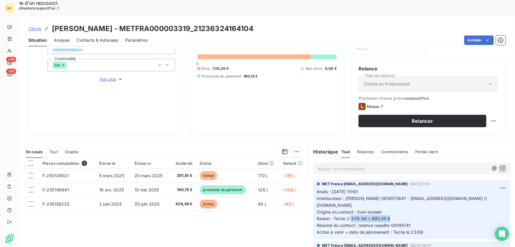
copy span "3 FA tot = 880,35 €"
drag, startPoint x: 389, startPoint y: 209, endPoint x: 411, endPoint y: 208, distance: 22.5
click at [411, 208] on p "Anaïs - 20/08/2025 - 11H01 Interlocuteur : Mme BEAUCHENE 0618575647 - CHRISTINE…" at bounding box center [412, 211] width 190 height 47
drag, startPoint x: 372, startPoint y: 208, endPoint x: 417, endPoint y: 208, distance: 45.2
click at [417, 208] on p "Anaïs - 20/08/2025 - 11H01 Interlocuteur : Mme BEAUCHENE 0618575647 - CHRISTINE…" at bounding box center [412, 211] width 190 height 47
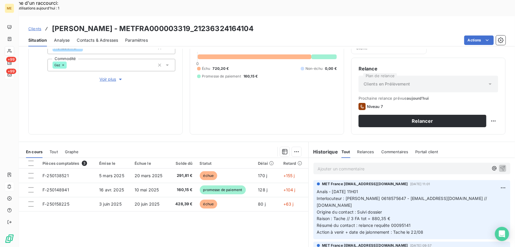
click at [416, 229] on span "Action à venir + date de jalonnement : Tache le 22/08" at bounding box center [370, 231] width 107 height 5
click at [391, 165] on p "Ajouter un commentaire ﻿" at bounding box center [403, 168] width 171 height 7
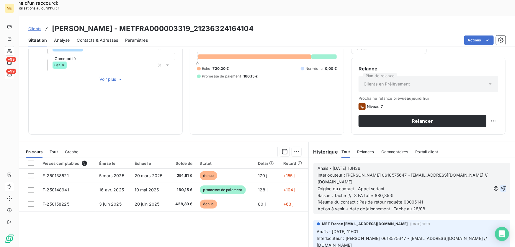
click at [501, 185] on icon "button" at bounding box center [504, 188] width 6 height 6
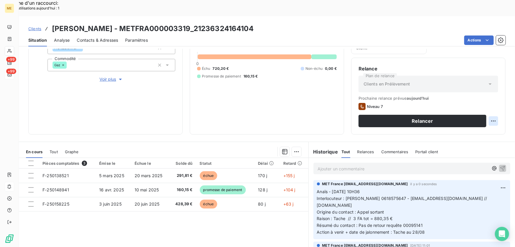
click at [476, 118] on div "Replanifier cette action" at bounding box center [465, 117] width 53 height 9
select select "7"
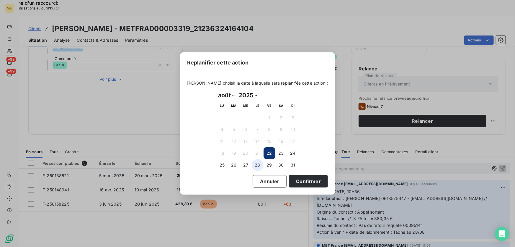
click at [257, 165] on button "28" at bounding box center [258, 165] width 12 height 12
click at [307, 182] on button "Confirmer" at bounding box center [308, 181] width 39 height 12
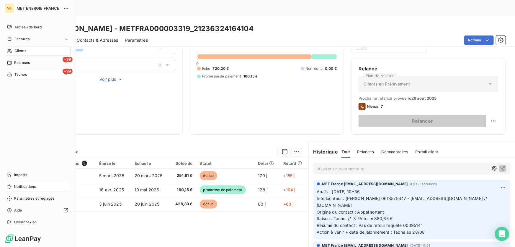
click at [17, 75] on span "Tâches" at bounding box center [20, 74] width 12 height 5
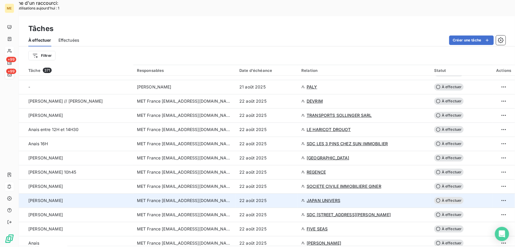
scroll to position [376, 0]
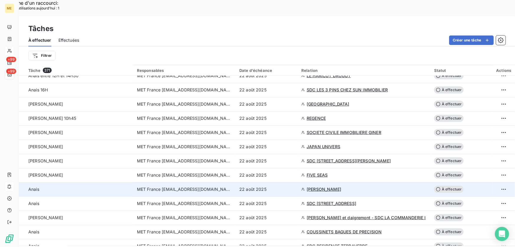
click at [287, 186] on div "22 août 2025" at bounding box center [266, 189] width 55 height 6
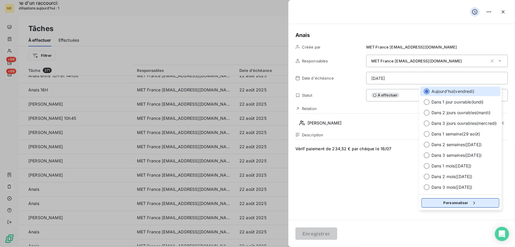
click at [456, 203] on button "Personnaliser" at bounding box center [461, 202] width 78 height 9
select select "7"
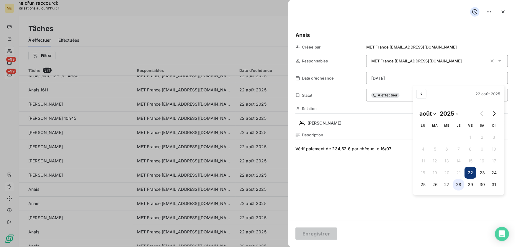
click at [457, 184] on button "28" at bounding box center [459, 184] width 12 height 12
type input "28/08/2025"
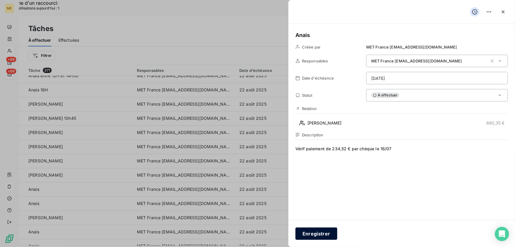
click at [309, 233] on button "Enregistrer" at bounding box center [317, 233] width 42 height 12
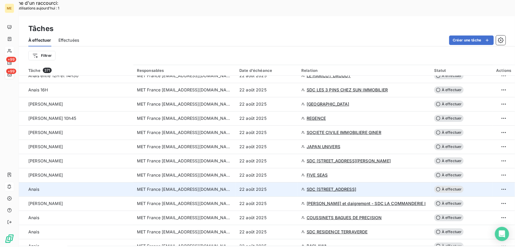
click at [287, 186] on div "22 août 2025" at bounding box center [266, 189] width 55 height 6
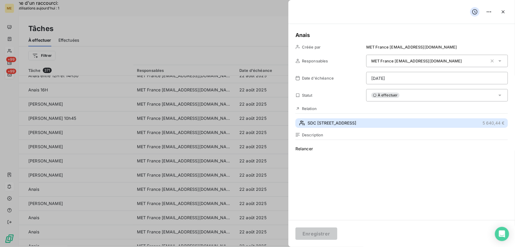
click at [356, 123] on span "SDC 1 AVENUE DU GENERAL DE GALLIENI" at bounding box center [332, 123] width 49 height 6
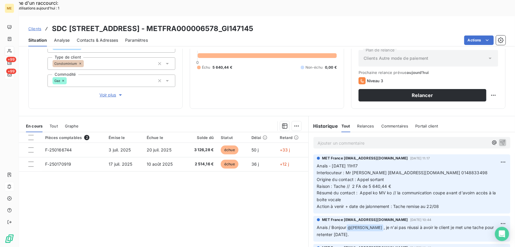
scroll to position [65, 0]
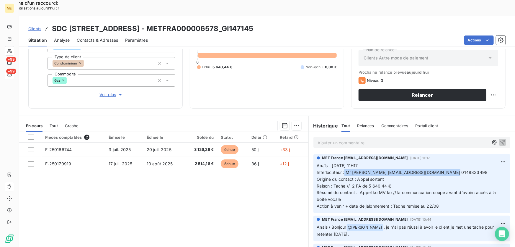
drag, startPoint x: 343, startPoint y: 157, endPoint x: 455, endPoint y: 156, distance: 112.2
click at [455, 162] on p "Anaïs - 20/08/2025 - 11H17 Interlocuteur : Mr COLLEAU thierard@adjgestion.com 0…" at bounding box center [412, 185] width 190 height 47
drag, startPoint x: 350, startPoint y: 170, endPoint x: 410, endPoint y: 167, distance: 60.6
click at [410, 167] on p "Anaïs - 20/08/2025 - 11H17 Interlocuteur : Mr COLLEAU thierard@adjgestion.com 0…" at bounding box center [412, 185] width 190 height 47
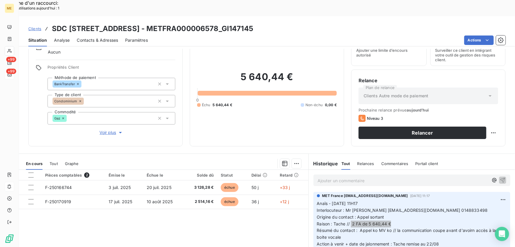
scroll to position [0, 0]
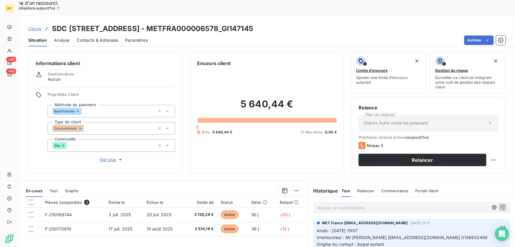
click at [108, 37] on span "Contacts & Adresses" at bounding box center [97, 40] width 41 height 6
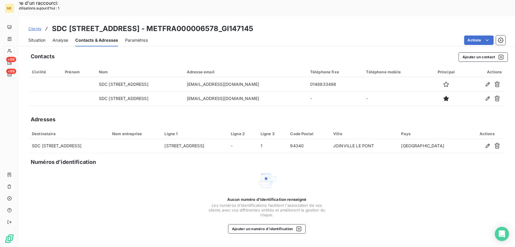
click at [35, 37] on span "Situation" at bounding box center [36, 40] width 17 height 6
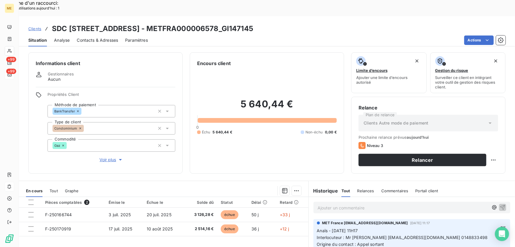
scroll to position [65, 0]
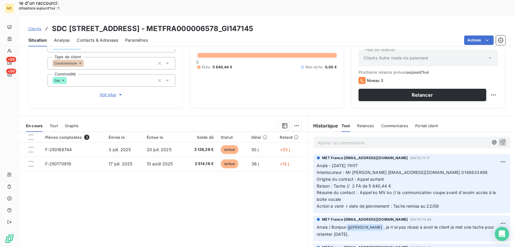
drag, startPoint x: 310, startPoint y: 11, endPoint x: 278, endPoint y: 14, distance: 31.8
click at [278, 23] on div "Clients SDC 1 AVENUE DU GENERAL DE GALLIENI - METFRA000006578_GI147145" at bounding box center [267, 28] width 496 height 11
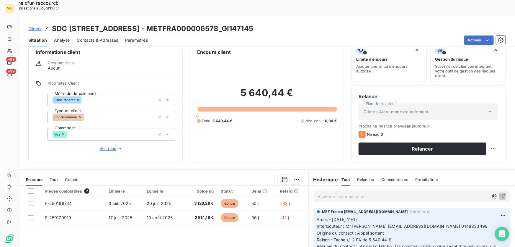
click at [109, 145] on span "Voir plus" at bounding box center [112, 148] width 24 height 6
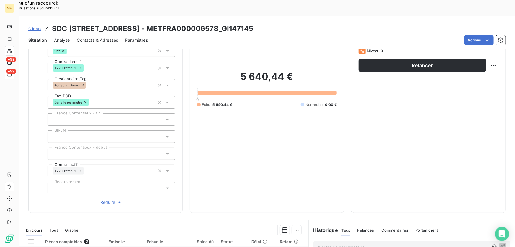
scroll to position [118, 0]
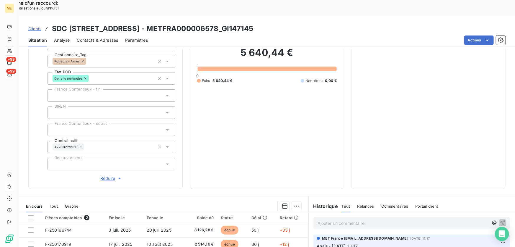
click at [361, 219] on p "Ajouter un commentaire ﻿" at bounding box center [403, 222] width 171 height 7
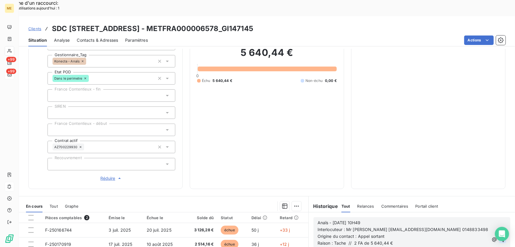
click at [501, 237] on icon "button" at bounding box center [503, 239] width 5 height 5
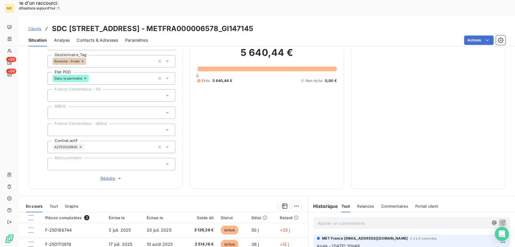
scroll to position [38, 0]
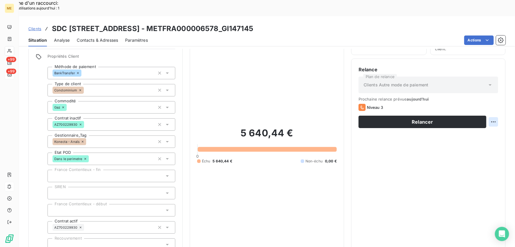
click at [487, 113] on div "Replanifier cette action" at bounding box center [465, 117] width 53 height 9
select select "7"
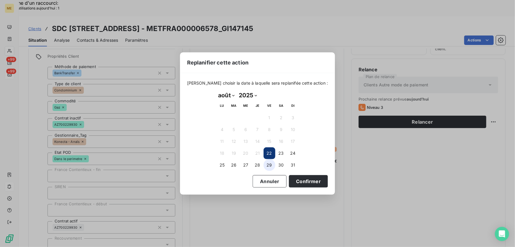
click at [272, 164] on button "29" at bounding box center [270, 165] width 12 height 12
click at [293, 184] on button "Confirmer" at bounding box center [308, 181] width 39 height 12
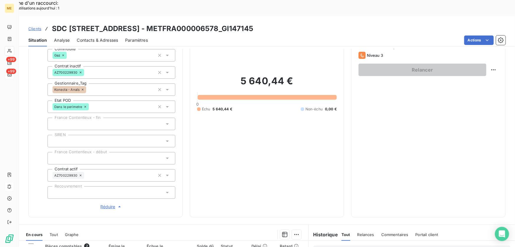
scroll to position [11, 0]
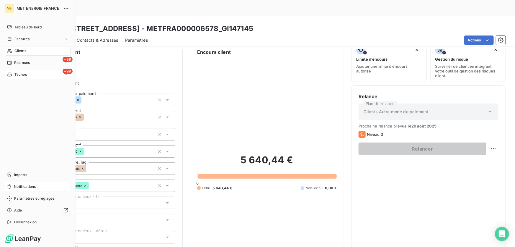
click at [15, 74] on span "Tâches" at bounding box center [20, 74] width 12 height 5
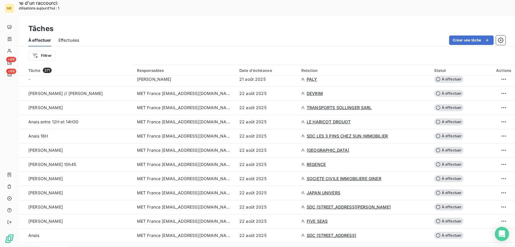
scroll to position [349, 0]
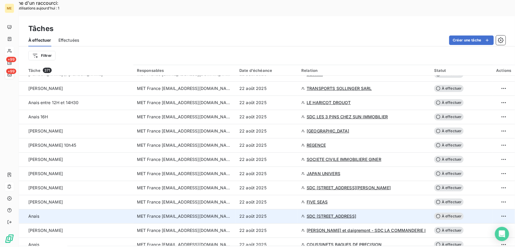
click at [280, 213] on div "22 août 2025" at bounding box center [266, 216] width 55 height 6
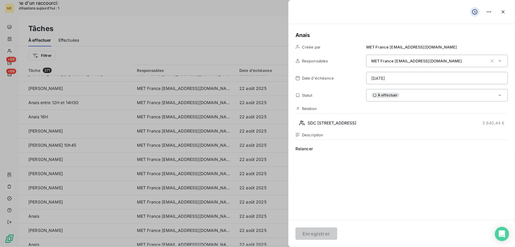
click at [431, 96] on div "À effectuer" at bounding box center [437, 95] width 142 height 12
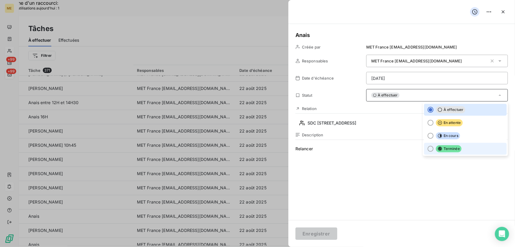
drag, startPoint x: 462, startPoint y: 149, endPoint x: 459, endPoint y: 151, distance: 3.8
click at [462, 149] on li "Terminée" at bounding box center [465, 149] width 83 height 12
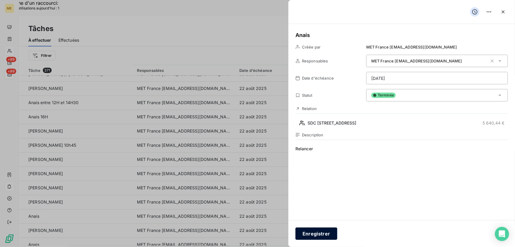
click at [313, 238] on button "Enregistrer" at bounding box center [317, 233] width 42 height 12
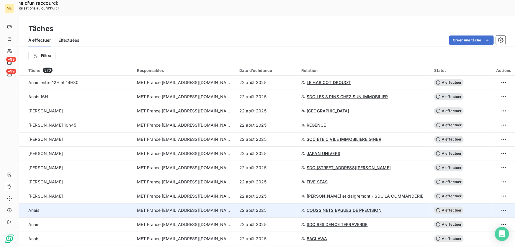
scroll to position [376, 0]
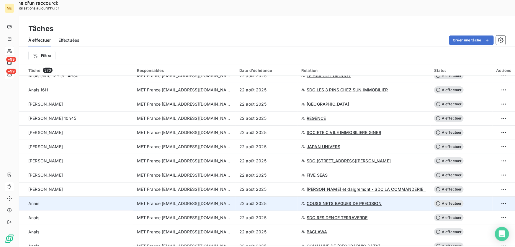
click at [277, 200] on div "22 août 2025" at bounding box center [266, 203] width 55 height 6
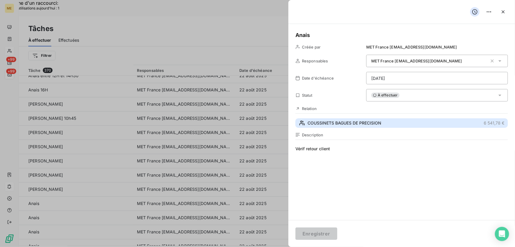
click at [326, 124] on span "COUSSINETS BAGUES DE PRECISION" at bounding box center [345, 123] width 74 height 6
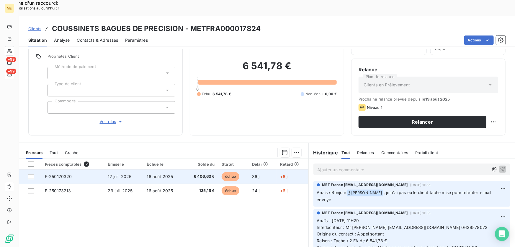
scroll to position [65, 0]
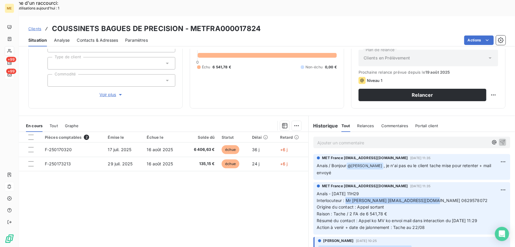
drag, startPoint x: 346, startPoint y: 177, endPoint x: 437, endPoint y: 178, distance: 91.2
click at [437, 190] on p "Anaïs - 19/08/2025 - 11H29 Interlocuteur : Mr Duveau cbpadm@orange.fr 062957807…" at bounding box center [412, 210] width 190 height 40
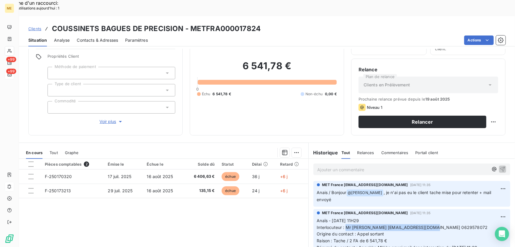
click at [107, 118] on span "Voir plus" at bounding box center [112, 121] width 24 height 6
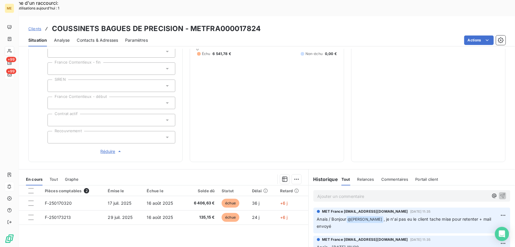
scroll to position [195, 0]
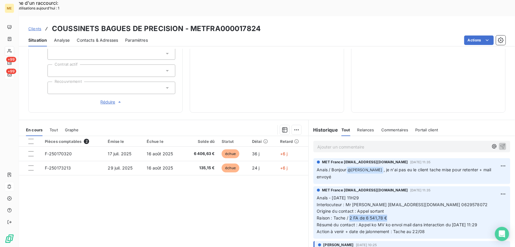
drag, startPoint x: 348, startPoint y: 192, endPoint x: 394, endPoint y: 189, distance: 45.3
click at [394, 194] on p "Anaïs - 19/08/2025 - 11H29 Interlocuteur : Mr Duveau cbpadm@orange.fr 062957807…" at bounding box center [412, 214] width 190 height 40
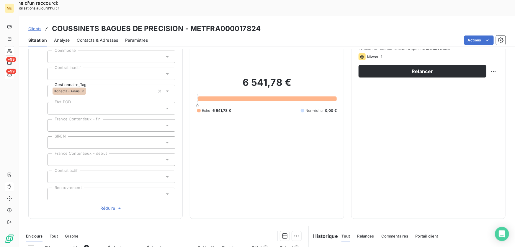
scroll to position [87, 0]
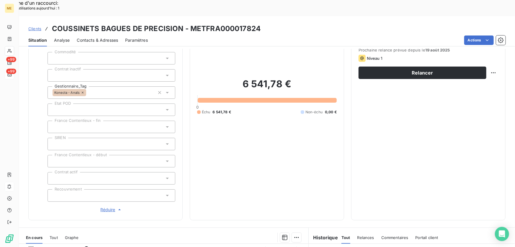
click at [93, 37] on span "Contacts & Adresses" at bounding box center [97, 40] width 41 height 6
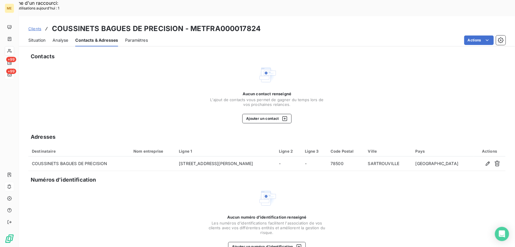
click at [60, 37] on span "Analyse" at bounding box center [61, 40] width 16 height 6
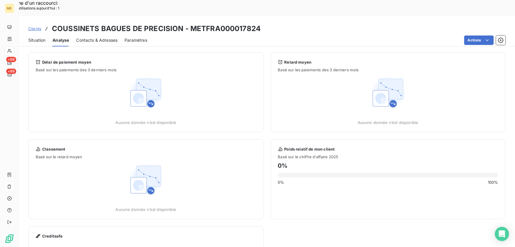
click at [40, 37] on span "Situation" at bounding box center [36, 40] width 17 height 6
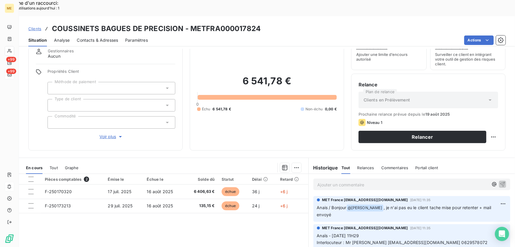
scroll to position [0, 0]
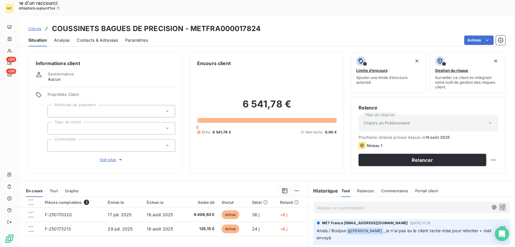
click at [95, 37] on span "Contacts & Adresses" at bounding box center [97, 40] width 41 height 6
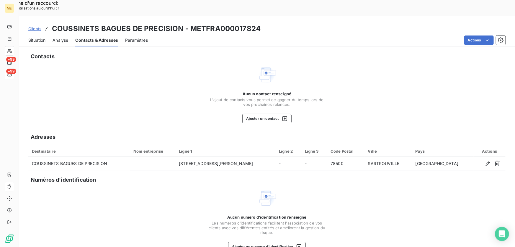
click at [42, 37] on span "Situation" at bounding box center [36, 40] width 17 height 6
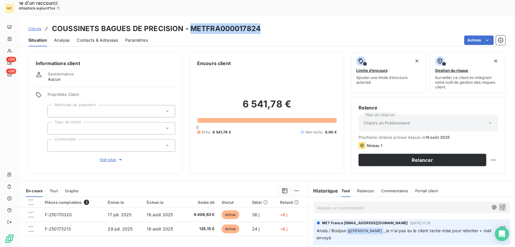
drag, startPoint x: 263, startPoint y: 12, endPoint x: 190, endPoint y: 14, distance: 73.0
click at [190, 23] on div "Clients COUSSINETS BAGUES DE PRECISION - METFRA000017824" at bounding box center [267, 28] width 496 height 11
click at [262, 23] on div "Clients COUSSINETS BAGUES DE PRECISION - METFRA000017824" at bounding box center [267, 28] width 496 height 11
drag, startPoint x: 261, startPoint y: 14, endPoint x: 189, endPoint y: 13, distance: 72.6
click at [189, 23] on div "Clients COUSSINETS BAGUES DE PRECISION - METFRA000017824" at bounding box center [267, 28] width 496 height 11
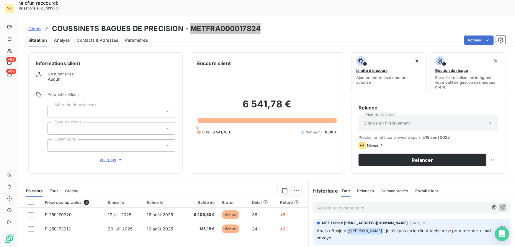
scroll to position [65, 0]
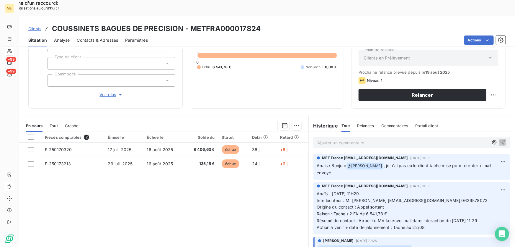
click at [333, 139] on p "Ajouter un commentaire ﻿" at bounding box center [403, 142] width 171 height 7
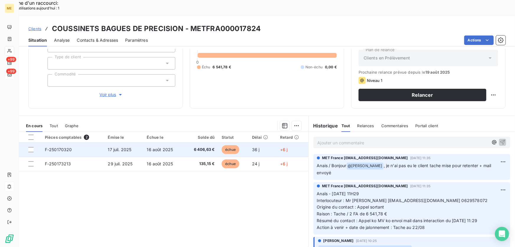
click at [184, 142] on td "6 406,63 €" at bounding box center [201, 149] width 34 height 14
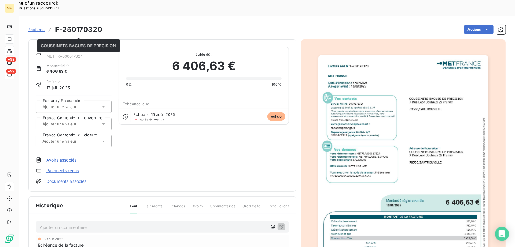
click at [89, 47] on link "COUSSINETS BAGUES DE PRECISION" at bounding box center [84, 49] width 76 height 5
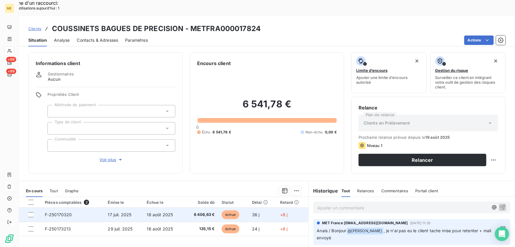
click at [170, 207] on td "16 août 2025" at bounding box center [164, 214] width 41 height 14
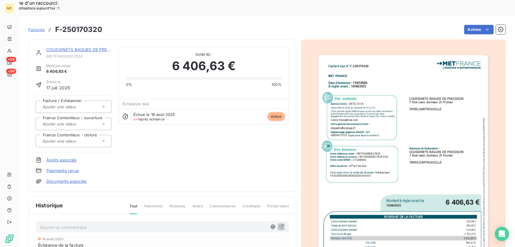
click at [56, 54] on span "METFRA000017824" at bounding box center [78, 56] width 65 height 5
click at [56, 47] on link "COUSSINETS BAGUES DE PRECISION" at bounding box center [84, 49] width 76 height 5
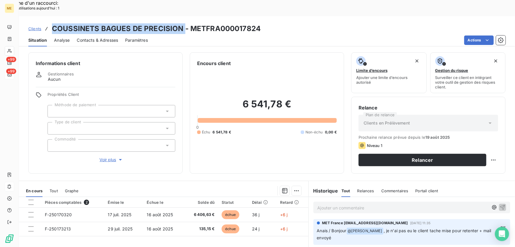
drag, startPoint x: 183, startPoint y: 12, endPoint x: 52, endPoint y: 15, distance: 130.6
click at [52, 23] on h3 "COUSSINETS BAGUES DE PRECISION - METFRA000017824" at bounding box center [156, 28] width 209 height 11
click at [31, 199] on div at bounding box center [30, 201] width 5 height 5
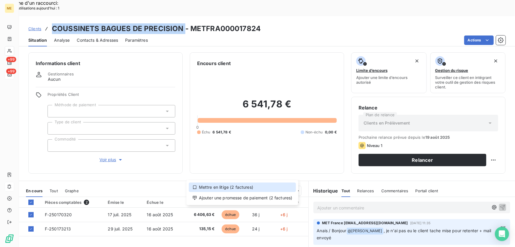
click at [274, 185] on div "Mettre en litige (2 factures)" at bounding box center [242, 186] width 107 height 9
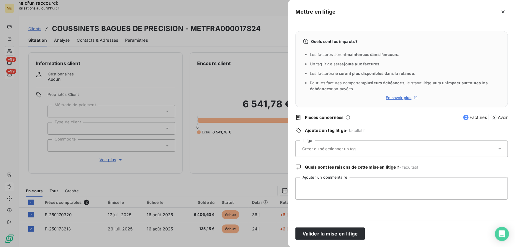
click at [362, 155] on div at bounding box center [402, 148] width 213 height 17
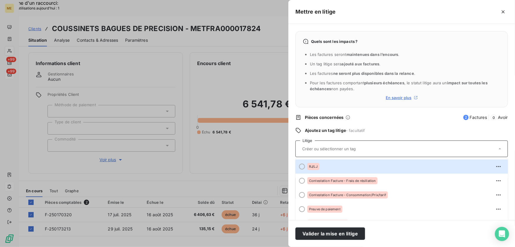
click at [345, 165] on div "RJ/LJ" at bounding box center [405, 166] width 196 height 9
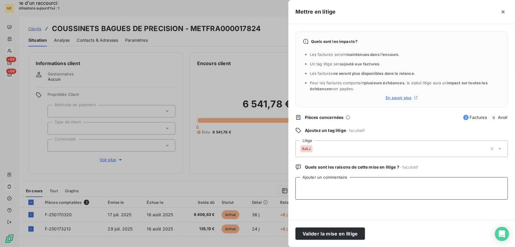
click at [336, 185] on textarea "Ajouter un commentaire" at bounding box center [402, 188] width 213 height 22
paste textarea "Anaïs - 22/08/2025 - 11H00 Interlocuteur : Mr Duveau cbpadm@orange.fr 062957807…"
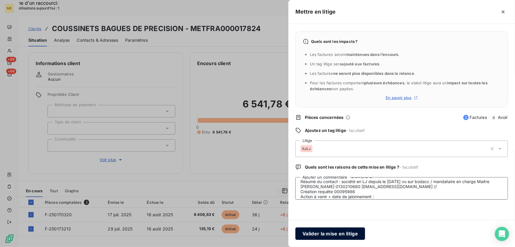
type textarea "Anaïs - 22/08/2025 - 11H00 Interlocuteur : Mr Duveau cbpadm@orange.fr 062957807…"
click at [333, 233] on button "Valider la mise en litige" at bounding box center [331, 233] width 70 height 12
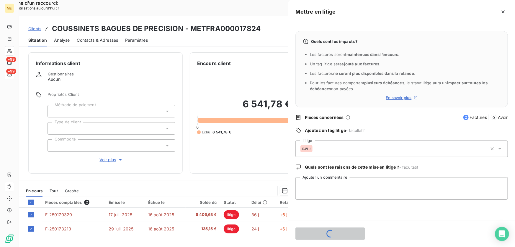
scroll to position [0, 0]
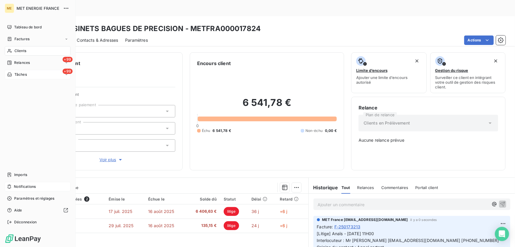
click at [27, 73] on div "+99 Tâches" at bounding box center [38, 74] width 66 height 9
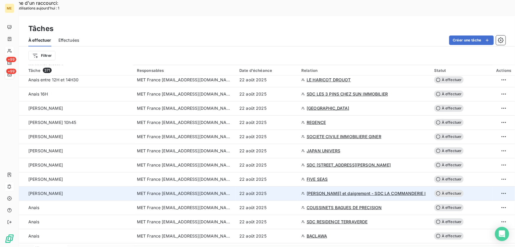
scroll to position [376, 0]
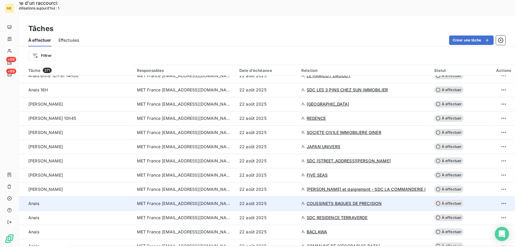
click at [283, 200] on div "22 août 2025" at bounding box center [266, 203] width 55 height 6
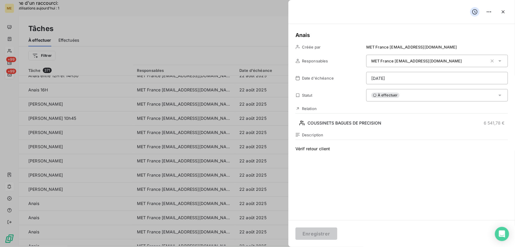
click at [405, 97] on div "À effectuer" at bounding box center [437, 95] width 142 height 12
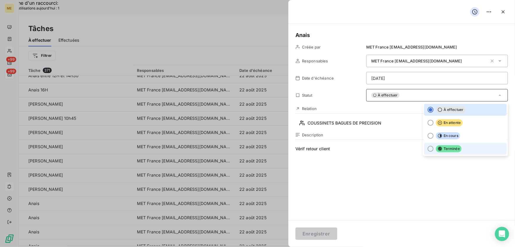
click at [449, 154] on li "Terminée" at bounding box center [465, 149] width 83 height 12
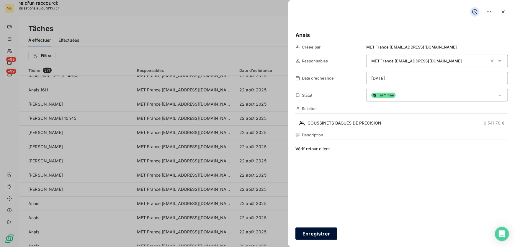
click at [319, 239] on button "Enregistrer" at bounding box center [317, 233] width 42 height 12
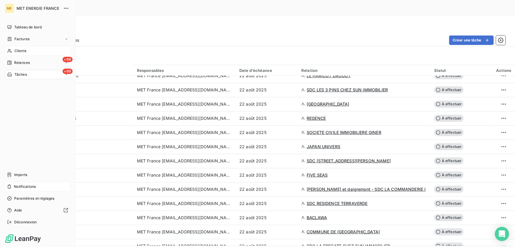
click at [22, 77] on div "+99 Tâches" at bounding box center [38, 74] width 66 height 9
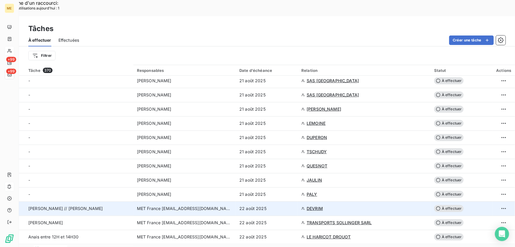
scroll to position [402, 0]
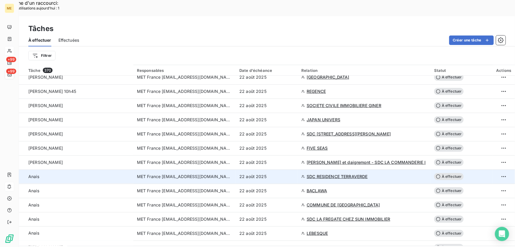
click at [274, 173] on div "22 août 2025" at bounding box center [266, 176] width 55 height 6
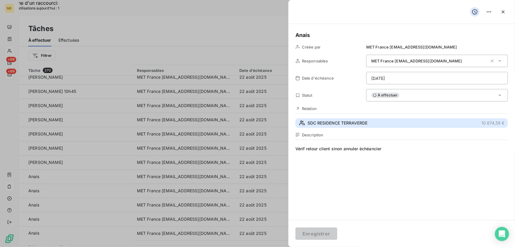
click at [370, 123] on button "SDC RESIDENCE TERRAVERDE 10 674,59 €" at bounding box center [402, 122] width 213 height 9
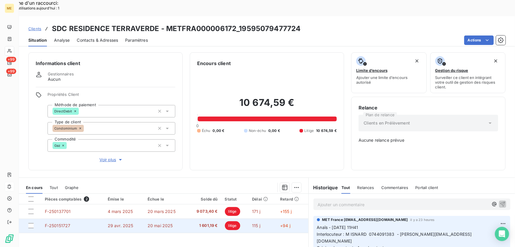
scroll to position [53, 0]
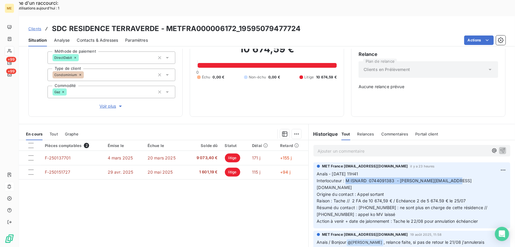
drag, startPoint x: 343, startPoint y: 159, endPoint x: 451, endPoint y: 159, distance: 107.2
click at [451, 170] on p "Anaïs - 21/08/2025 - 11H41 Interlocuteur : M ISNARD 0744091383 - thierry.isnard…" at bounding box center [412, 197] width 190 height 54
click at [386, 170] on p "Anaïs - 21/08/2025 - 11H41 Interlocuteur : M ISNARD 0744091383 - thierry.isnard…" at bounding box center [412, 197] width 190 height 54
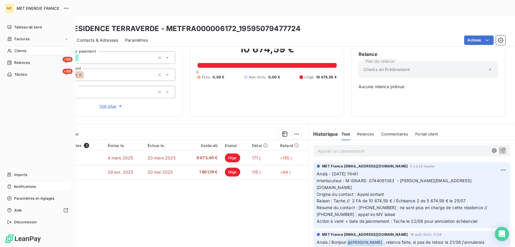
click at [12, 187] on div "Notifications" at bounding box center [38, 186] width 66 height 9
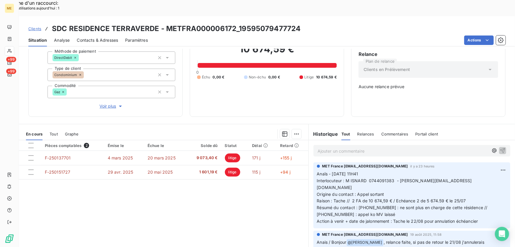
click at [227, 201] on div "Pièces comptables 2 Émise le Échue le Solde dû Statut Délai Retard F-250137701 …" at bounding box center [164, 197] width 290 height 114
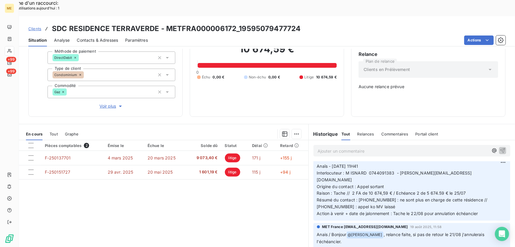
scroll to position [0, 0]
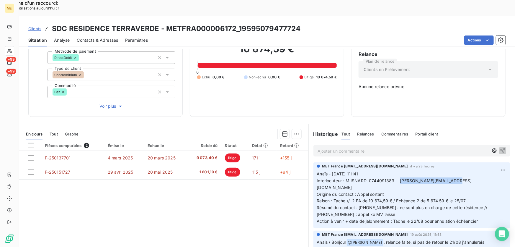
drag, startPoint x: 451, startPoint y: 159, endPoint x: 397, endPoint y: 161, distance: 54.1
click at [397, 170] on p "Anaïs - 21/08/2025 - 11H41 Interlocuteur : M ISNARD 0744091383 - thierry.isnard…" at bounding box center [412, 197] width 190 height 54
click at [106, 103] on span "Voir plus" at bounding box center [112, 106] width 24 height 6
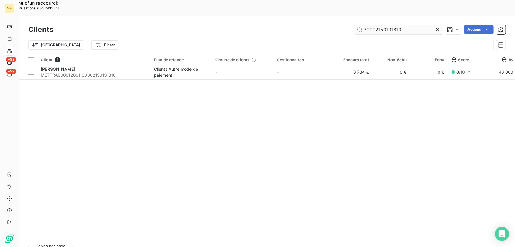
click at [394, 25] on input "30002150131810" at bounding box center [399, 29] width 89 height 9
click at [392, 25] on input "30002150131810" at bounding box center [399, 29] width 89 height 9
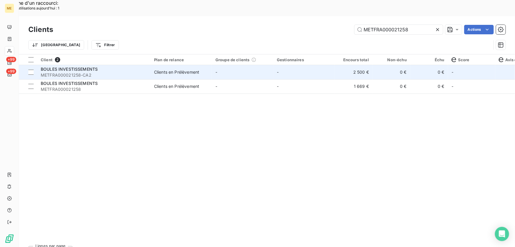
type input "METFRA000021258"
click at [278, 69] on span "-" at bounding box center [278, 71] width 2 height 5
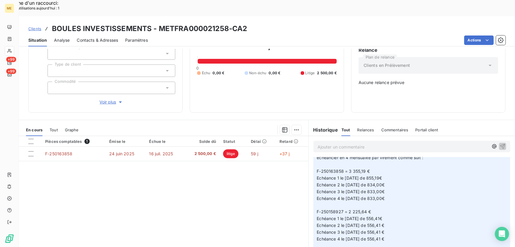
scroll to position [188, 0]
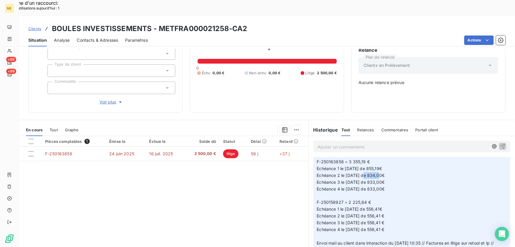
drag, startPoint x: 375, startPoint y: 168, endPoint x: 395, endPoint y: 167, distance: 19.8
click at [395, 167] on p "[Litige] Anaïs - [DATE] 10H31 Interlocuteur : Mr Hani BOULES [EMAIL_ADDRESS][DO…" at bounding box center [412, 185] width 190 height 149
click at [105, 99] on span "Voir plus" at bounding box center [112, 102] width 24 height 6
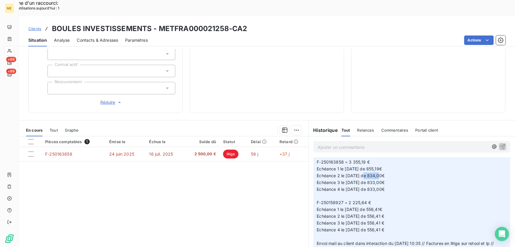
scroll to position [195, 0]
click at [12, 53] on div at bounding box center [9, 50] width 9 height 9
click at [9, 51] on icon at bounding box center [9, 50] width 5 height 5
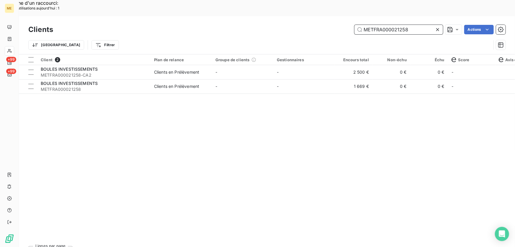
click at [370, 25] on input "METFRA000021258" at bounding box center [399, 29] width 89 height 9
paste input "0089"
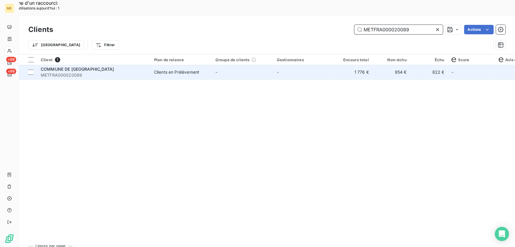
type input "METFRA000020089"
click at [213, 65] on td "-" at bounding box center [242, 72] width 61 height 14
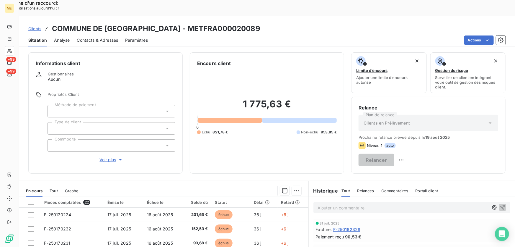
click at [103, 157] on span "Voir plus" at bounding box center [112, 160] width 24 height 6
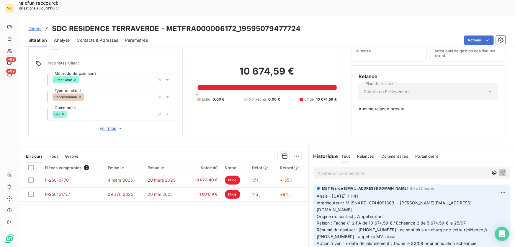
scroll to position [31, 0]
click at [108, 113] on div "Informations client Gestionnaires Aucun Propriétés Client Méthode de paiement D…" at bounding box center [105, 81] width 154 height 118
click at [107, 126] on span "Voir plus" at bounding box center [112, 129] width 24 height 6
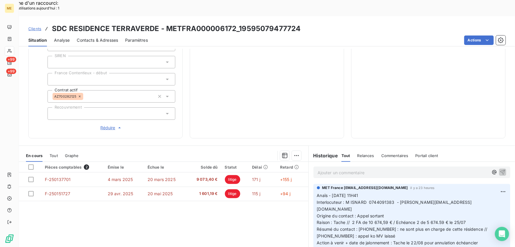
scroll to position [192, 0]
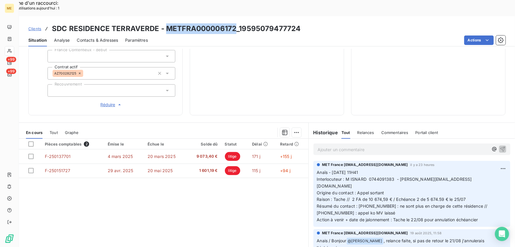
drag, startPoint x: 236, startPoint y: 12, endPoint x: 166, endPoint y: 16, distance: 69.8
click at [166, 23] on h3 "SDC RESIDENCE TERRAVERDE - METFRA000006172_19595079477724" at bounding box center [176, 28] width 249 height 11
copy h3 "METFRA000006172"
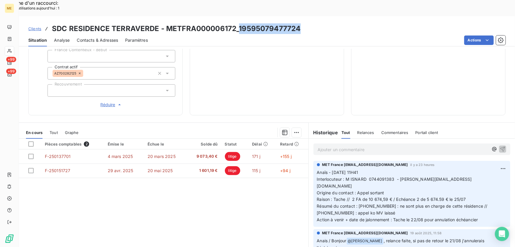
drag, startPoint x: 303, startPoint y: 10, endPoint x: 239, endPoint y: 13, distance: 64.8
click at [239, 23] on div "Clients SDC RESIDENCE TERRAVERDE - METFRA000006172_19595079477724" at bounding box center [267, 28] width 496 height 11
copy h3 "19595079477724"
drag, startPoint x: 452, startPoint y: 172, endPoint x: 464, endPoint y: 172, distance: 12.1
click at [464, 172] on p "Anaïs - [DATE] 11H41 Interlocuteur : M ISNARD 0744091383 - [PERSON_NAME][EMAIL_…" at bounding box center [412, 196] width 190 height 54
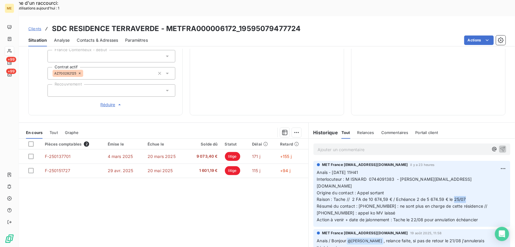
copy span "25/07"
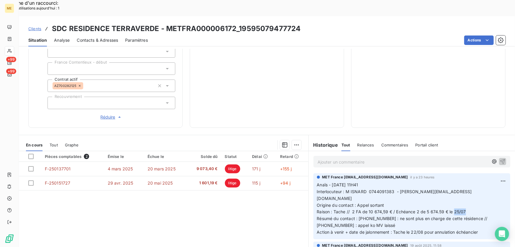
scroll to position [165, 0]
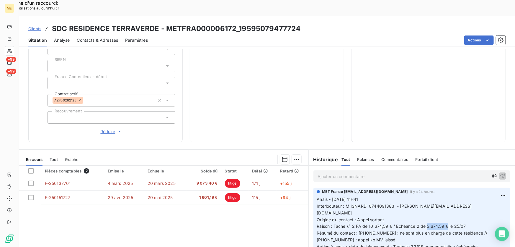
drag, startPoint x: 446, startPoint y: 199, endPoint x: 425, endPoint y: 198, distance: 20.7
click at [425, 223] on span "Raison : Tache // 2 FA de 10 674,59 € / Echéance 2 de 5 674.59 € le 25/07" at bounding box center [391, 225] width 149 height 5
copy span "5 674.59 €"
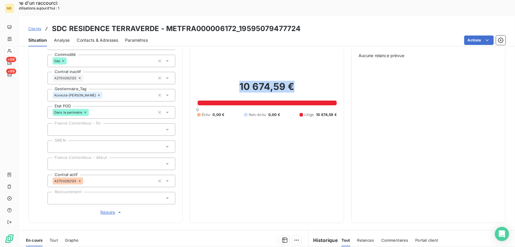
drag, startPoint x: 281, startPoint y: 70, endPoint x: 237, endPoint y: 70, distance: 43.4
click at [237, 81] on h2 "10 674,59 €" at bounding box center [267, 90] width 140 height 18
copy h2 "10 674,59 €"
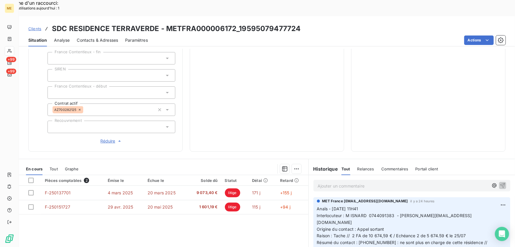
scroll to position [192, 0]
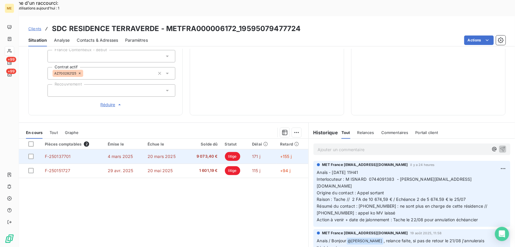
click at [142, 149] on td "4 mars 2025" at bounding box center [124, 156] width 40 height 14
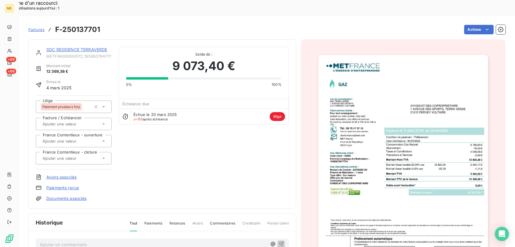
click at [429, 163] on img "button" at bounding box center [404, 175] width 170 height 240
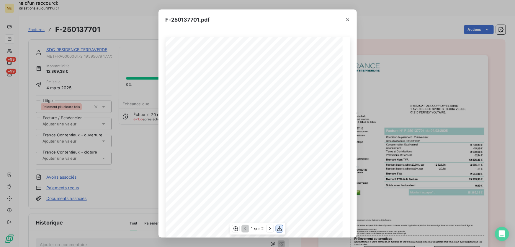
click at [281, 230] on icon "button" at bounding box center [280, 228] width 6 height 6
click at [87, 37] on div "F-250137701.pdf *Sous réserve, notamment, du bon encaissement des règlements dé…" at bounding box center [257, 123] width 515 height 247
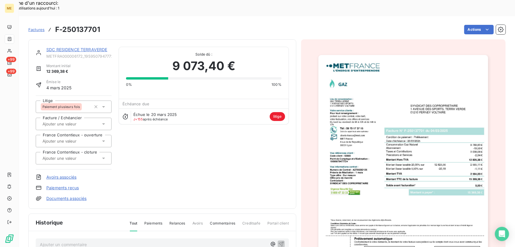
click at [82, 47] on link "SDC RESIDENCE TERRAVERDE" at bounding box center [76, 49] width 61 height 5
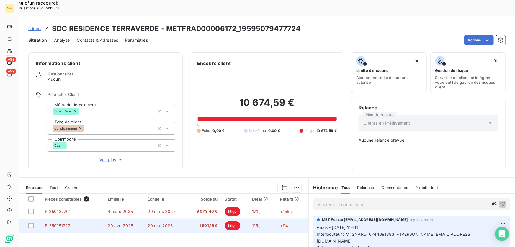
click at [90, 218] on td "F-250151727" at bounding box center [72, 225] width 63 height 14
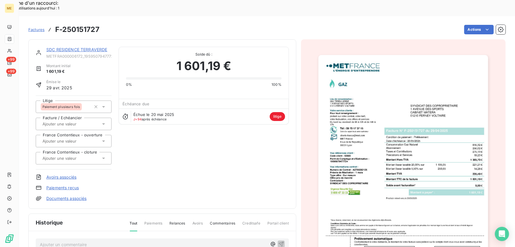
click at [398, 162] on img "button" at bounding box center [404, 175] width 170 height 240
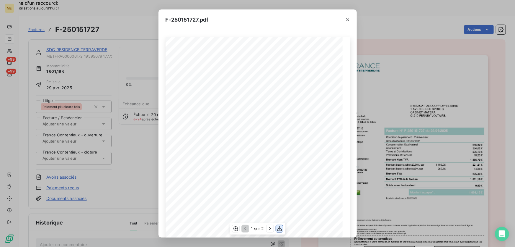
click at [279, 229] on icon "button" at bounding box center [279, 228] width 5 height 5
click at [346, 20] on icon "button" at bounding box center [348, 20] width 6 height 6
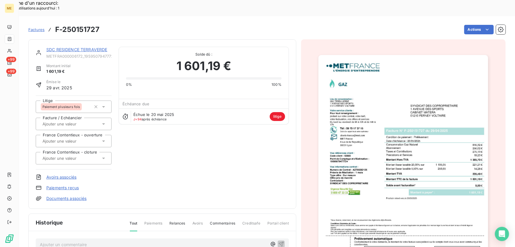
click at [97, 39] on div "SDC RESIDENCE TERRAVERDE METFRA000006172_19595079477724 Montant initial 1 601,1…" at bounding box center [162, 123] width 268 height 169
click at [91, 47] on link "SDC RESIDENCE TERRAVERDE" at bounding box center [76, 49] width 61 height 5
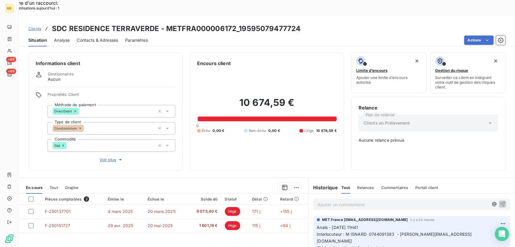
click at [342, 201] on p "Ajouter un commentaire ﻿" at bounding box center [403, 204] width 171 height 7
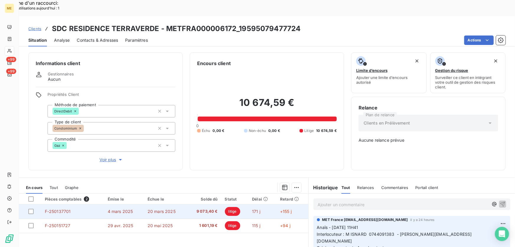
click at [61, 208] on span "F-250137701" at bounding box center [58, 210] width 26 height 5
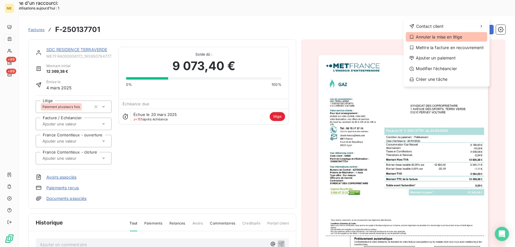
click at [456, 36] on div "Annuler la mise en litige" at bounding box center [447, 36] width 82 height 9
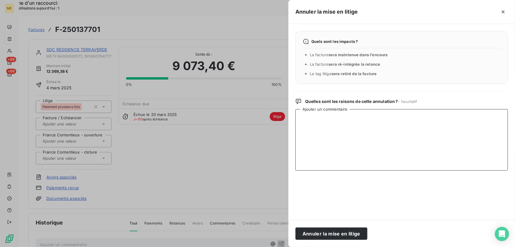
click at [351, 115] on textarea "Ajouter un commentaire" at bounding box center [402, 139] width 213 height 61
paste textarea "Anaïs - [DATE] 11H11 Interlocuteur : M ISNARD 0744091383 - [PERSON_NAME][EMAIL_…"
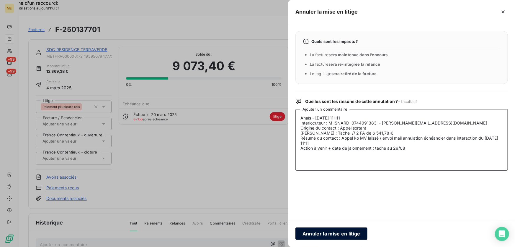
type textarea "Anaïs - [DATE] 11H11 Interlocuteur : M ISNARD 0744091383 - [PERSON_NAME][EMAIL_…"
click at [318, 231] on button "Annuler la mise en litige" at bounding box center [332, 233] width 72 height 12
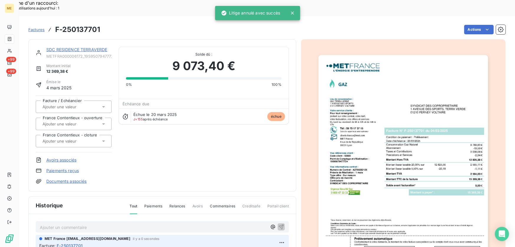
click at [96, 47] on link "SDC RESIDENCE TERRAVERDE" at bounding box center [76, 49] width 61 height 5
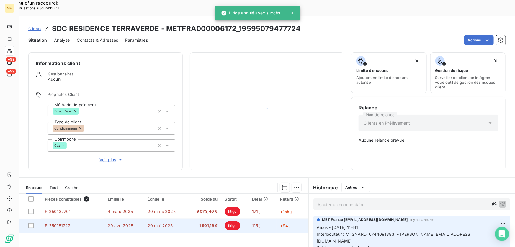
click at [56, 218] on td "F-250151727" at bounding box center [72, 225] width 63 height 14
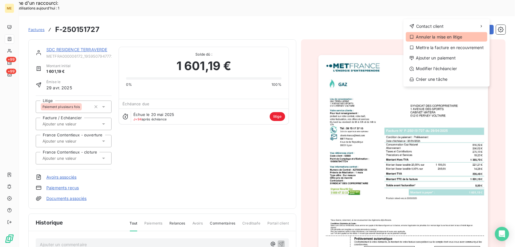
click at [433, 38] on div "Annuler la mise en litige" at bounding box center [447, 36] width 82 height 9
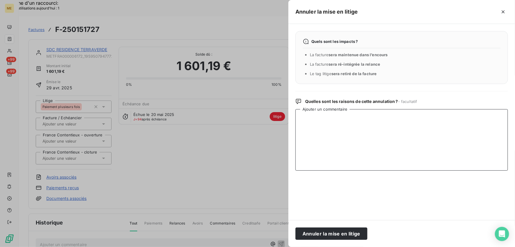
click at [333, 131] on textarea "Ajouter un commentaire" at bounding box center [402, 139] width 213 height 61
paste textarea "Anaïs - 22/08/2025 - 11H11 Interlocuteur : M ISNARD 0744091383 - thierry.isnard…"
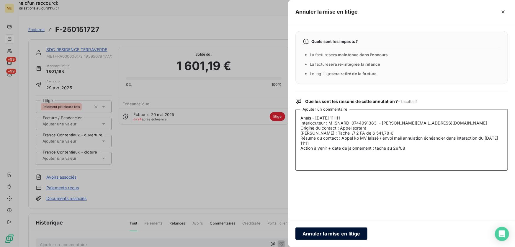
type textarea "Anaïs - 22/08/2025 - 11H11 Interlocuteur : M ISNARD 0744091383 - thierry.isnard…"
click at [316, 233] on button "Annuler la mise en litige" at bounding box center [332, 233] width 72 height 12
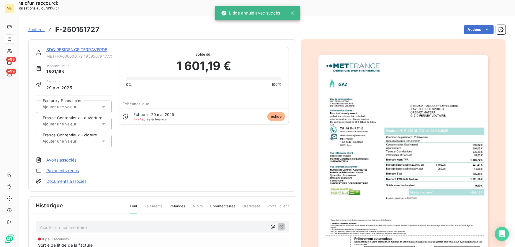
click at [98, 47] on link "SDC RESIDENCE TERRAVERDE" at bounding box center [76, 49] width 61 height 5
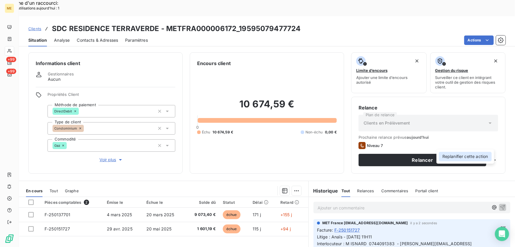
click at [480, 155] on div "Replanifier cette action" at bounding box center [465, 155] width 53 height 9
select select "7"
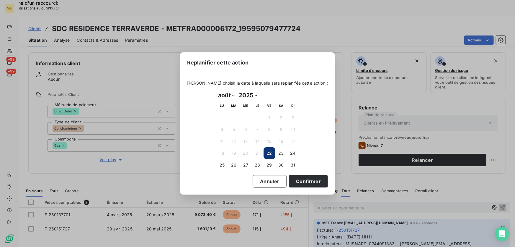
drag, startPoint x: 271, startPoint y: 165, endPoint x: 275, endPoint y: 168, distance: 4.8
click at [271, 166] on button "29" at bounding box center [270, 165] width 12 height 12
click at [292, 180] on button "Confirmer" at bounding box center [308, 181] width 39 height 12
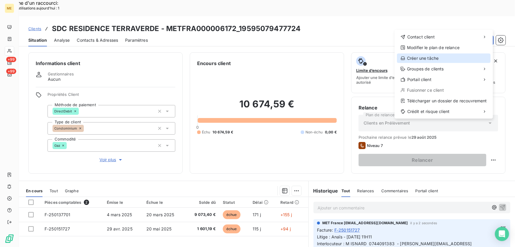
click at [422, 56] on div "Créer une tâche" at bounding box center [444, 57] width 94 height 9
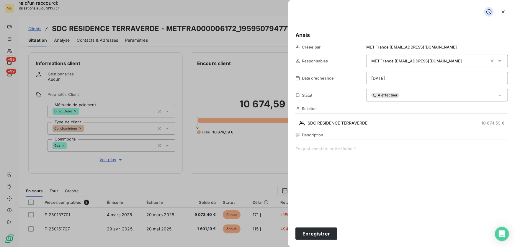
click at [330, 144] on div "Description" at bounding box center [402, 195] width 213 height 127
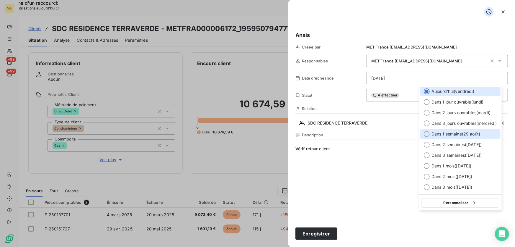
click at [472, 131] on span "Dans 1 semaine ( 29 août )" at bounding box center [456, 134] width 49 height 6
type input "29/08/2025"
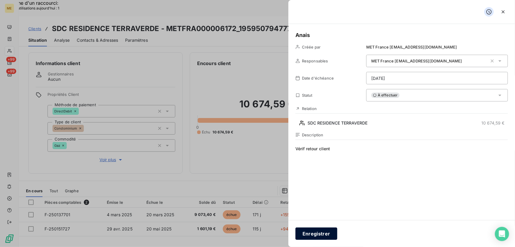
click at [327, 231] on button "Enregistrer" at bounding box center [317, 233] width 42 height 12
click at [310, 236] on button "Enregistrer" at bounding box center [317, 233] width 42 height 12
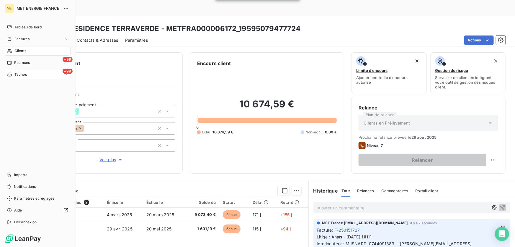
click at [21, 74] on span "Tâches" at bounding box center [20, 74] width 12 height 5
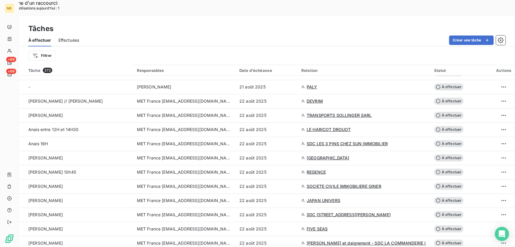
scroll to position [376, 0]
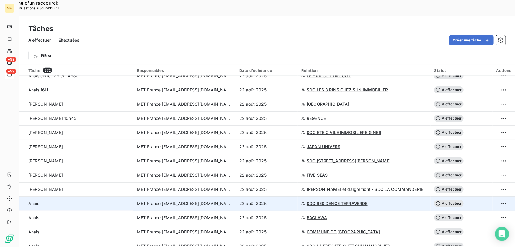
click at [322, 200] on span "SDC RESIDENCE TERRAVERDE" at bounding box center [337, 203] width 61 height 6
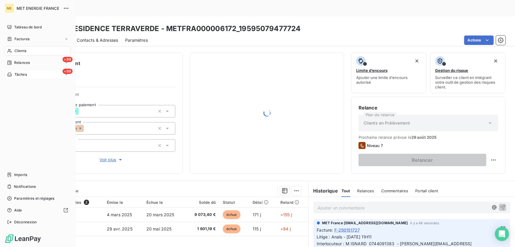
click at [23, 72] on span "Tâches" at bounding box center [20, 74] width 12 height 5
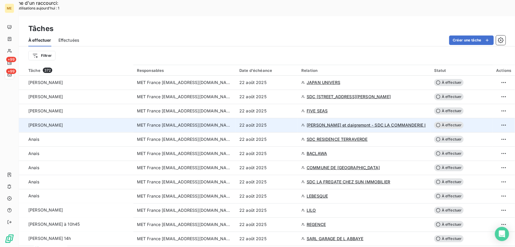
scroll to position [429, 0]
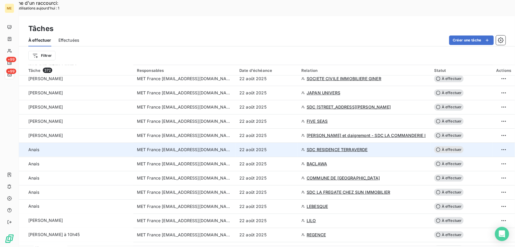
click at [285, 146] on div "22 août 2025" at bounding box center [266, 149] width 55 height 6
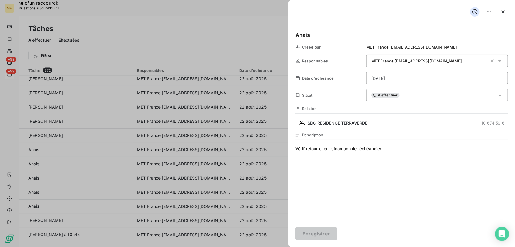
click at [422, 95] on div "À effectuer" at bounding box center [437, 95] width 142 height 12
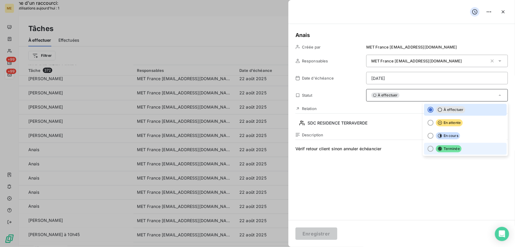
click at [447, 151] on span "Terminée" at bounding box center [449, 148] width 26 height 7
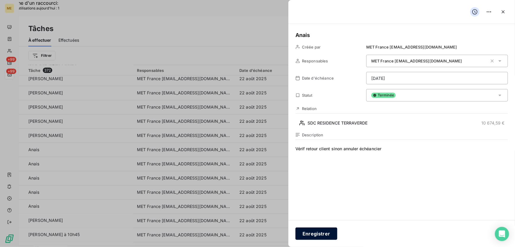
click at [323, 235] on button "Enregistrer" at bounding box center [317, 233] width 42 height 12
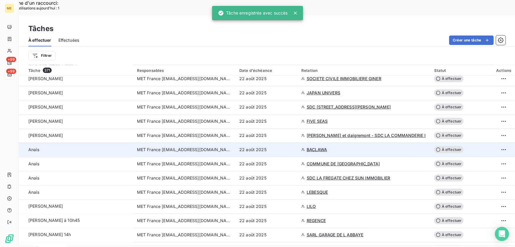
click at [289, 146] on div "22 août 2025" at bounding box center [266, 149] width 55 height 6
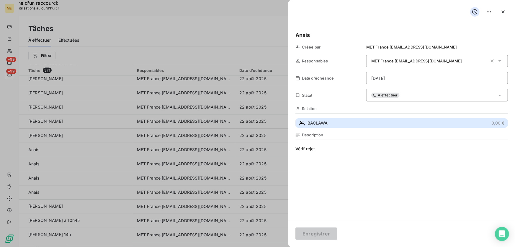
click at [332, 123] on button "BACLAWA 0,00 €" at bounding box center [402, 122] width 213 height 9
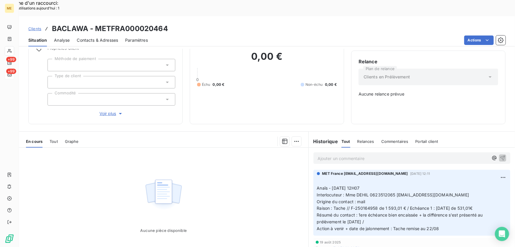
scroll to position [58, 0]
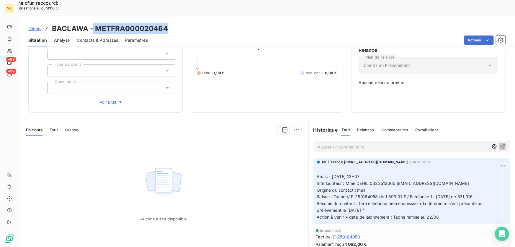
drag, startPoint x: 168, startPoint y: 11, endPoint x: 93, endPoint y: 12, distance: 74.7
click at [93, 23] on div "Clients BACLAWA - METFRA000020464" at bounding box center [267, 28] width 496 height 11
copy h3 "METFRA000020464"
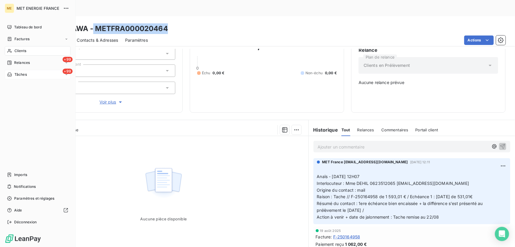
click at [18, 73] on span "Tâches" at bounding box center [20, 74] width 12 height 5
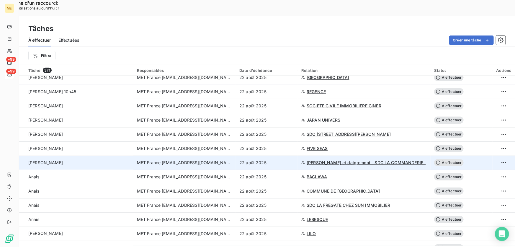
scroll to position [402, 0]
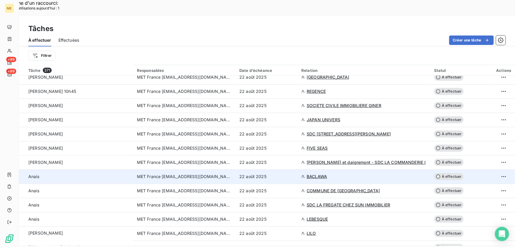
click at [280, 173] on div "22 août 2025" at bounding box center [266, 176] width 55 height 6
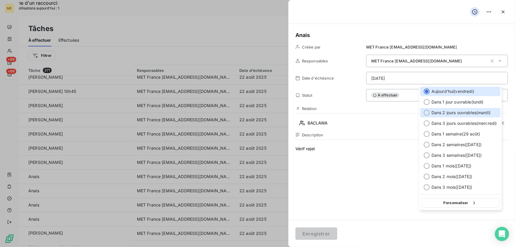
click at [446, 113] on span "Dans 2 jours ouvrables ( mardi )" at bounding box center [461, 113] width 59 height 6
type input "26/08/2025"
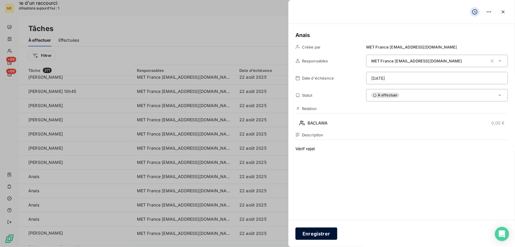
click at [312, 231] on button "Enregistrer" at bounding box center [317, 233] width 42 height 12
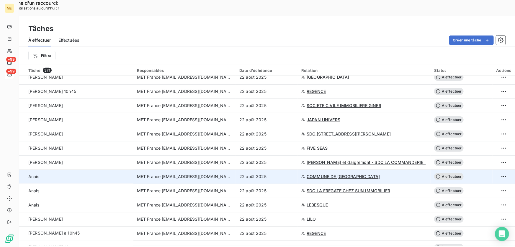
click at [285, 173] on div "22 août 2025" at bounding box center [266, 176] width 55 height 6
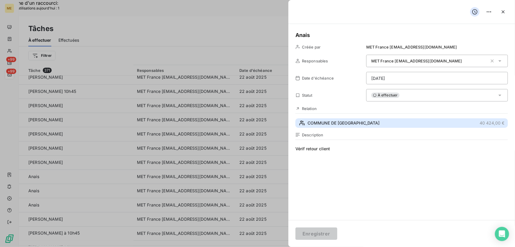
click at [372, 121] on span "COMMUNE DE MONTFORT LE GESNOIS" at bounding box center [344, 123] width 72 height 6
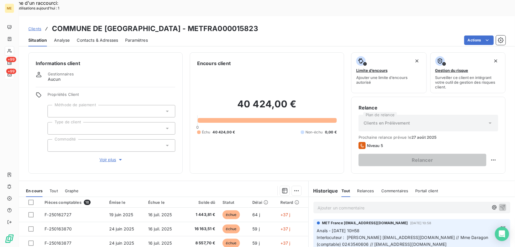
drag, startPoint x: 270, startPoint y: 13, endPoint x: 197, endPoint y: 13, distance: 72.9
click at [197, 23] on div "Clients COMMUNE DE MONTFORT LE GESNOIS - METFRA000015823" at bounding box center [267, 28] width 496 height 11
copy h3 "METFRA000015823"
click at [235, 98] on h2 "40 424,00 €" at bounding box center [267, 107] width 140 height 18
copy h2 "40 424,00 €"
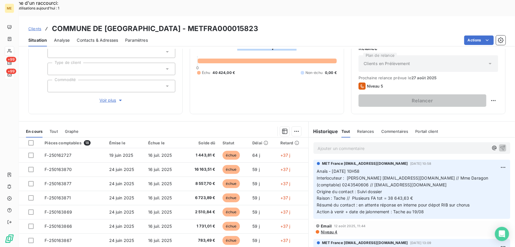
scroll to position [65, 0]
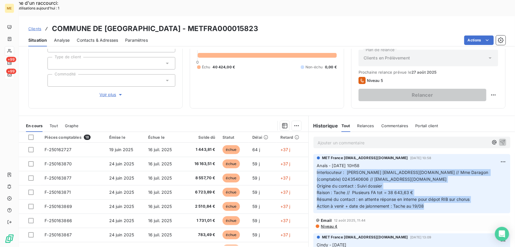
drag, startPoint x: 426, startPoint y: 190, endPoint x: 311, endPoint y: 153, distance: 121.0
click at [311, 153] on div "MET France met-france@recouvrement.met.com 14 août 2025, 10:58 Anaïs - 14/08/20…" at bounding box center [412, 183] width 206 height 61
copy p "Interlocuteur : Mr Anthony TRIFAUT atrifaut@montfortlegesnois.fr // Mme Daragon…"
click at [364, 139] on p "Ajouter un commentaire ﻿" at bounding box center [403, 142] width 171 height 7
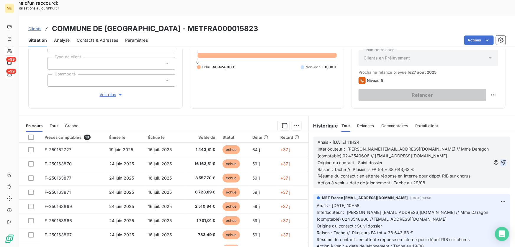
click at [501, 160] on icon "button" at bounding box center [503, 162] width 5 height 5
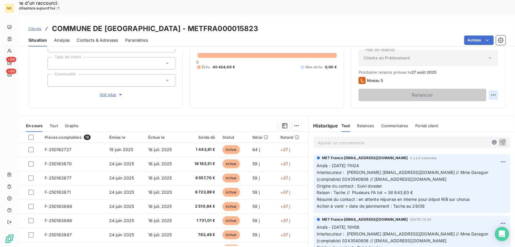
click at [484, 90] on div "Replanifier cette action" at bounding box center [465, 91] width 53 height 9
select select "7"
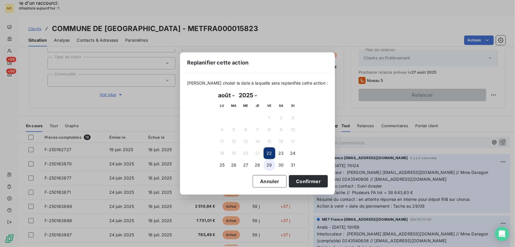
click at [265, 166] on button "29" at bounding box center [270, 165] width 12 height 12
click at [302, 182] on button "Confirmer" at bounding box center [308, 181] width 39 height 12
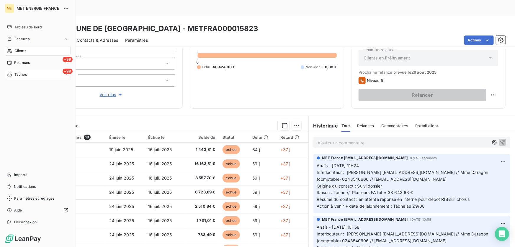
click at [15, 74] on span "Tâches" at bounding box center [20, 74] width 12 height 5
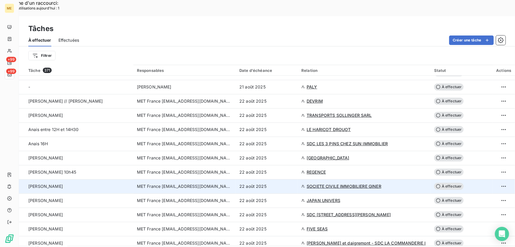
scroll to position [349, 0]
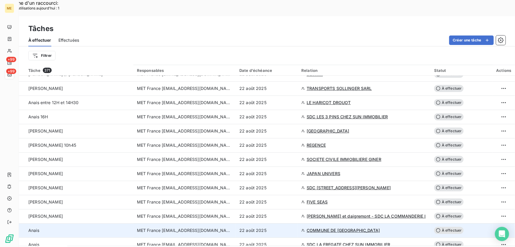
click at [285, 227] on div "22 août 2025" at bounding box center [266, 230] width 55 height 6
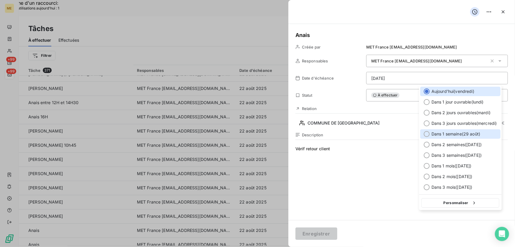
click at [475, 131] on span "Dans 1 semaine ( 29 août )" at bounding box center [456, 134] width 49 height 6
type input "29/08/2025"
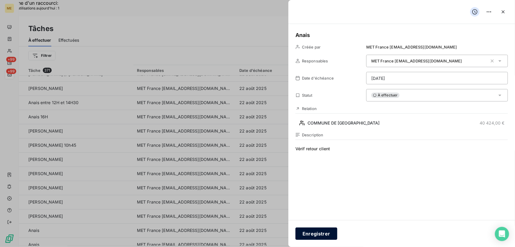
click at [313, 236] on button "Enregistrer" at bounding box center [317, 233] width 42 height 12
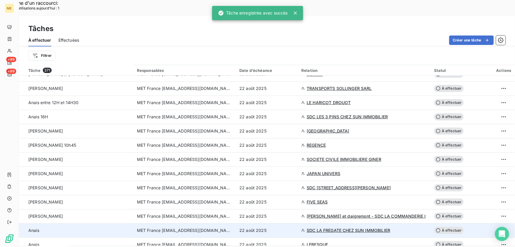
click at [289, 227] on div "22 août 2025" at bounding box center [266, 230] width 55 height 6
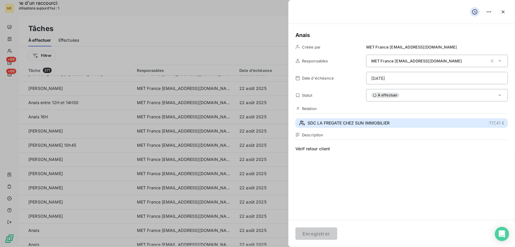
click at [356, 124] on span "SDC LA FREGATE CHEZ SUN IMMOBILIER" at bounding box center [349, 123] width 82 height 6
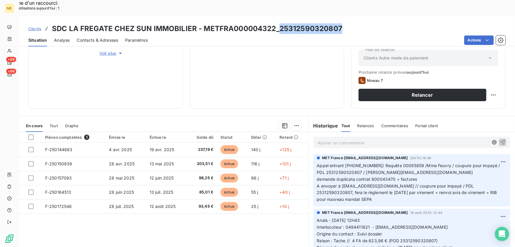
drag, startPoint x: 342, startPoint y: 10, endPoint x: 277, endPoint y: 10, distance: 64.7
click at [277, 23] on div "Clients SDC LA FREGATE CHEZ SUN IMMOBILIER - METFRA000004322_25312590320807" at bounding box center [267, 28] width 496 height 11
copy h3 "25312590320807"
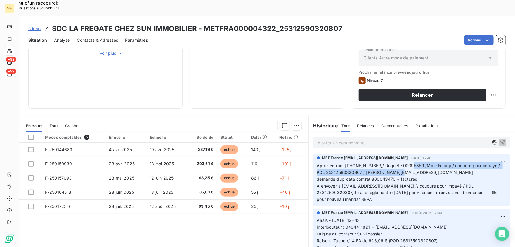
drag, startPoint x: 410, startPoint y: 149, endPoint x: 393, endPoint y: 154, distance: 17.3
click at [393, 163] on span "Appel entrant 0494095050/ Requête 00095859 /Mme Feuvry / coupure pour impayé / …" at bounding box center [409, 169] width 185 height 12
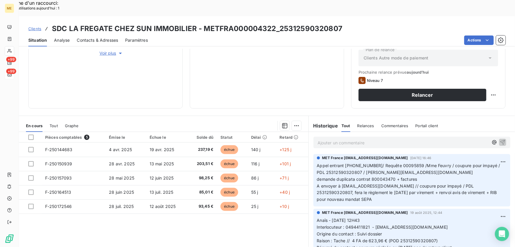
click at [441, 166] on p "Appel entrant 0494095050/ Requête 00095859 /Mme Feuvry / coupure pour impayé / …" at bounding box center [412, 182] width 190 height 40
drag, startPoint x: 409, startPoint y: 157, endPoint x: 354, endPoint y: 159, distance: 55.3
click at [354, 162] on p "Appel entrant 0494095050/ Requête 00095859 /Mme Feuvry / coupure pour impayé / …" at bounding box center [412, 182] width 190 height 40
drag, startPoint x: 420, startPoint y: 170, endPoint x: 340, endPoint y: 171, distance: 80.0
click at [340, 183] on span "A envoyer à comptabilite.consultations@hotmail.com // coupure pour impayé / PDL…" at bounding box center [407, 192] width 181 height 19
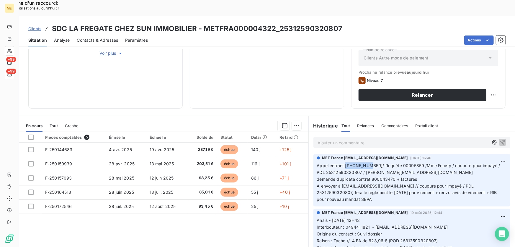
drag, startPoint x: 343, startPoint y: 149, endPoint x: 369, endPoint y: 149, distance: 26.3
click at [369, 163] on span "Appel entrant 0494095050/ Requête 00095859 /Mme Feuvry / coupure pour impayé / …" at bounding box center [409, 169] width 185 height 12
drag, startPoint x: 413, startPoint y: 149, endPoint x: 437, endPoint y: 153, distance: 24.0
click at [437, 163] on span "Appel entrant 0494095050/ Requête 00095859 /Mme Feuvry / coupure pour impayé / …" at bounding box center [409, 169] width 185 height 12
drag, startPoint x: 369, startPoint y: 149, endPoint x: 344, endPoint y: 151, distance: 24.9
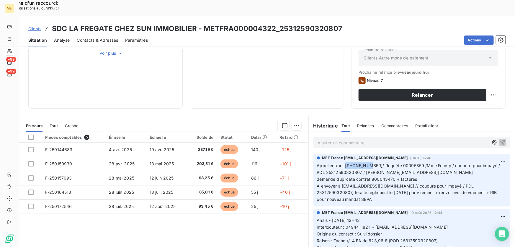
click at [344, 163] on span "Appel entrant 0494095050/ Requête 00095859 /Mme Feuvry / coupure pour impayé / …" at bounding box center [409, 169] width 185 height 12
drag, startPoint x: 353, startPoint y: 156, endPoint x: 425, endPoint y: 158, distance: 71.2
click at [425, 162] on p "Appel entrant 0494095050/ Requête 00095859 /Mme Feuvry / coupure pour impayé / …" at bounding box center [412, 182] width 190 height 40
drag, startPoint x: 339, startPoint y: 169, endPoint x: 421, endPoint y: 169, distance: 81.2
click at [421, 183] on span "A envoyer à comptabilite.consultations@hotmail.com // coupure pour impayé / PDL…" at bounding box center [407, 192] width 181 height 19
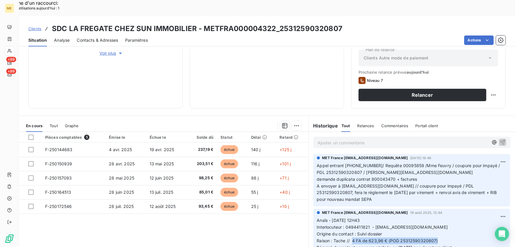
drag, startPoint x: 350, startPoint y: 224, endPoint x: 442, endPoint y: 224, distance: 92.1
click at [442, 224] on p "Anaïs - 19/08/2025 - 12H43 Interlocuteur : 0494411821 - veronique.poggioli@fonc…" at bounding box center [412, 237] width 190 height 40
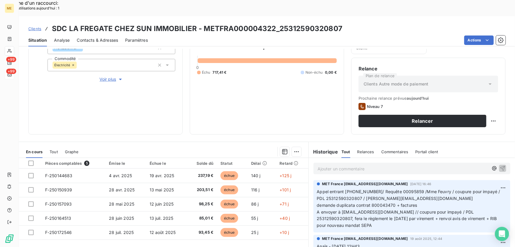
click at [411, 188] on p "Appel entrant 0494095050/ Requête 00095859 /Mme Feuvry / coupure pour impayé / …" at bounding box center [412, 208] width 190 height 40
click at [354, 165] on p "Ajouter un commentaire ﻿" at bounding box center [403, 168] width 171 height 7
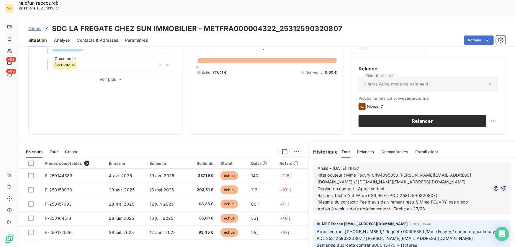
click at [501, 185] on icon "button" at bounding box center [504, 188] width 6 height 6
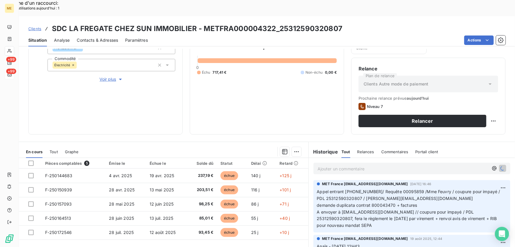
click at [484, 122] on div "Replanifier cette action" at bounding box center [466, 117] width 58 height 14
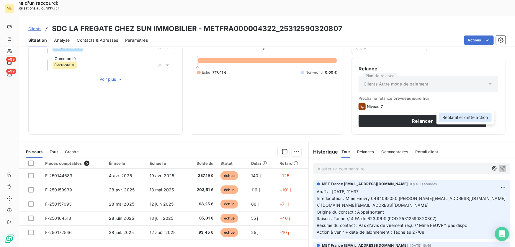
click at [484, 118] on div "Replanifier cette action" at bounding box center [465, 117] width 53 height 9
select select "7"
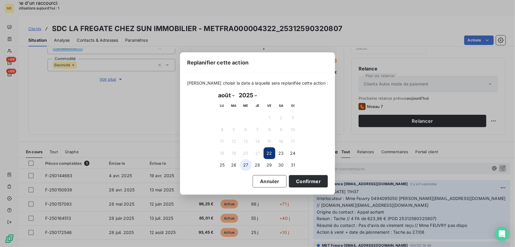
click at [243, 163] on button "27" at bounding box center [246, 165] width 12 height 12
drag, startPoint x: 294, startPoint y: 181, endPoint x: 306, endPoint y: 177, distance: 13.2
click at [294, 181] on button "Confirmer" at bounding box center [308, 181] width 39 height 12
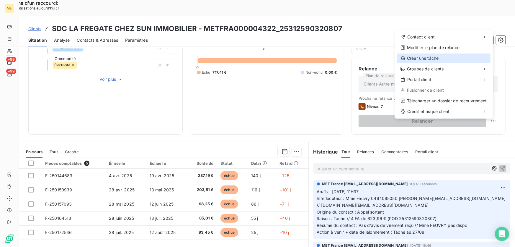
click at [427, 58] on div "Créer une tâche" at bounding box center [444, 57] width 94 height 9
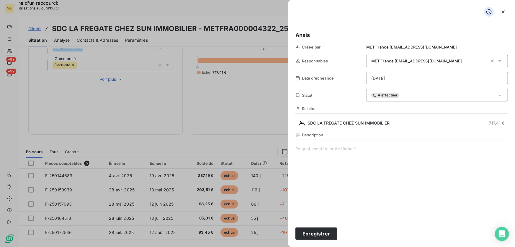
click at [340, 146] on span at bounding box center [402, 202] width 213 height 113
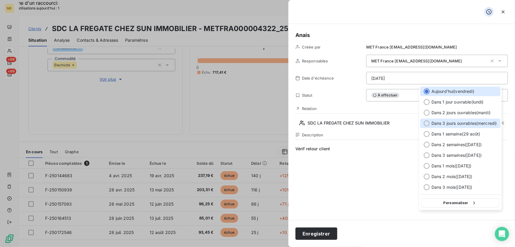
click at [453, 124] on span "Dans 3 jours ouvrables ( mercredi )" at bounding box center [465, 123] width 66 height 6
type input "27/08/2025"
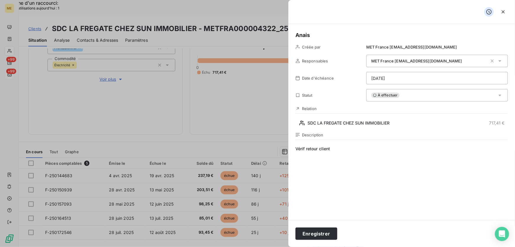
drag, startPoint x: 322, startPoint y: 232, endPoint x: 335, endPoint y: 206, distance: 29.1
click at [322, 232] on button "Enregistrer" at bounding box center [317, 233] width 42 height 12
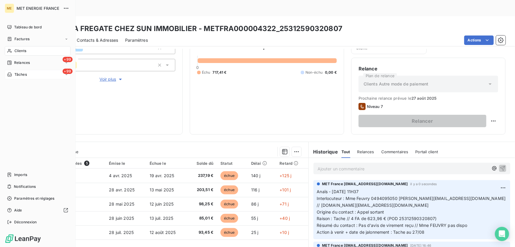
click at [38, 74] on div "+99 Tâches" at bounding box center [38, 74] width 66 height 9
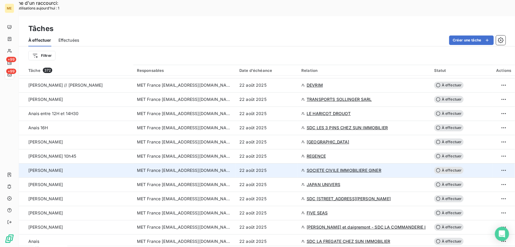
scroll to position [349, 0]
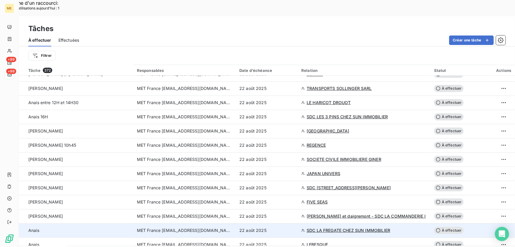
click at [278, 227] on div "22 août 2025" at bounding box center [266, 230] width 55 height 6
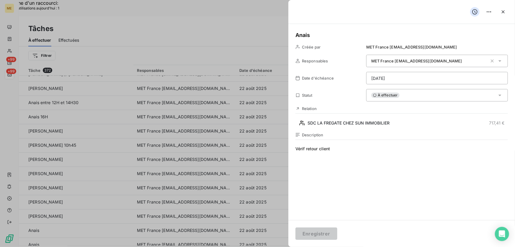
click at [400, 93] on div "À effectuer" at bounding box center [437, 95] width 142 height 12
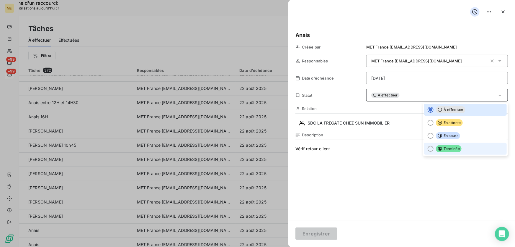
click at [459, 151] on li "Terminée" at bounding box center [465, 149] width 83 height 12
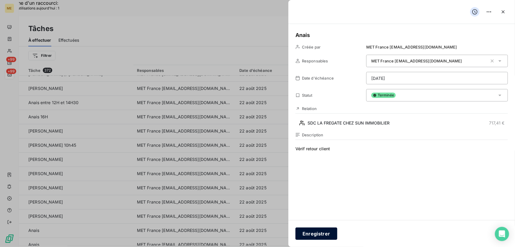
click at [323, 236] on button "Enregistrer" at bounding box center [317, 233] width 42 height 12
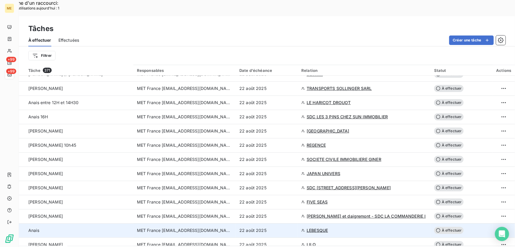
click at [286, 227] on div "22 août 2025" at bounding box center [266, 230] width 55 height 6
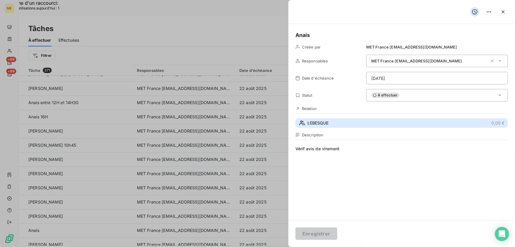
click at [341, 122] on button "LEBESQUE 0,00 €" at bounding box center [402, 122] width 213 height 9
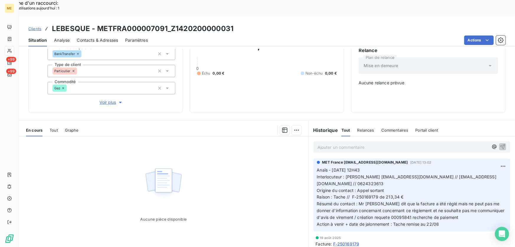
scroll to position [58, 0]
drag, startPoint x: 344, startPoint y: 155, endPoint x: 363, endPoint y: 155, distance: 18.9
click at [363, 174] on span "Interlocuteur : M. Lebesque NATHALIELEBESQUE@GMAIL.COM // chrislebesque@gmail.c…" at bounding box center [407, 180] width 180 height 12
drag, startPoint x: 358, startPoint y: 162, endPoint x: 347, endPoint y: 162, distance: 10.9
click at [358, 174] on span "Interlocuteur : M. Lebesque NATHALIELEBESQUE@GMAIL.COM // chrislebesque@gmail.c…" at bounding box center [407, 180] width 180 height 12
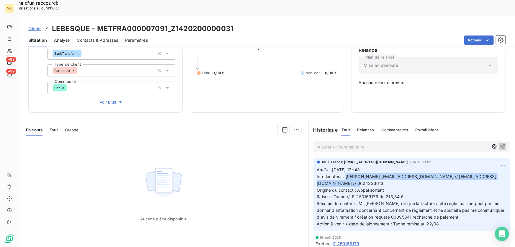
drag, startPoint x: 343, startPoint y: 156, endPoint x: 408, endPoint y: 163, distance: 65.1
click at [408, 166] on p "Anaïs - 19/08/2025 - 12H43 Interlocuteur : M. Lebesque NATHALIELEBESQUE@GMAIL.C…" at bounding box center [412, 196] width 190 height 61
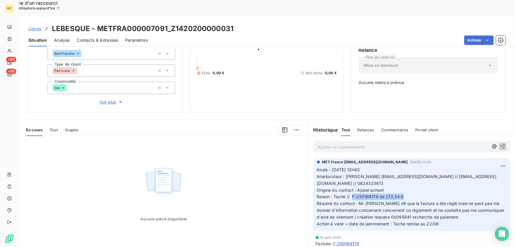
drag, startPoint x: 351, startPoint y: 175, endPoint x: 407, endPoint y: 177, distance: 55.8
click at [407, 177] on p "Anaïs - 19/08/2025 - 12H43 Interlocuteur : M. Lebesque NATHALIELEBESQUE@GMAIL.C…" at bounding box center [412, 196] width 190 height 61
click at [410, 143] on p "Ajouter un commentaire ﻿" at bounding box center [403, 146] width 171 height 7
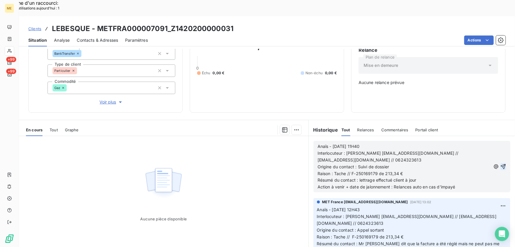
click at [501, 163] on button "button" at bounding box center [504, 166] width 6 height 7
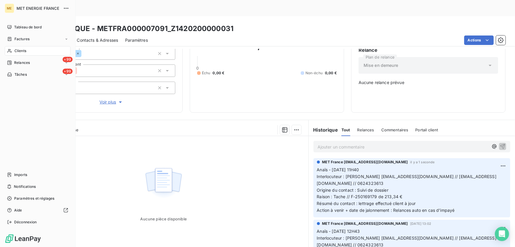
click at [20, 74] on span "Tâches" at bounding box center [20, 74] width 12 height 5
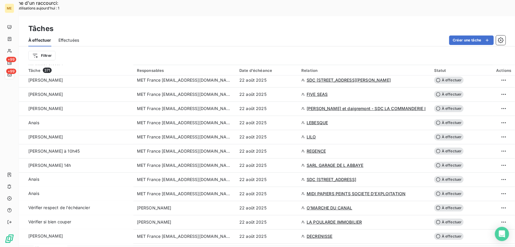
scroll to position [429, 0]
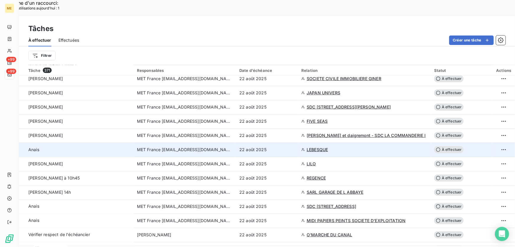
click at [280, 146] on div "22 août 2025" at bounding box center [266, 149] width 55 height 6
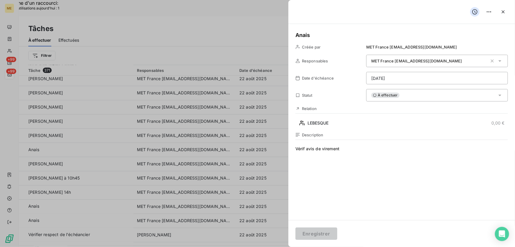
click at [433, 98] on div "À effectuer" at bounding box center [437, 95] width 142 height 12
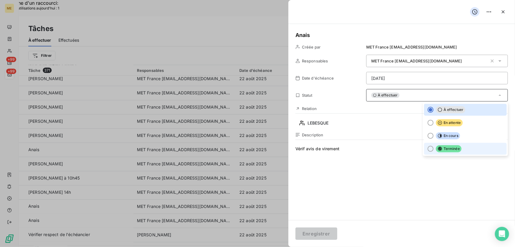
click at [452, 147] on span "Terminée" at bounding box center [449, 148] width 26 height 7
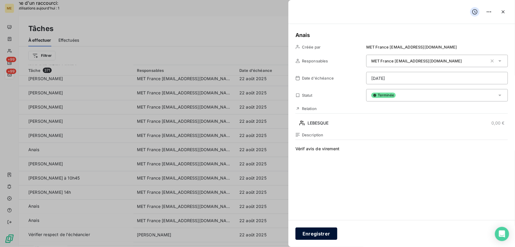
click at [312, 233] on button "Enregistrer" at bounding box center [317, 233] width 42 height 12
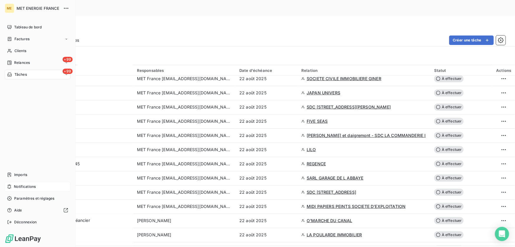
click at [13, 187] on div "Notifications" at bounding box center [38, 186] width 66 height 9
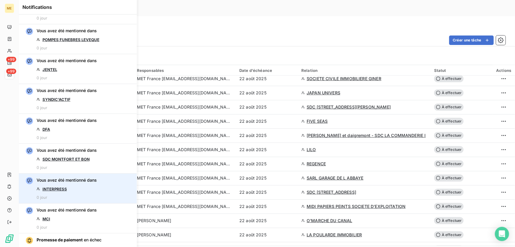
scroll to position [53, 0]
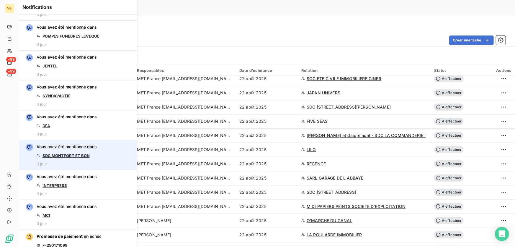
click at [74, 154] on link "SDC MONTFORT ET BON" at bounding box center [66, 155] width 47 height 5
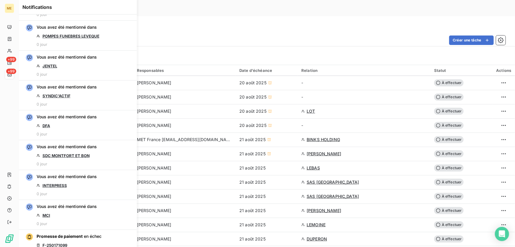
scroll to position [429, 0]
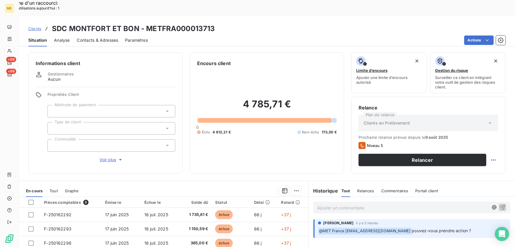
click at [103, 157] on span "Voir plus" at bounding box center [112, 160] width 24 height 6
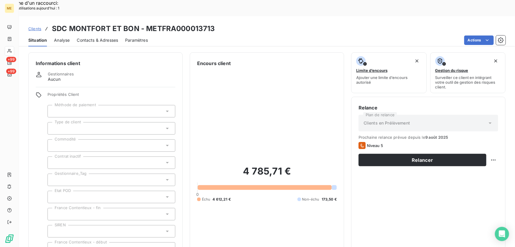
click at [105, 173] on div at bounding box center [112, 179] width 128 height 12
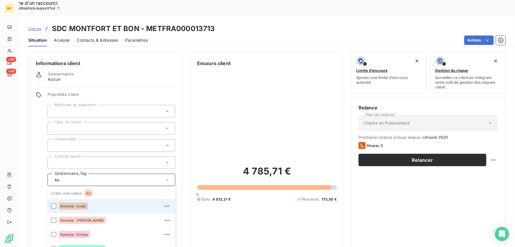
drag, startPoint x: 93, startPoint y: 186, endPoint x: 291, endPoint y: 193, distance: 198.6
click at [93, 201] on div "Konecta - Anaïs" at bounding box center [115, 205] width 113 height 9
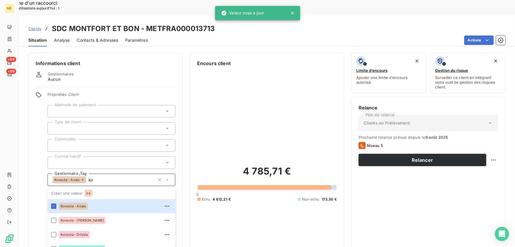
click at [95, 177] on input "ko" at bounding box center [120, 179] width 69 height 5
type input "ko"
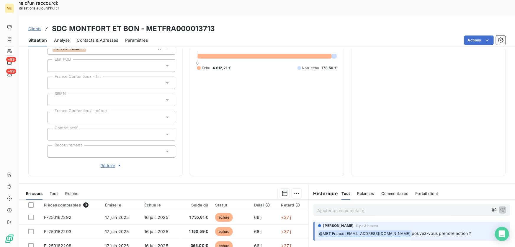
scroll to position [53, 0]
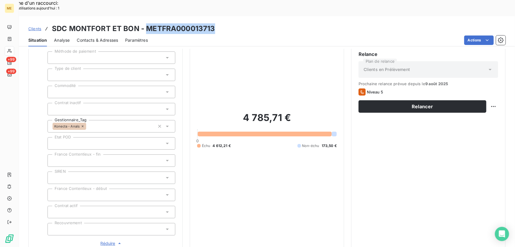
drag, startPoint x: 199, startPoint y: 11, endPoint x: 148, endPoint y: 12, distance: 50.8
click at [147, 23] on div "Clients SDC MONTFORT ET BON - METFRA000013713" at bounding box center [267, 28] width 496 height 11
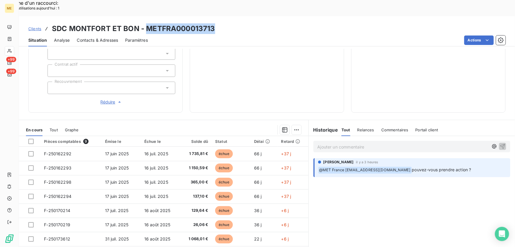
scroll to position [0, 0]
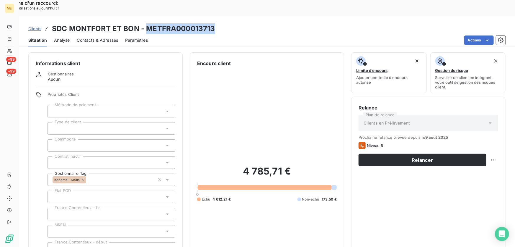
copy h3 "METFRA000013713"
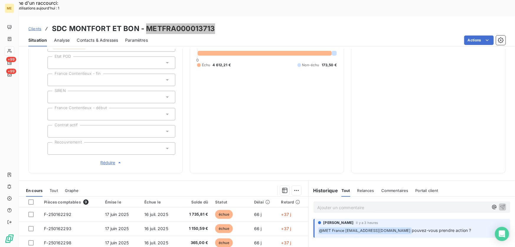
scroll to position [80, 0]
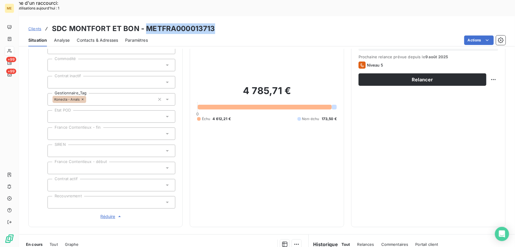
click at [98, 37] on span "Contacts & Adresses" at bounding box center [97, 40] width 41 height 6
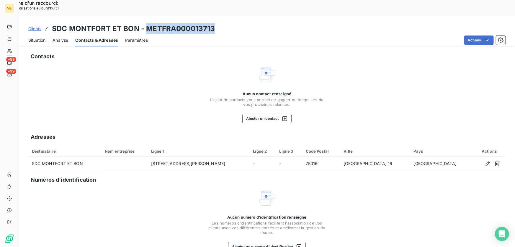
click at [36, 37] on span "Situation" at bounding box center [36, 40] width 17 height 6
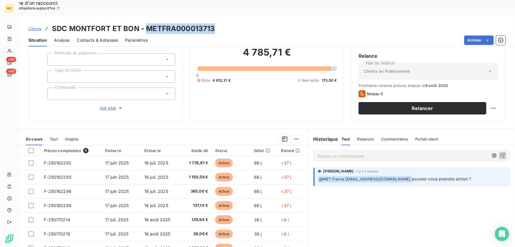
scroll to position [65, 0]
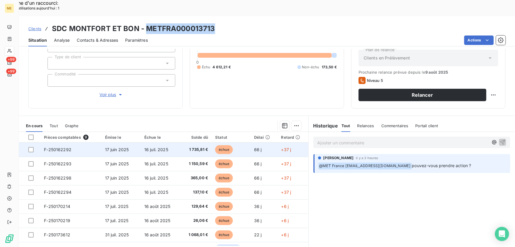
click at [171, 142] on td "16 juil. 2025" at bounding box center [160, 149] width 39 height 14
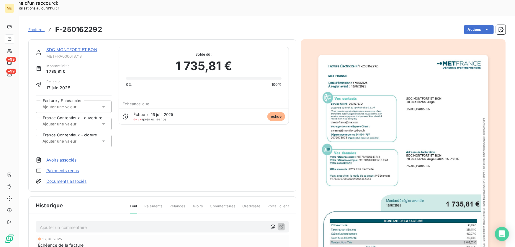
click at [425, 132] on img "button" at bounding box center [404, 175] width 170 height 240
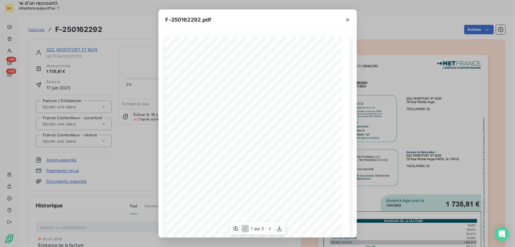
scroll to position [65, 0]
click at [269, 230] on icon "button" at bounding box center [270, 228] width 6 height 6
click at [348, 19] on icon "button" at bounding box center [347, 19] width 3 height 3
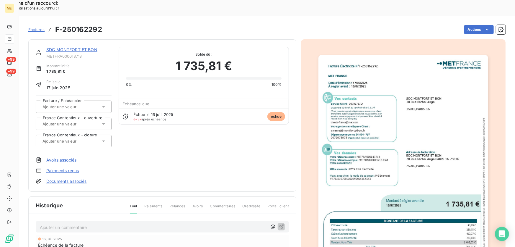
click at [81, 47] on link "SDC MONTFORT ET BON" at bounding box center [71, 49] width 51 height 5
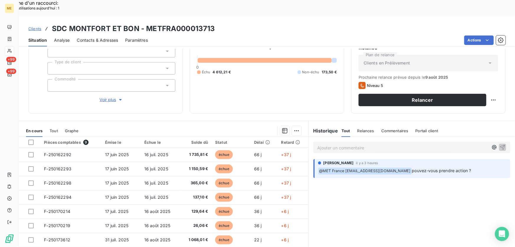
scroll to position [65, 0]
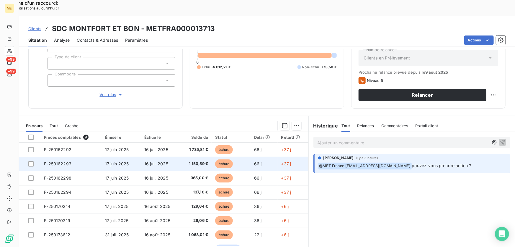
click at [174, 157] on td "16 juil. 2025" at bounding box center [160, 164] width 39 height 14
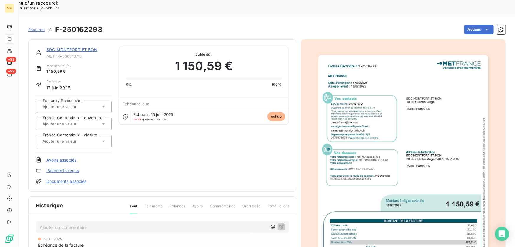
click at [456, 152] on img "button" at bounding box center [404, 175] width 170 height 240
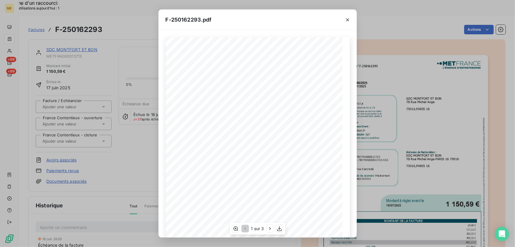
click at [310, 216] on span at bounding box center [260, 217] width 123 height 2
click at [312, 209] on span "0" at bounding box center [312, 209] width 1 height 2
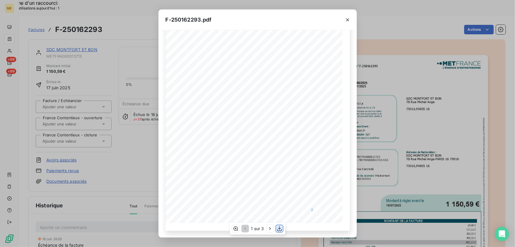
click at [281, 230] on icon "button" at bounding box center [280, 228] width 6 height 6
click at [280, 228] on icon "button" at bounding box center [279, 228] width 5 height 5
click at [280, 228] on icon "button" at bounding box center [280, 228] width 6 height 6
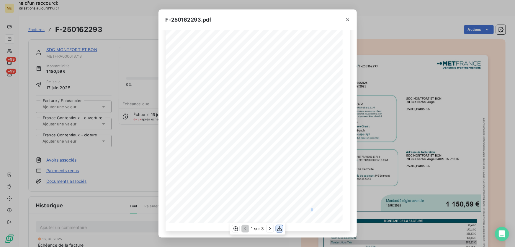
click at [280, 228] on icon "button" at bounding box center [280, 228] width 6 height 6
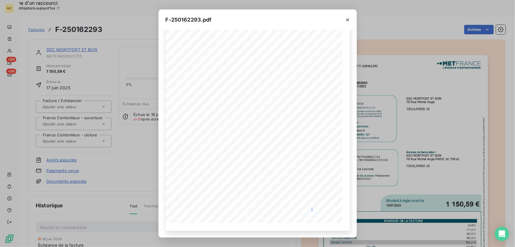
click at [280, 228] on icon "button" at bounding box center [280, 228] width 6 height 6
click at [127, 121] on div "F-250162293.pdf Facture Électricité N° F-250162293 MET Energie France [STREET_A…" at bounding box center [257, 123] width 515 height 247
click at [107, 53] on div "F-250162293.pdf Facture Électricité N° F-250162293 MET Energie France [STREET_A…" at bounding box center [257, 123] width 515 height 247
click at [346, 20] on icon "button" at bounding box center [348, 20] width 6 height 6
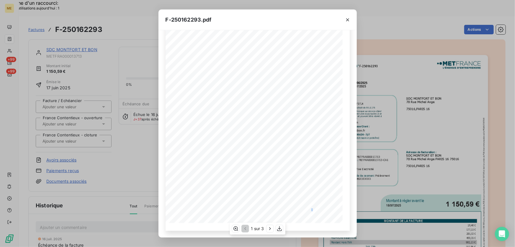
click at [348, 18] on icon "button" at bounding box center [348, 20] width 6 height 6
click at [347, 19] on icon "button" at bounding box center [348, 20] width 6 height 6
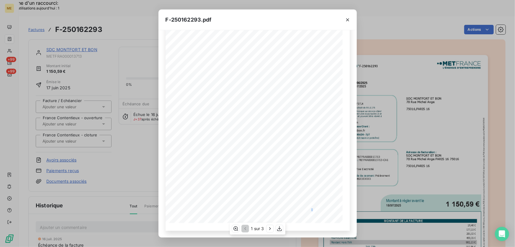
click at [347, 19] on icon "button" at bounding box center [348, 20] width 6 height 6
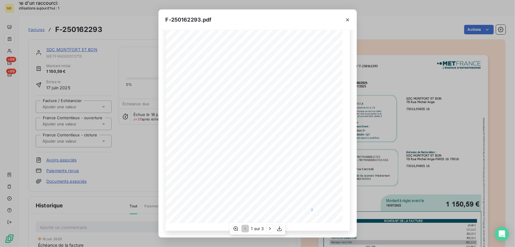
click at [347, 19] on icon "button" at bounding box center [348, 20] width 6 height 6
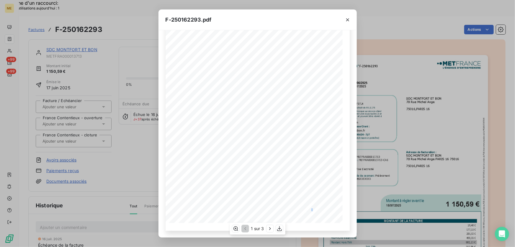
click at [347, 19] on icon "button" at bounding box center [348, 20] width 6 height 6
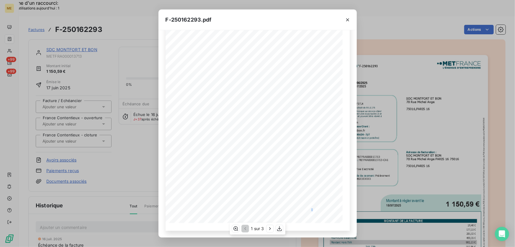
click at [347, 19] on icon "button" at bounding box center [348, 20] width 6 height 6
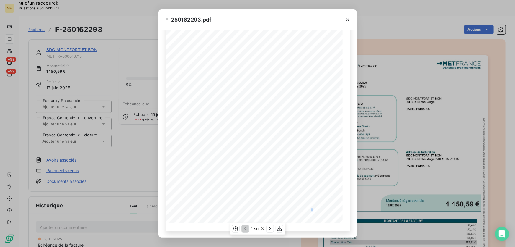
click at [347, 19] on icon "button" at bounding box center [348, 20] width 6 height 6
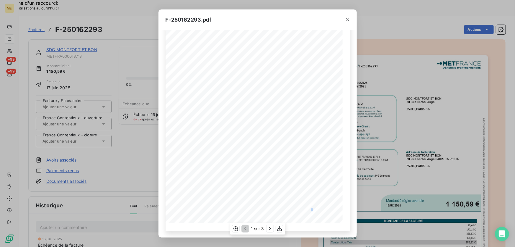
click at [347, 19] on icon "button" at bounding box center [348, 20] width 6 height 6
click at [379, 21] on div "F-250162293.pdf Facture Électricité N° F-250162293 MET Energie France [STREET_A…" at bounding box center [257, 123] width 515 height 247
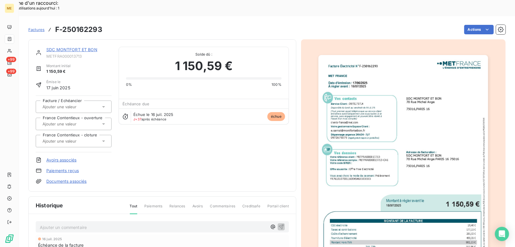
drag, startPoint x: 325, startPoint y: 17, endPoint x: 201, endPoint y: 24, distance: 123.9
click at [192, 39] on div "SDC MONTFORT ET BON METFRA000013713 Montant initial 1 150,59 € Émise le [DATE] …" at bounding box center [162, 115] width 268 height 152
click at [73, 47] on link "SDC MONTFORT ET BON" at bounding box center [71, 49] width 51 height 5
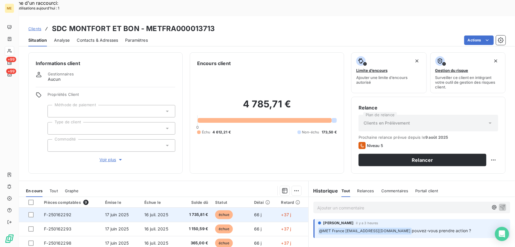
click at [245, 207] on td "échue" at bounding box center [231, 214] width 39 height 14
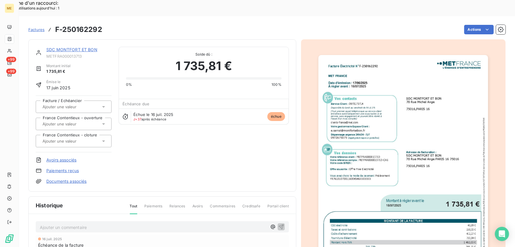
click at [441, 142] on img "button" at bounding box center [404, 175] width 170 height 240
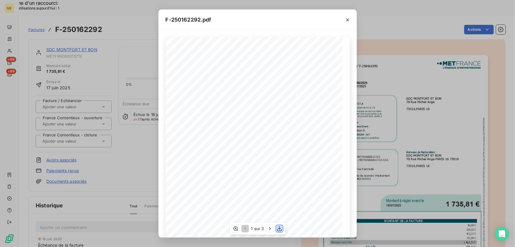
click at [278, 227] on icon "button" at bounding box center [280, 228] width 6 height 6
click at [281, 224] on div "1 sur 3" at bounding box center [258, 228] width 56 height 12
click at [281, 195] on span "a" at bounding box center [281, 196] width 1 height 2
click at [280, 227] on icon "button" at bounding box center [280, 228] width 6 height 6
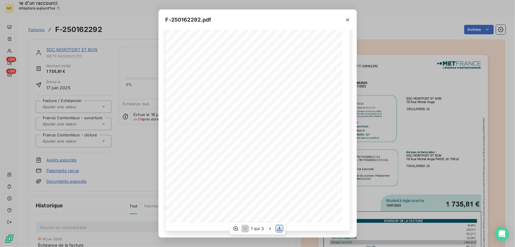
click at [280, 227] on icon "button" at bounding box center [280, 228] width 6 height 6
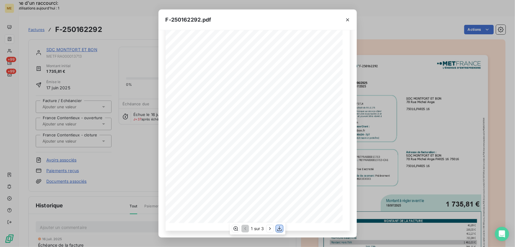
click at [279, 230] on icon "button" at bounding box center [280, 228] width 6 height 6
click at [279, 227] on icon "button" at bounding box center [279, 228] width 5 height 5
click at [348, 20] on icon "button" at bounding box center [348, 20] width 6 height 6
click at [348, 21] on icon "button" at bounding box center [348, 20] width 6 height 6
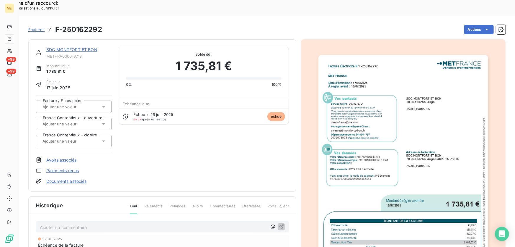
click at [74, 47] on link "SDC MONTFORT ET BON" at bounding box center [71, 49] width 51 height 5
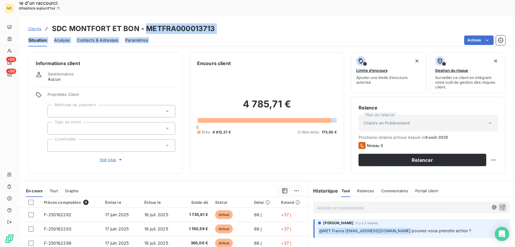
drag, startPoint x: 146, startPoint y: 13, endPoint x: 211, endPoint y: 18, distance: 65.5
click at [211, 18] on div "Clients SDC MONTFORT ET BON - METFRA000013713 Situation Analyse Contacts & Adre…" at bounding box center [267, 31] width 496 height 30
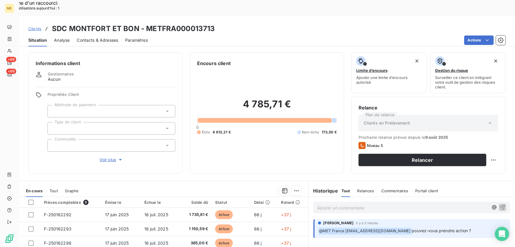
click at [256, 52] on div "Encours client 4 785,71 € 0 Échu 4 612,21 € Non-échu 173,50 €" at bounding box center [267, 112] width 154 height 121
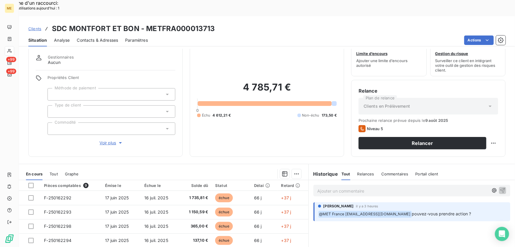
scroll to position [27, 0]
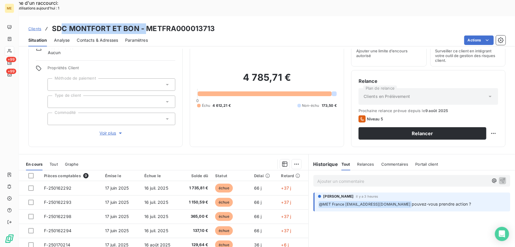
drag, startPoint x: 62, startPoint y: 12, endPoint x: 147, endPoint y: 10, distance: 85.4
click at [147, 23] on h3 "SDC MONTFORT ET BON - METFRA000013713" at bounding box center [133, 28] width 163 height 11
drag, startPoint x: 160, startPoint y: 17, endPoint x: 176, endPoint y: 16, distance: 15.5
click at [161, 23] on h3 "SDC MONTFORT ET BON - METFRA000013713" at bounding box center [133, 28] width 163 height 11
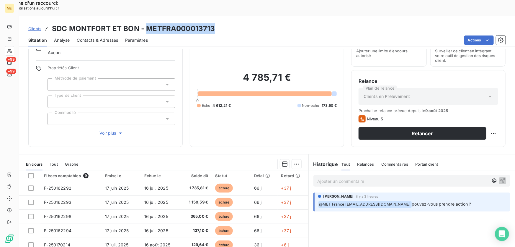
drag, startPoint x: 216, startPoint y: 12, endPoint x: 145, endPoint y: 14, distance: 70.9
click at [145, 23] on div "Clients SDC MONTFORT ET BON - METFRA000013713" at bounding box center [267, 28] width 496 height 11
copy h3 "METFRA000013713"
click at [212, 23] on h3 "SDC MONTFORT ET BON - METFRA000013713" at bounding box center [133, 28] width 163 height 11
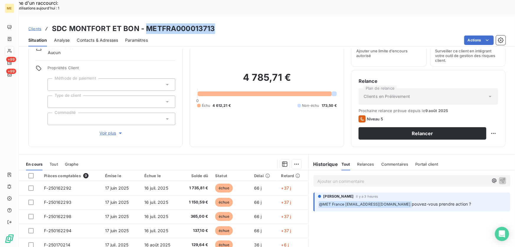
drag, startPoint x: 219, startPoint y: 12, endPoint x: 144, endPoint y: 17, distance: 74.5
click at [144, 23] on div "Clients SDC MONTFORT ET BON - METFRA000013713" at bounding box center [267, 28] width 496 height 11
copy h3 "METFRA000013713"
click at [262, 97] on div "4 785,71 € 0 Échu 4 612,21 € Non-échu 173,50 €" at bounding box center [267, 89] width 140 height 99
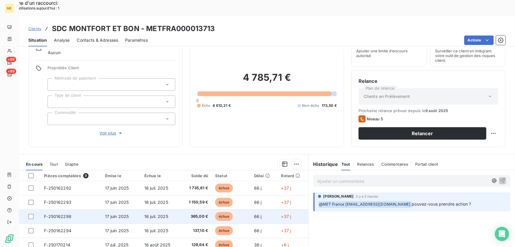
click at [176, 209] on td "16 juil. 2025" at bounding box center [160, 216] width 39 height 14
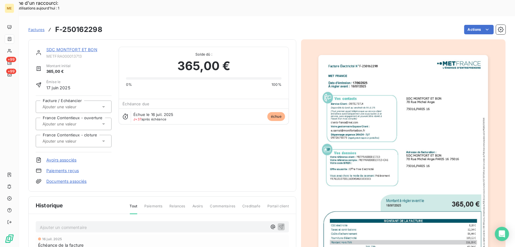
click at [399, 129] on img "button" at bounding box center [404, 175] width 170 height 240
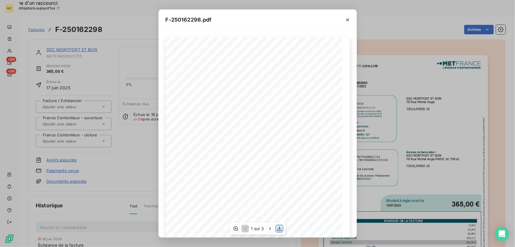
click at [282, 231] on icon "button" at bounding box center [280, 228] width 6 height 6
click at [348, 19] on icon "button" at bounding box center [348, 20] width 6 height 6
click at [348, 20] on icon "button" at bounding box center [347, 19] width 3 height 3
